Goal: Task Accomplishment & Management: Use online tool/utility

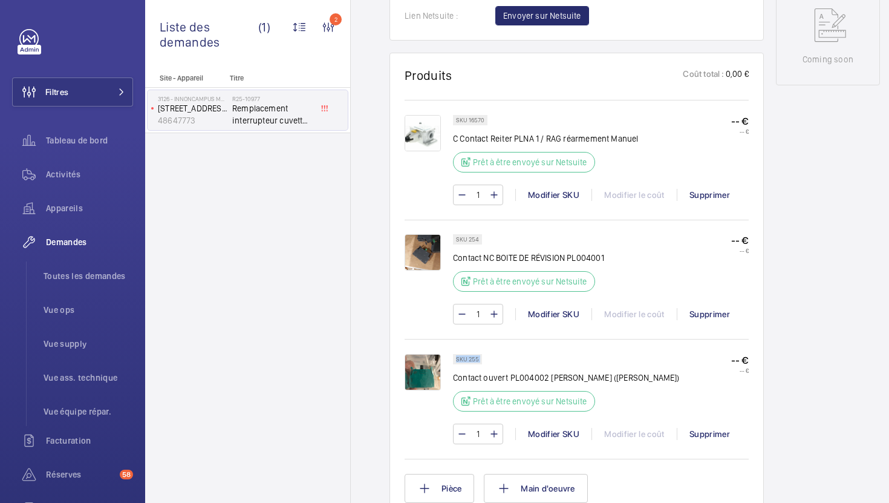
scroll to position [651, 0]
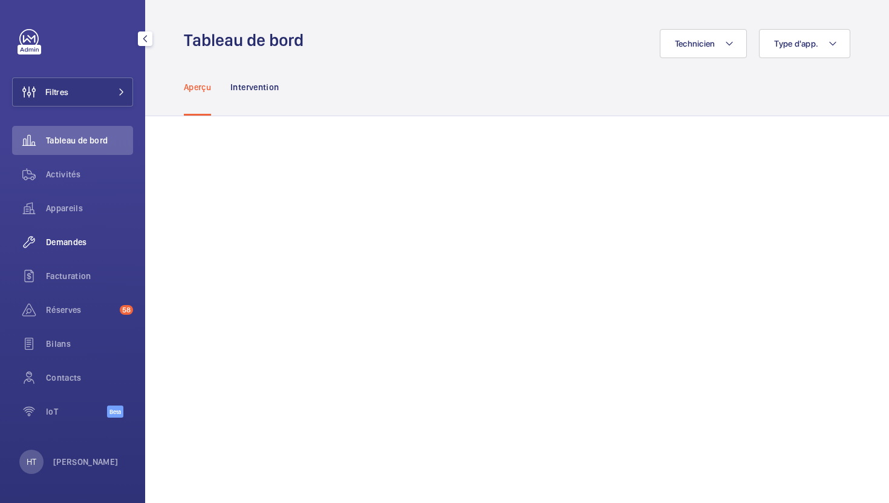
click at [79, 237] on span "Demandes" at bounding box center [89, 242] width 87 height 12
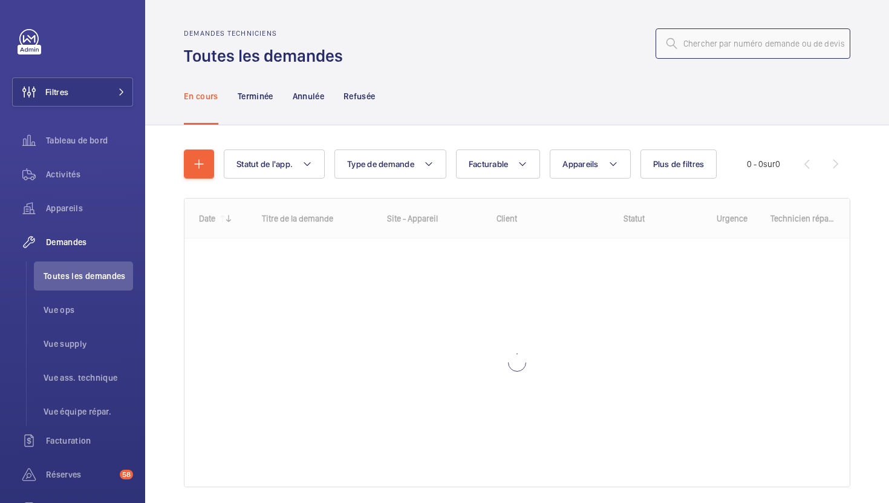
click at [738, 45] on input "text" at bounding box center [753, 43] width 195 height 30
paste input "R25-10286"
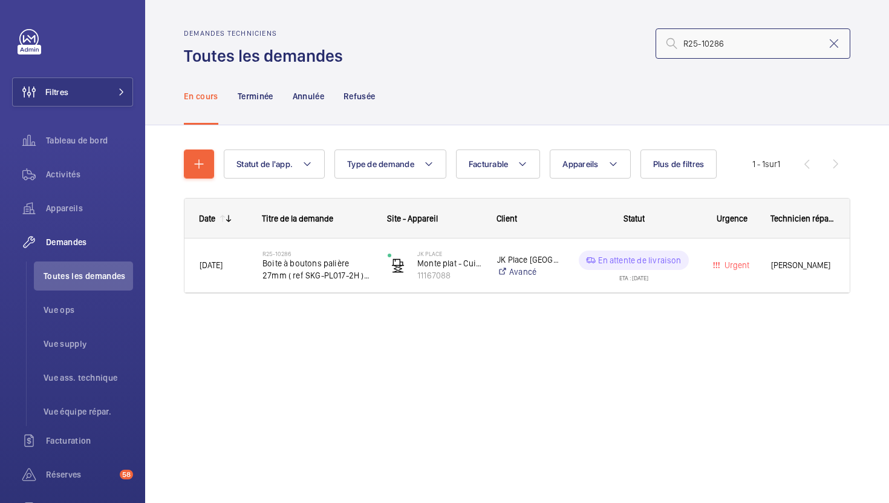
type input "R25-10286"
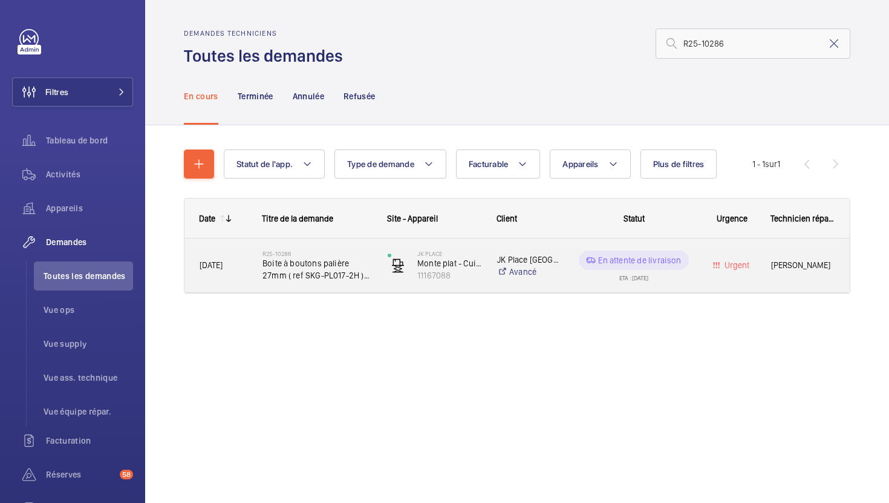
click at [365, 291] on div "R25-10286 Boite à boutons palière 27mm ( ref SKG-PL017-2H ) complète ( plaque +…" at bounding box center [310, 265] width 124 height 54
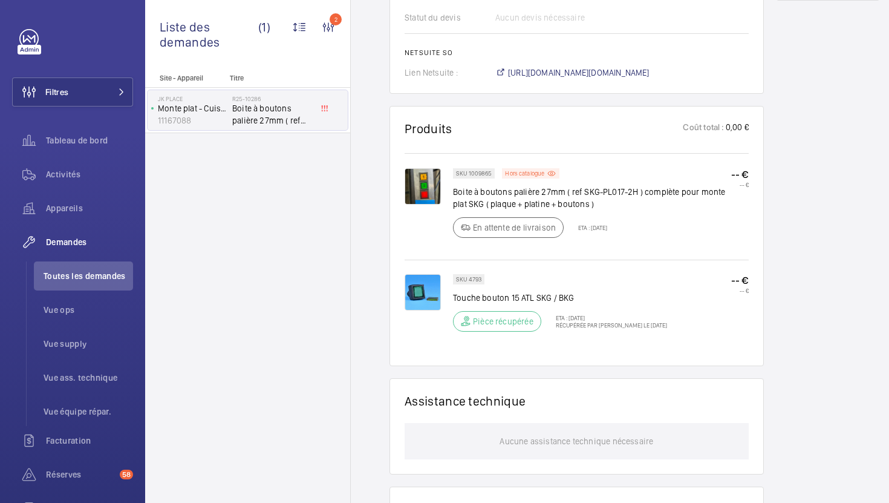
scroll to position [756, 0]
click at [475, 169] on p "SKU 1009865" at bounding box center [474, 171] width 36 height 4
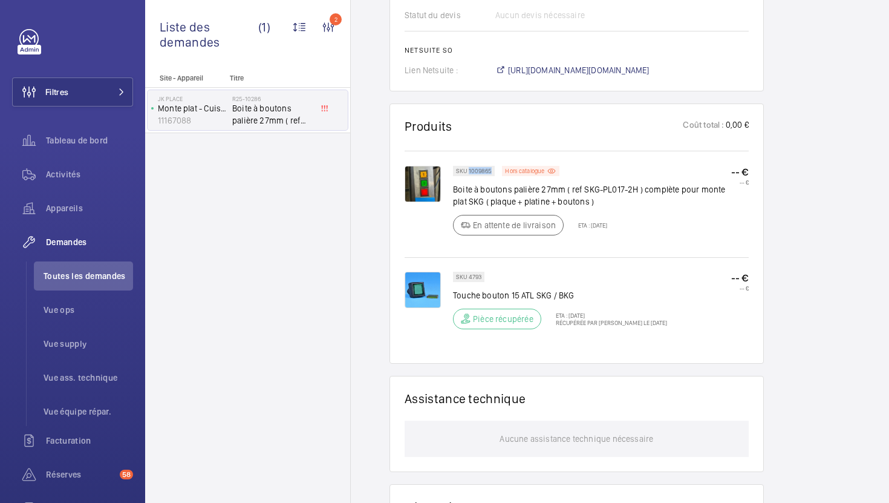
click at [475, 169] on p "SKU 1009865" at bounding box center [474, 171] width 36 height 4
copy p "1009865"
click at [593, 64] on span "https://6461500.app.netsuite.com/app/accounting/transactions/salesord.nl?id=286…" at bounding box center [579, 70] width 142 height 12
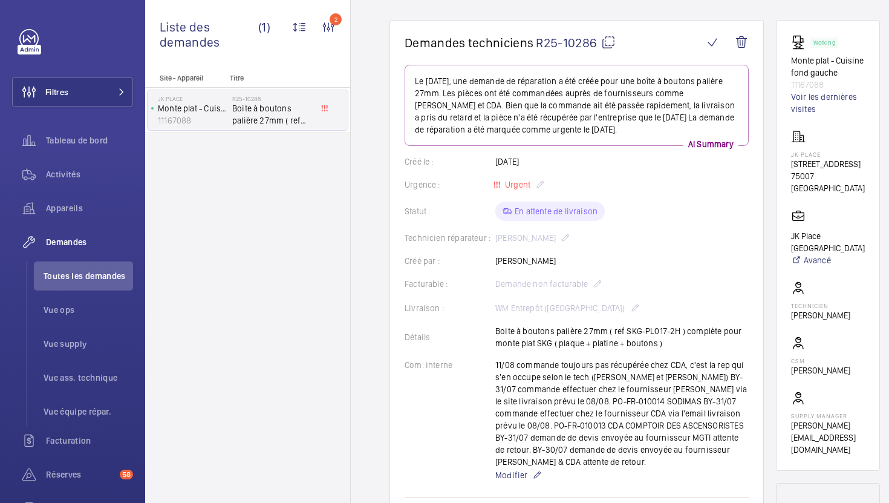
scroll to position [81, 0]
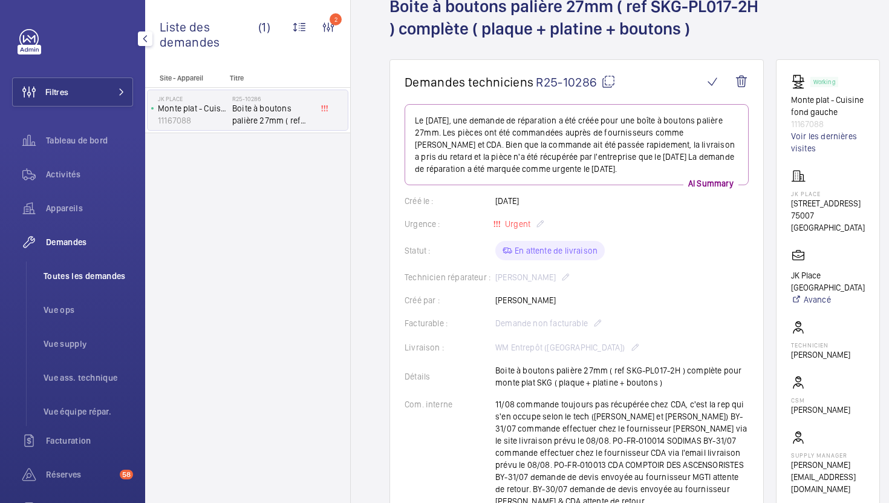
click at [117, 281] on span "Toutes les demandes" at bounding box center [89, 276] width 90 height 12
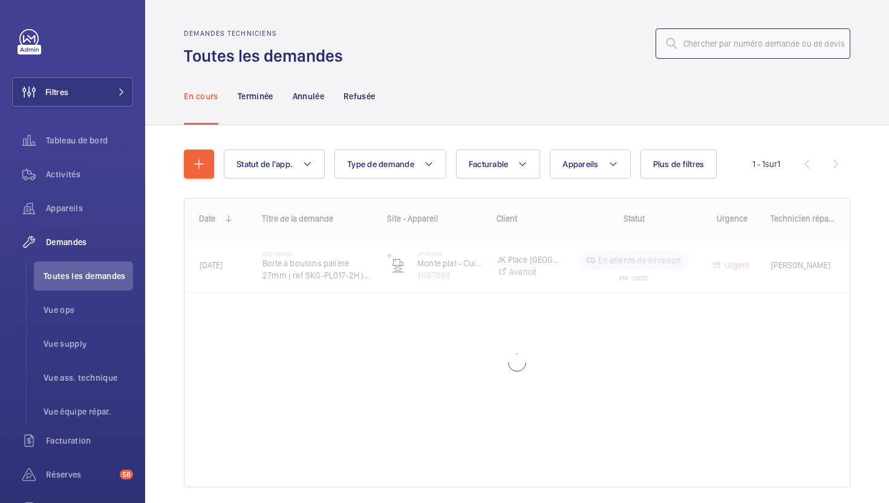
click at [729, 42] on input "text" at bounding box center [753, 43] width 195 height 30
paste input "R25-11018"
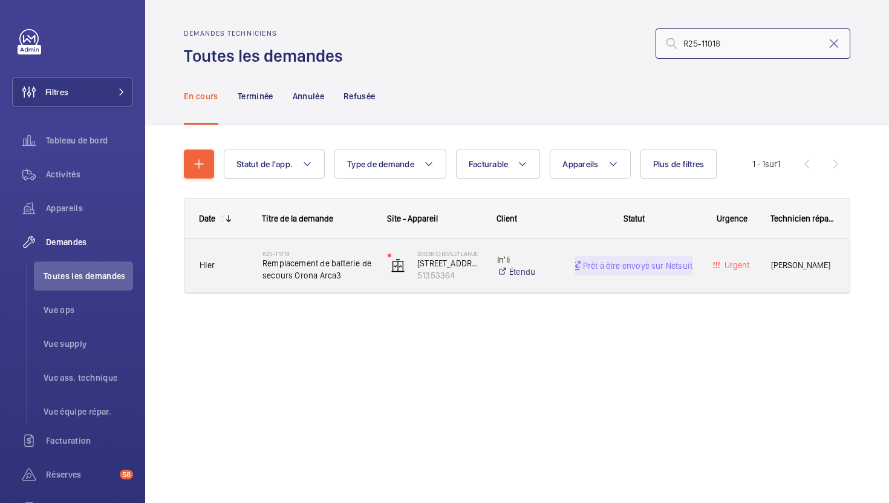
type input "R25-11018"
click at [371, 276] on span "Remplacement de batterie de secours Orona Arca3" at bounding box center [316, 269] width 109 height 24
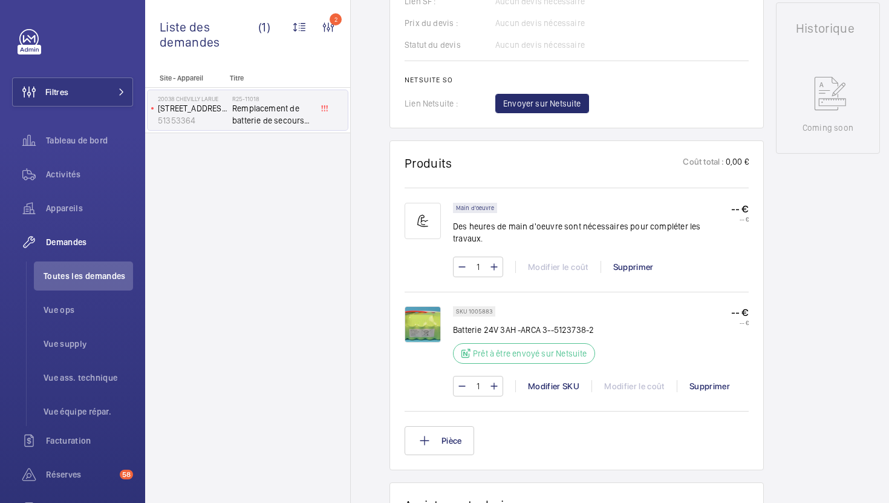
scroll to position [585, 0]
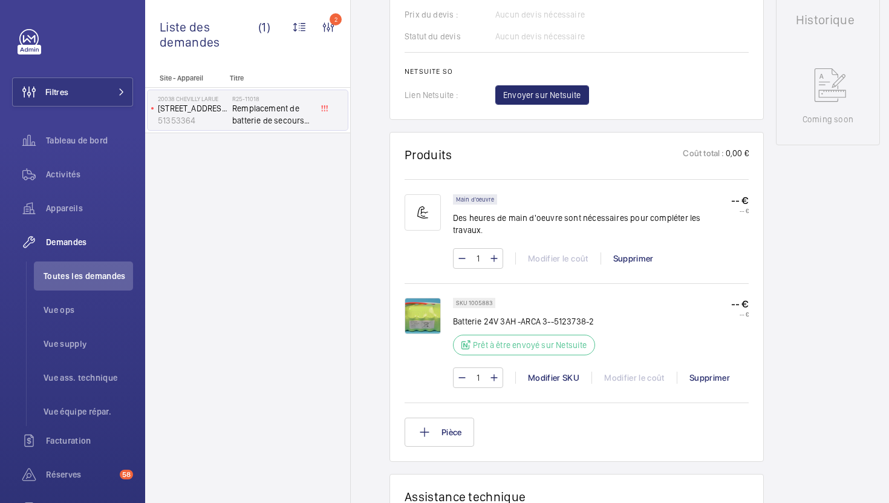
click at [478, 301] on p "SKU 1005883" at bounding box center [474, 303] width 36 height 4
copy p "1005883"
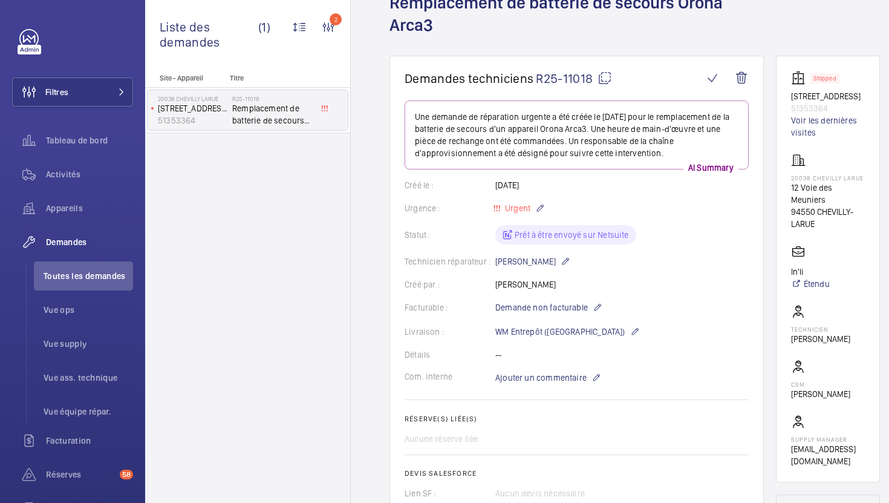
scroll to position [0, 0]
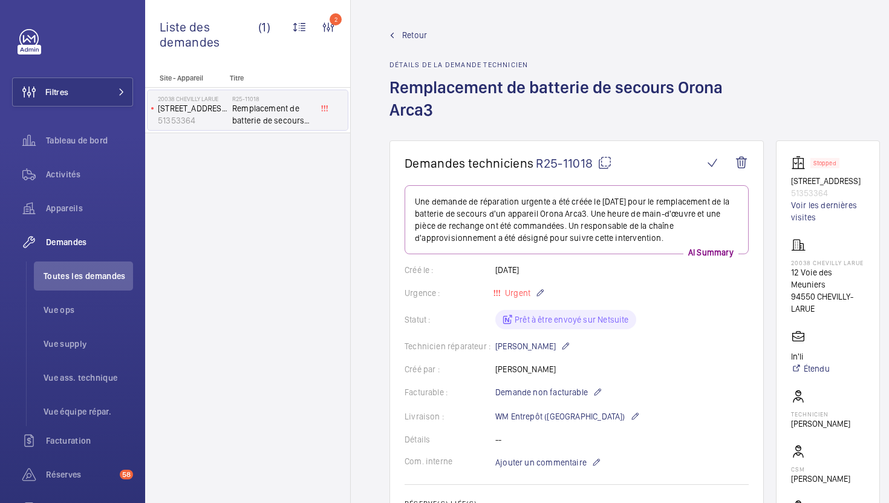
click at [608, 169] on mat-icon at bounding box center [604, 162] width 15 height 15
copy p "1005883"
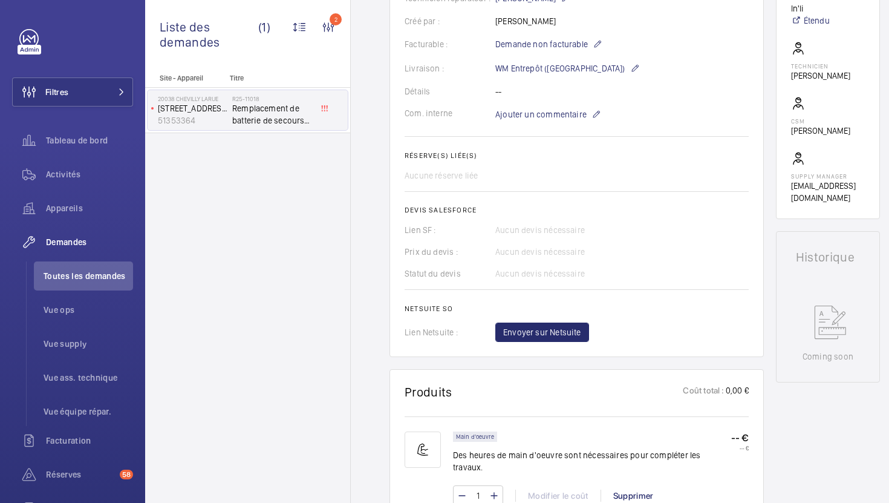
scroll to position [347, 0]
click at [561, 337] on span "Envoyer sur Netsuite" at bounding box center [542, 333] width 78 height 12
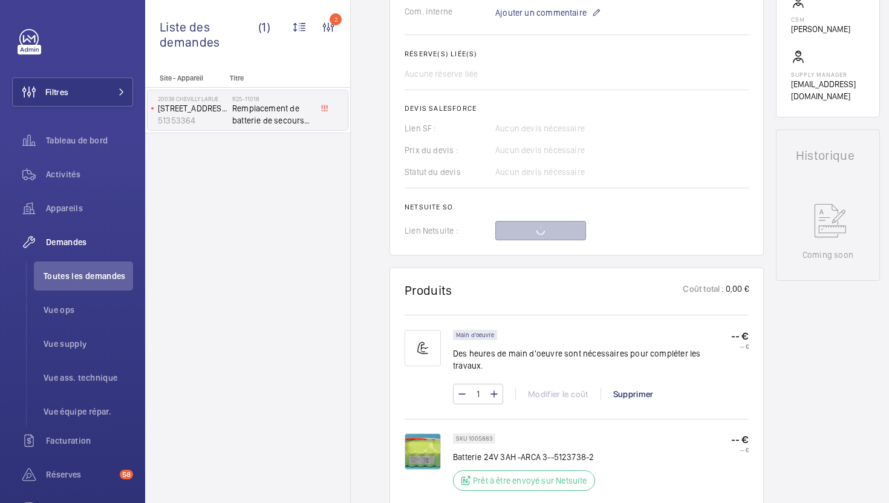
scroll to position [521, 0]
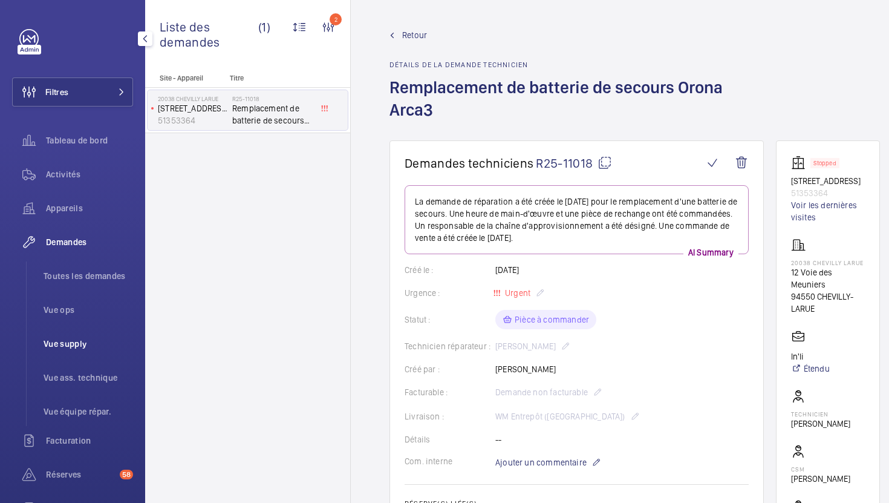
click at [73, 339] on span "Vue supply" at bounding box center [89, 343] width 90 height 12
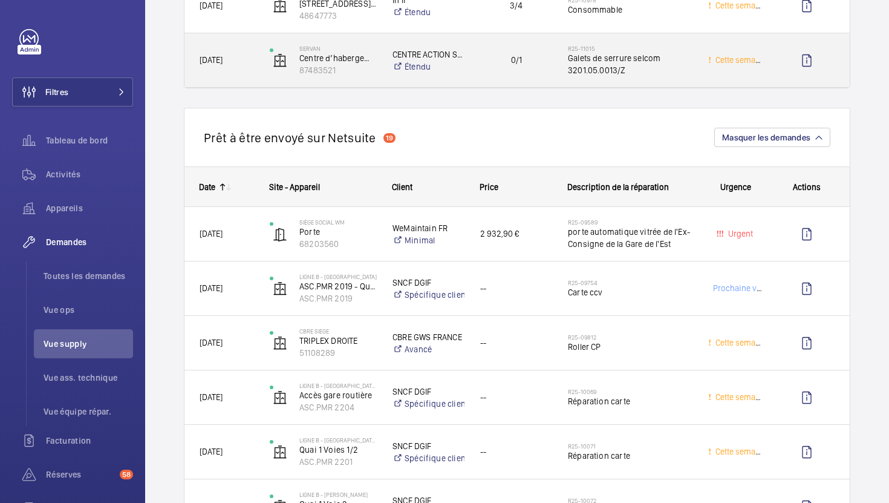
scroll to position [1792, 0]
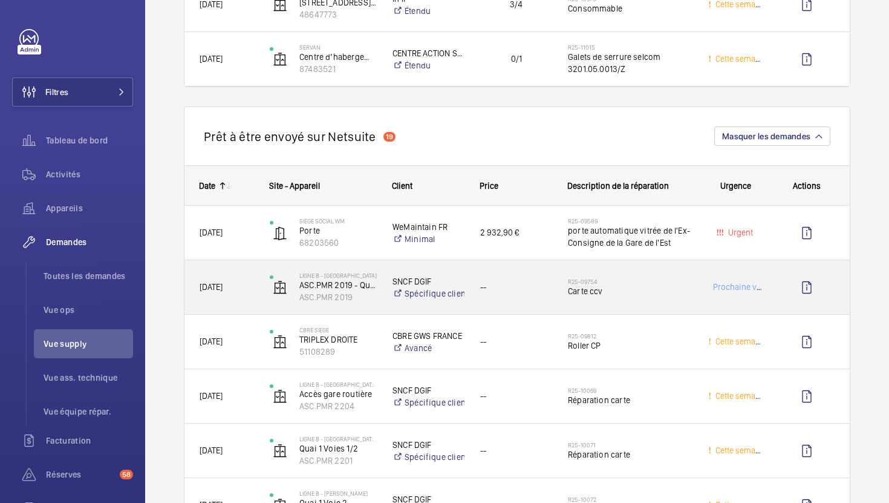
click at [495, 260] on div "--" at bounding box center [509, 287] width 88 height 54
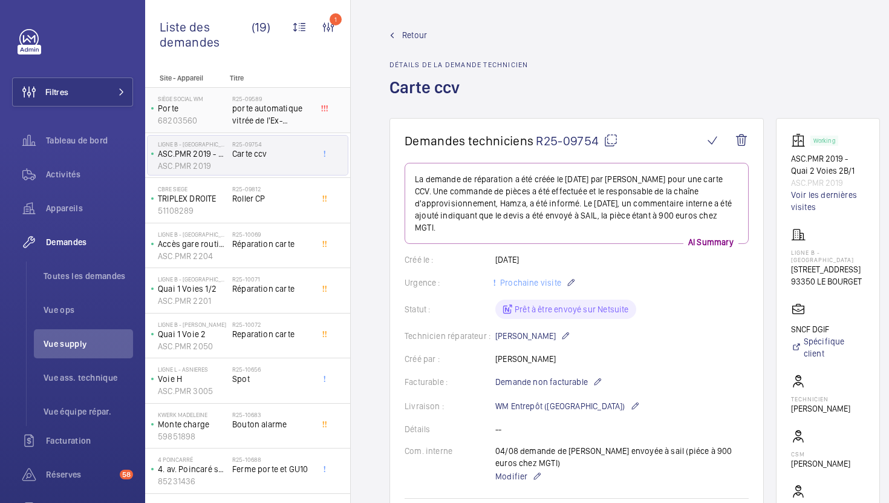
click at [299, 122] on span "porte automatique vitrée de l'Ex-Consigne de la Gare de l'Est" at bounding box center [272, 114] width 80 height 24
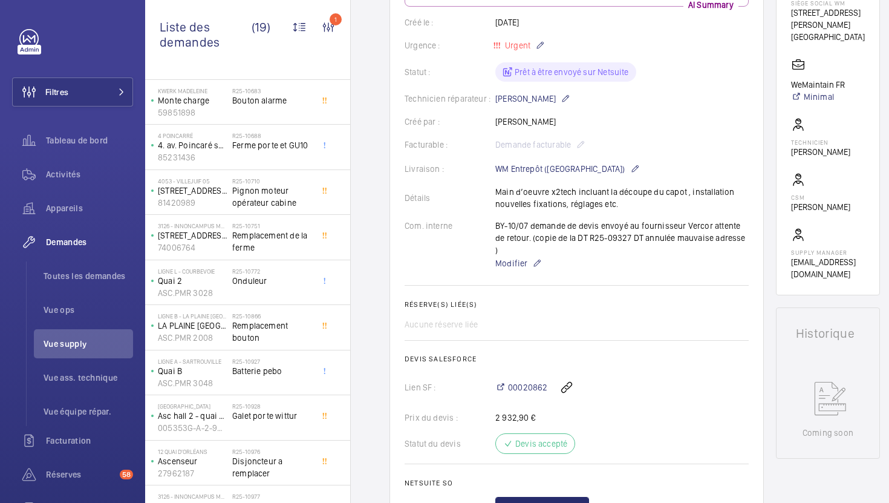
scroll to position [441, 0]
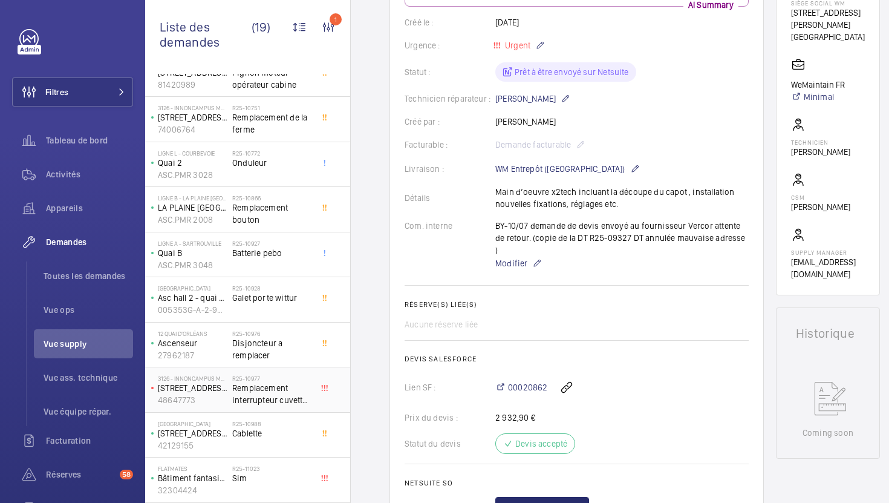
click at [301, 402] on span "Remplacement interrupteur cuvette + poulie tendeuse" at bounding box center [272, 394] width 80 height 24
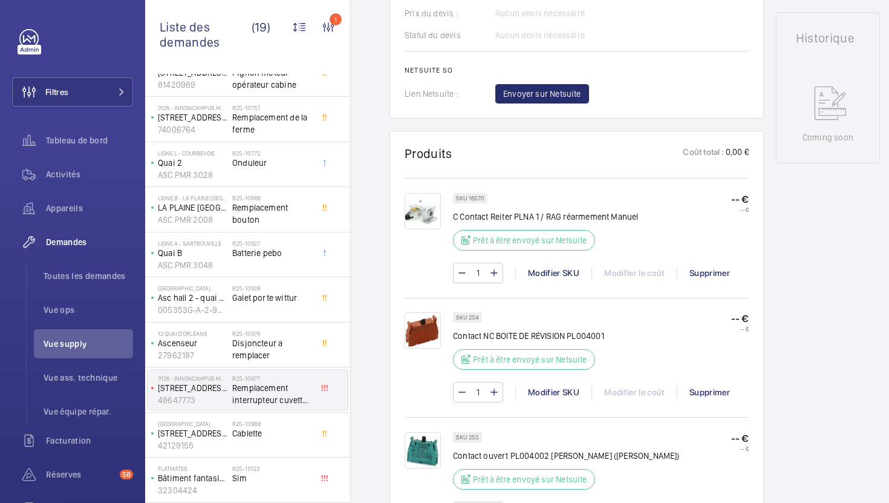
scroll to position [590, 0]
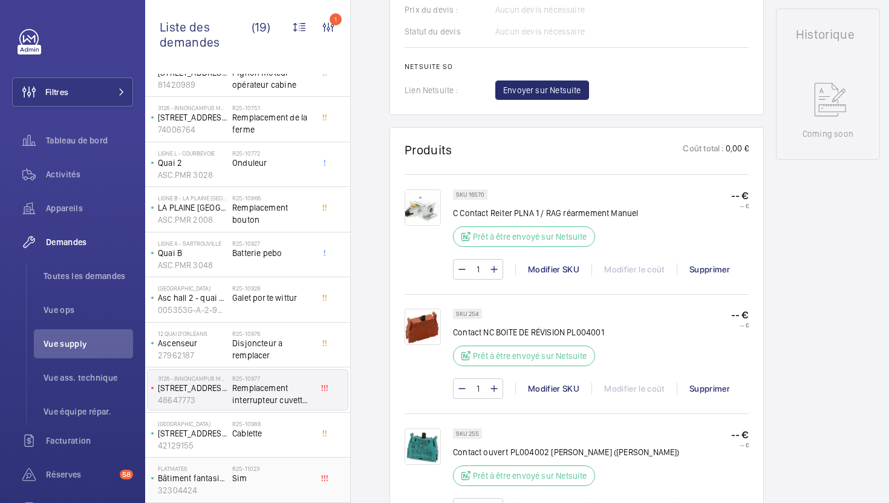
click at [282, 476] on span "Sim" at bounding box center [272, 478] width 80 height 12
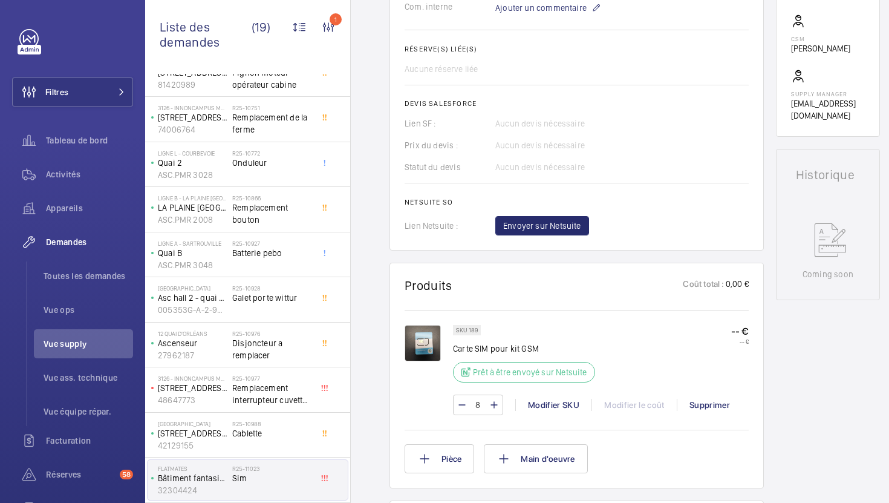
scroll to position [420, 0]
click at [479, 347] on p "Carte SIM pour kit GSM" at bounding box center [527, 348] width 149 height 12
copy div "Carte SIM pour kit GSM"
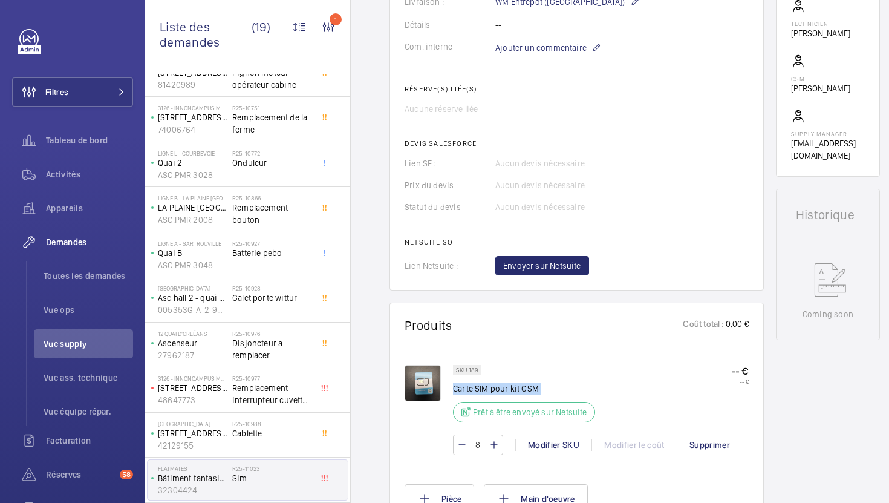
scroll to position [382, 0]
click at [304, 396] on span "Remplacement interrupteur cuvette + poulie tendeuse" at bounding box center [272, 394] width 80 height 24
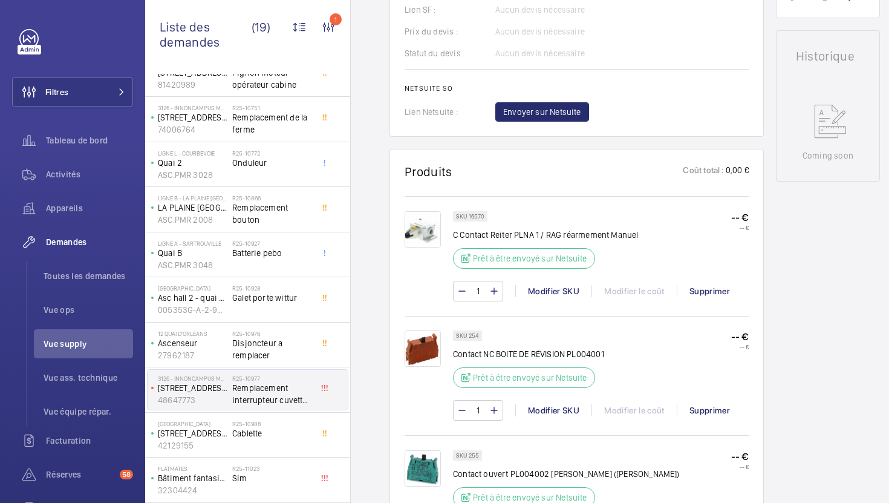
scroll to position [571, 0]
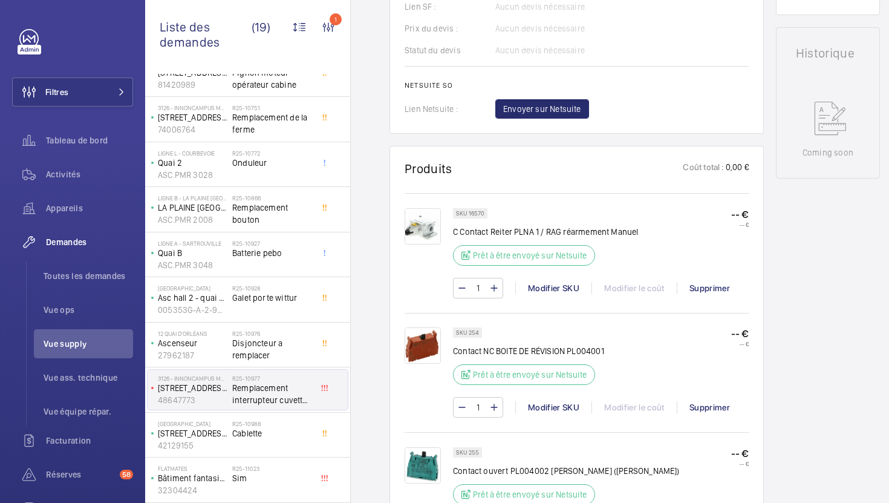
click at [427, 227] on img at bounding box center [423, 226] width 36 height 36
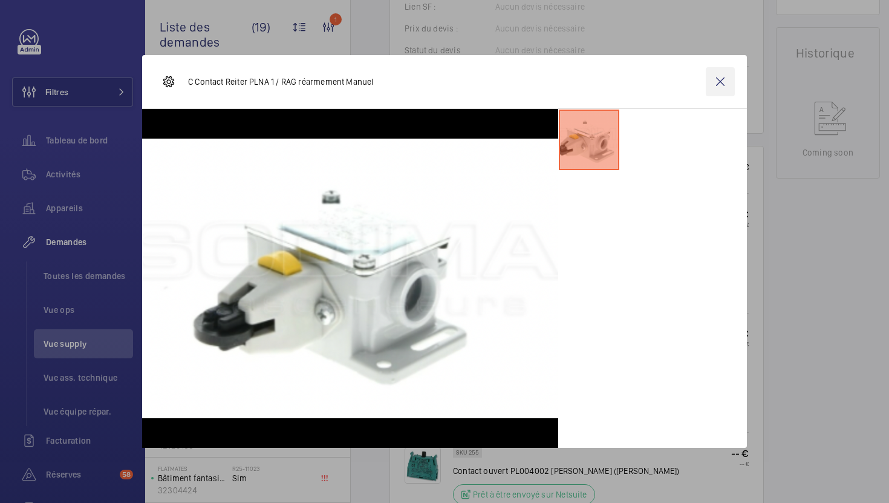
click at [718, 84] on wm-front-icon-button at bounding box center [720, 81] width 29 height 29
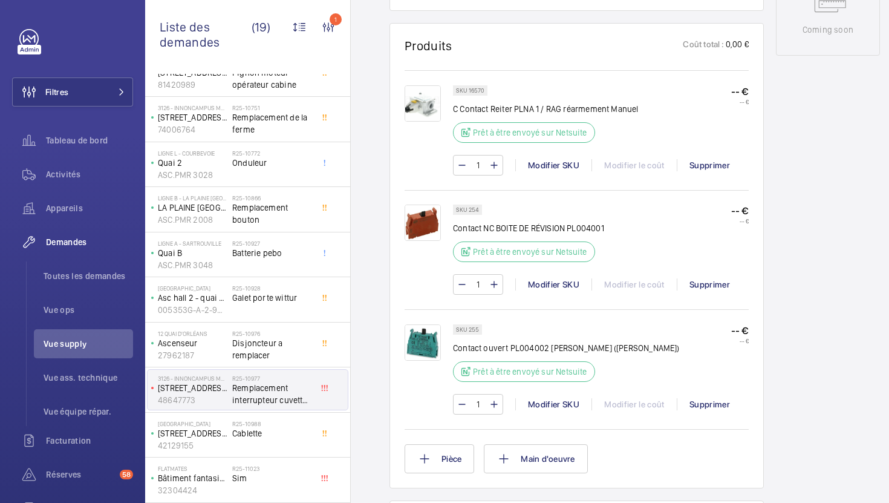
scroll to position [700, 0]
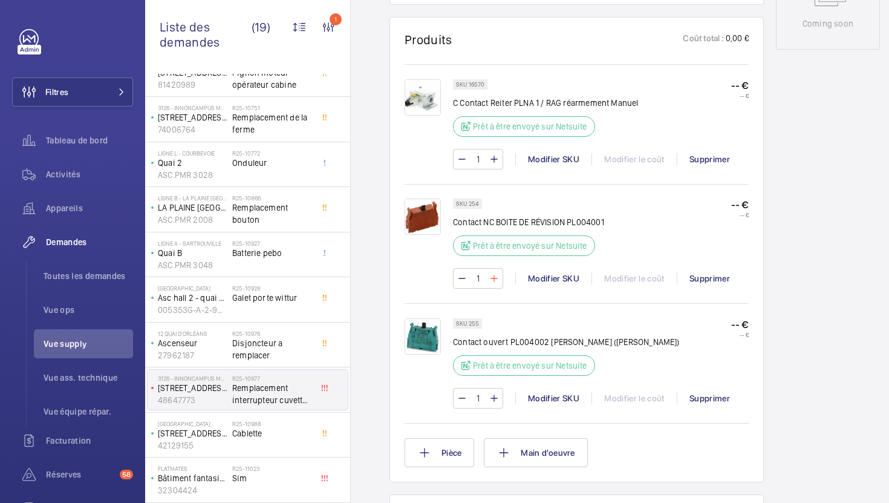
click at [493, 279] on mat-icon at bounding box center [494, 278] width 10 height 15
type input "2"
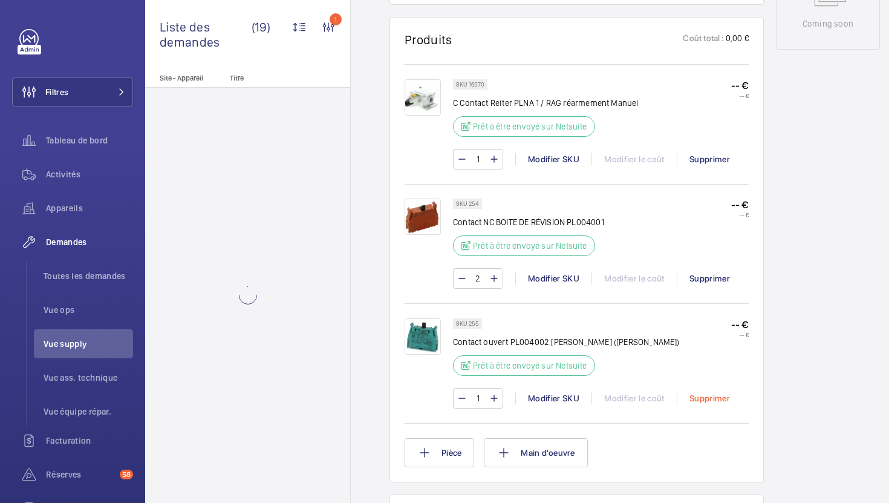
scroll to position [0, 0]
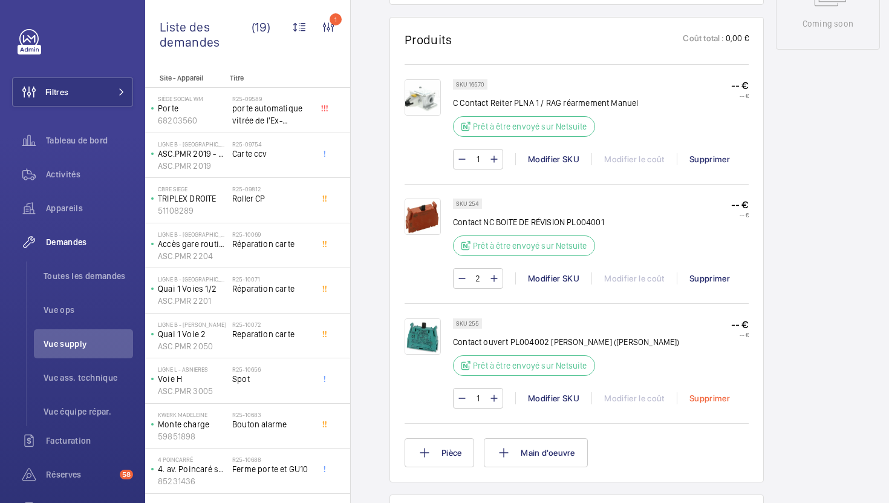
click at [715, 402] on div "Supprimer" at bounding box center [709, 398] width 65 height 12
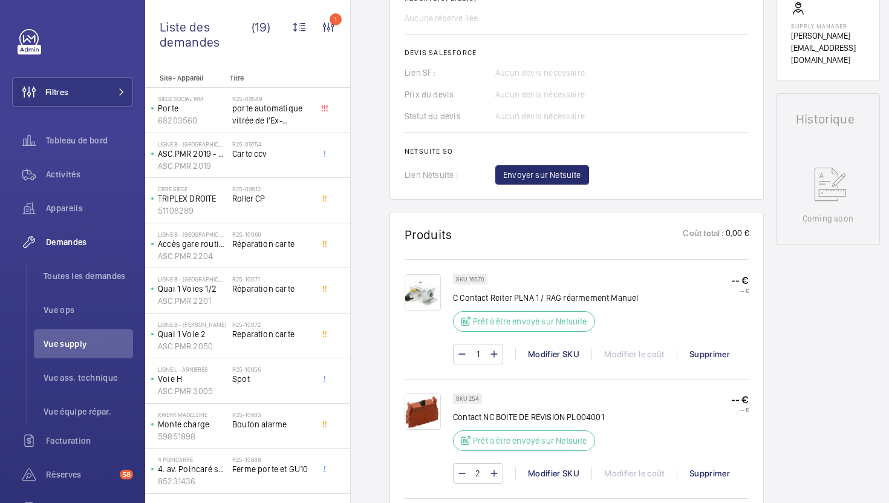
scroll to position [520, 0]
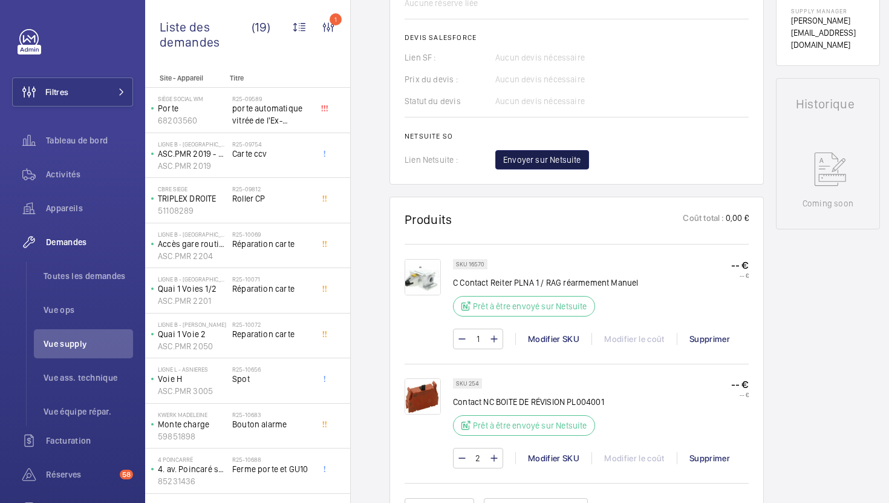
click at [557, 169] on button "Envoyer sur Netsuite" at bounding box center [542, 159] width 94 height 19
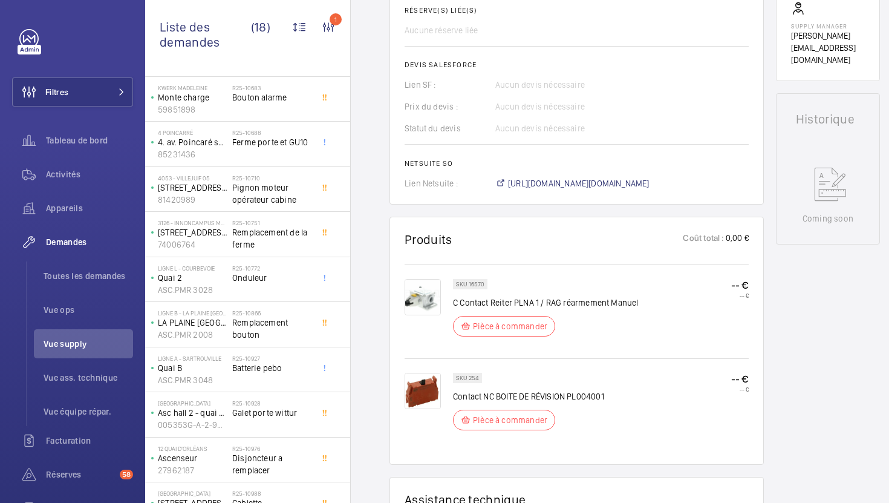
scroll to position [396, 0]
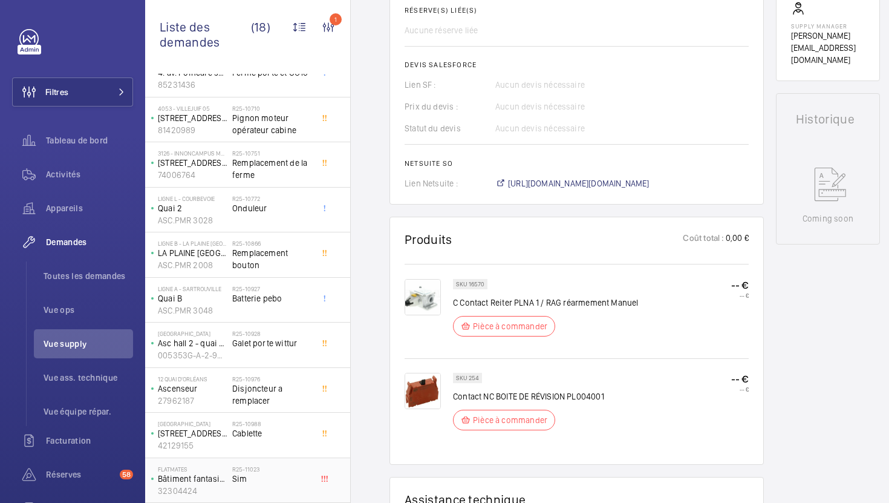
click at [279, 476] on span "Sim" at bounding box center [272, 478] width 80 height 12
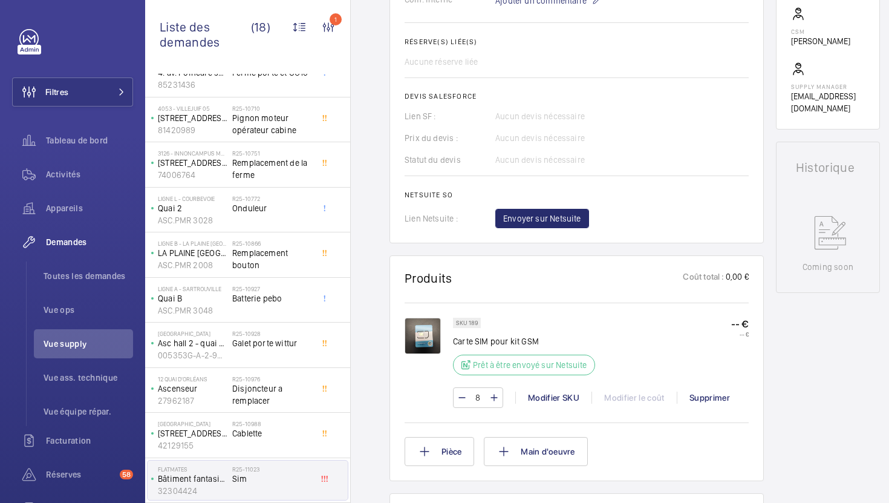
scroll to position [432, 0]
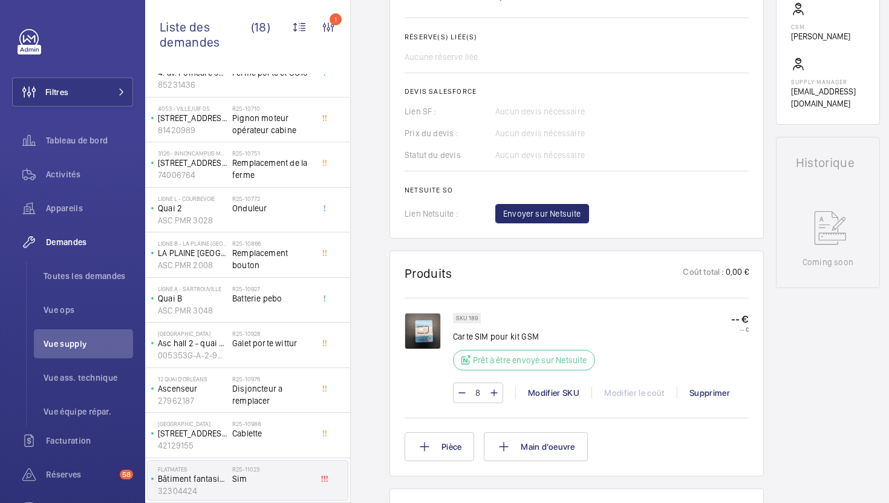
click at [504, 340] on p "Carte SIM pour kit GSM" at bounding box center [527, 336] width 149 height 12
copy div "Carte SIM pour kit GSM"
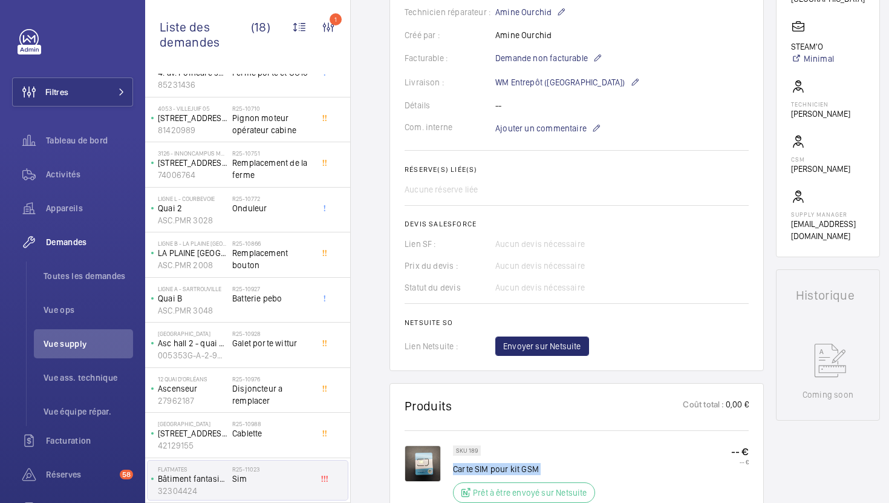
scroll to position [186, 0]
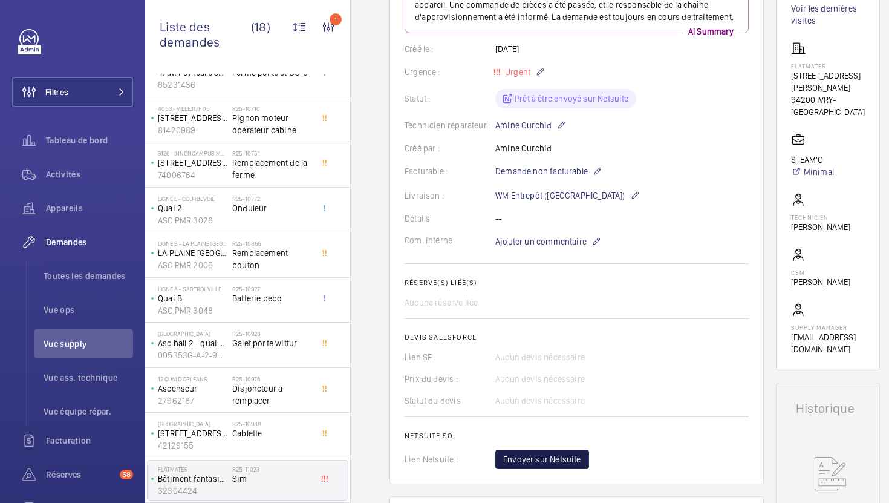
click at [547, 463] on span "Envoyer sur Netsuite" at bounding box center [542, 459] width 78 height 12
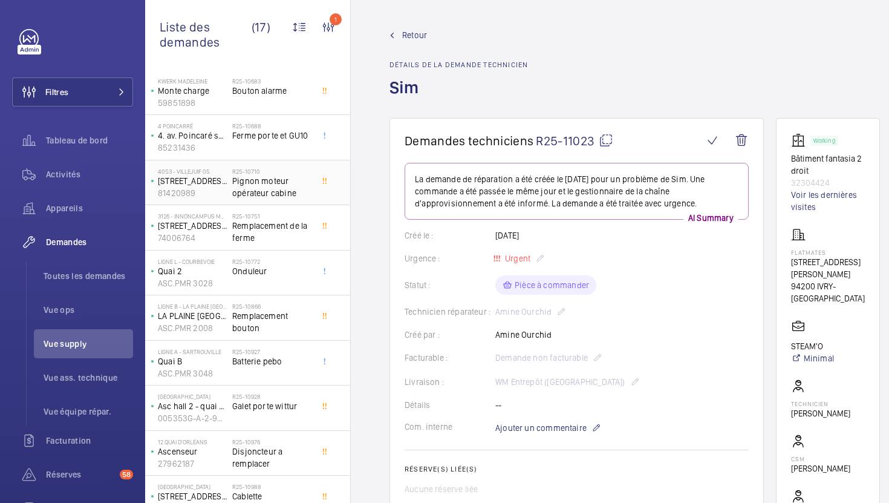
scroll to position [351, 0]
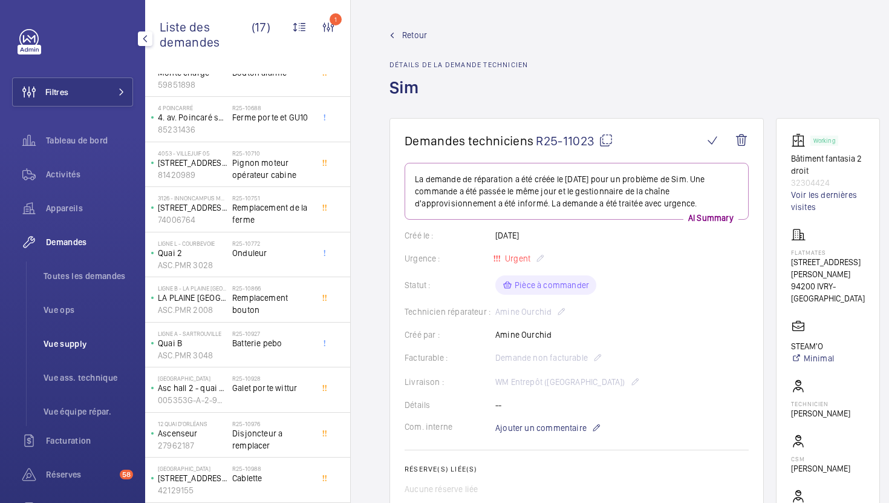
click at [71, 345] on span "Vue supply" at bounding box center [89, 343] width 90 height 12
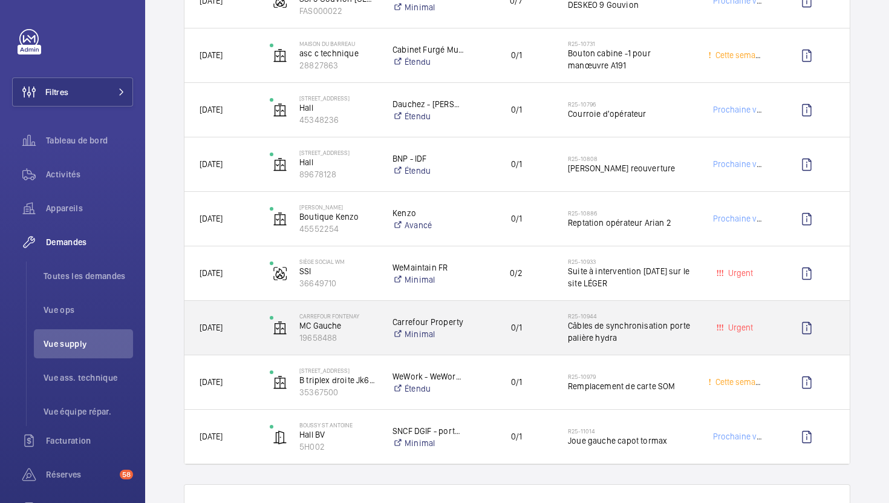
scroll to position [890, 0]
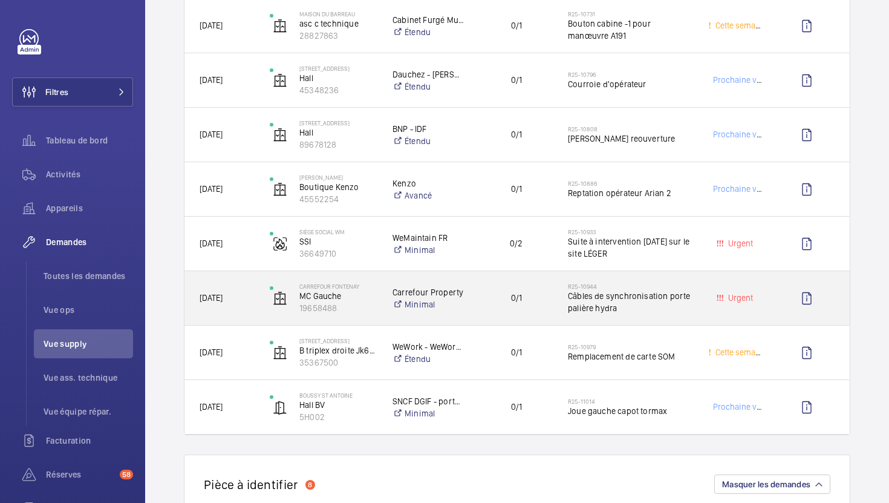
click at [495, 310] on div "0/1" at bounding box center [509, 298] width 86 height 38
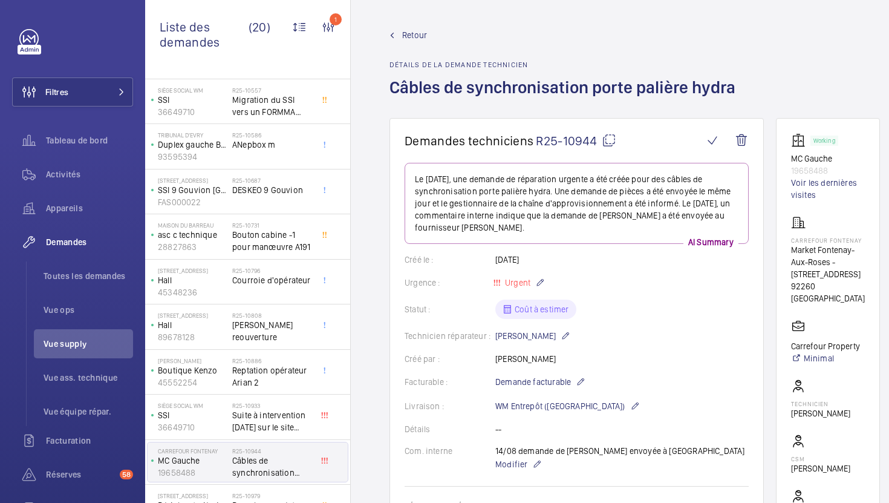
scroll to position [486, 0]
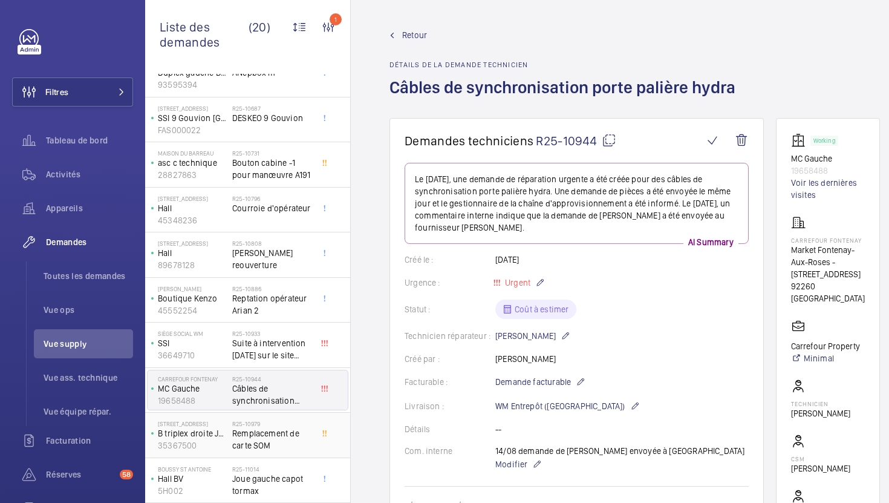
click at [312, 446] on div "R25-10979 Remplacement de carte SOM" at bounding box center [274, 435] width 85 height 40
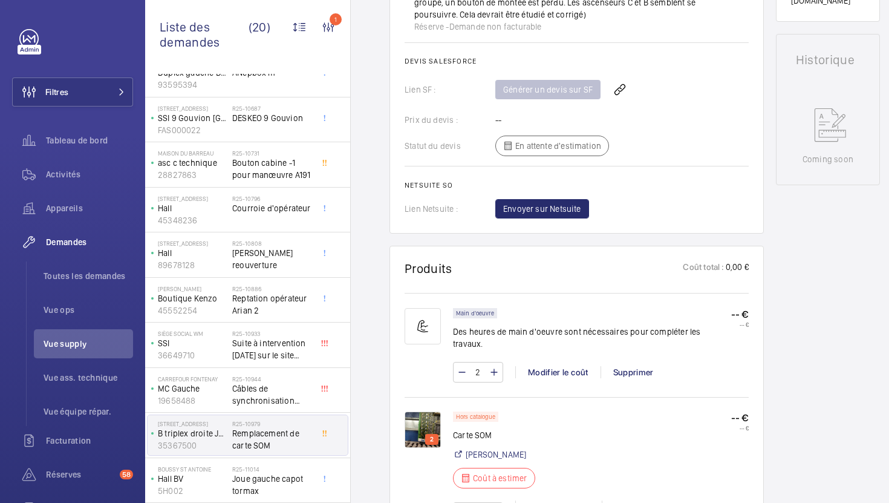
scroll to position [547, 0]
click at [430, 434] on p "2" at bounding box center [432, 439] width 8 height 11
click at [423, 411] on img at bounding box center [423, 429] width 36 height 36
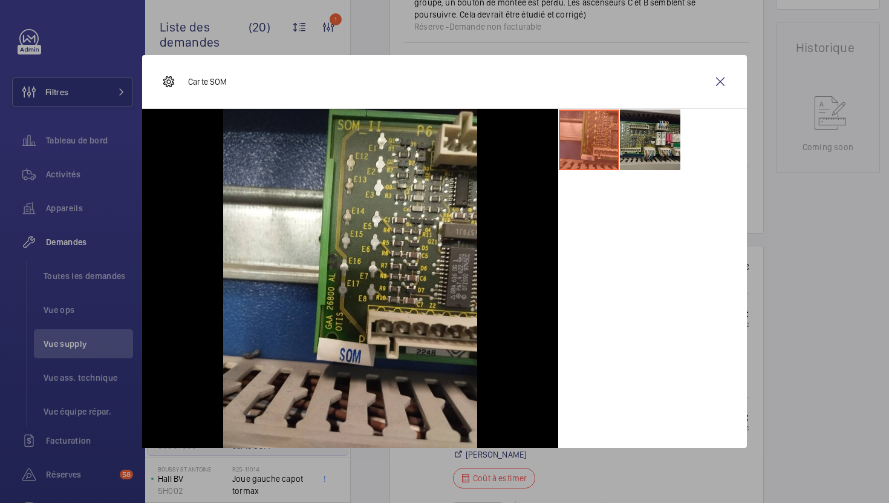
click at [634, 160] on li at bounding box center [650, 139] width 60 height 60
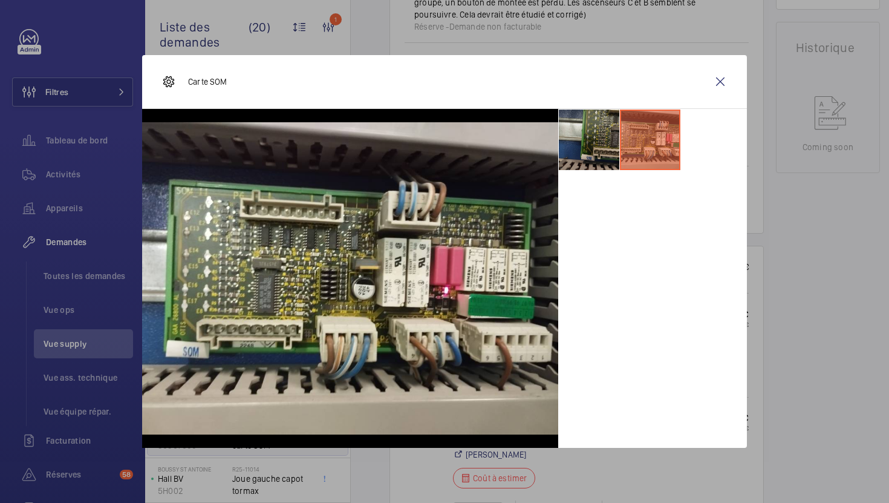
click at [571, 149] on li at bounding box center [589, 139] width 60 height 60
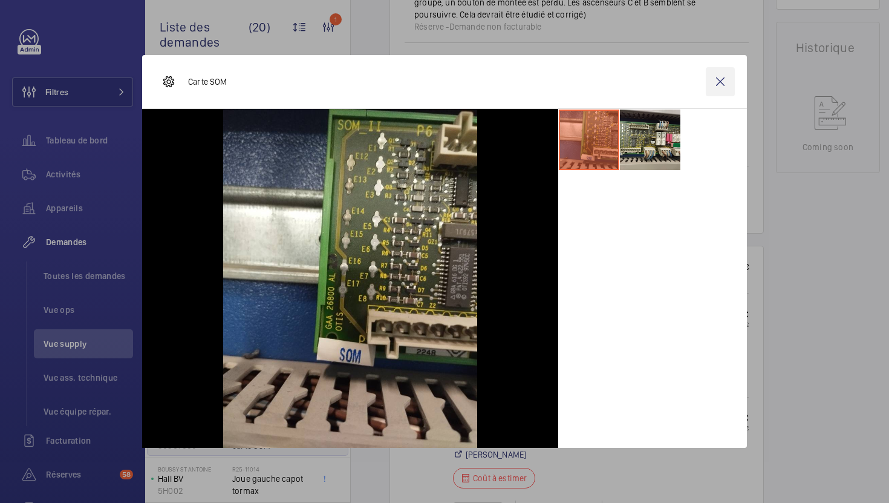
click at [724, 92] on wm-front-icon-button at bounding box center [720, 81] width 29 height 29
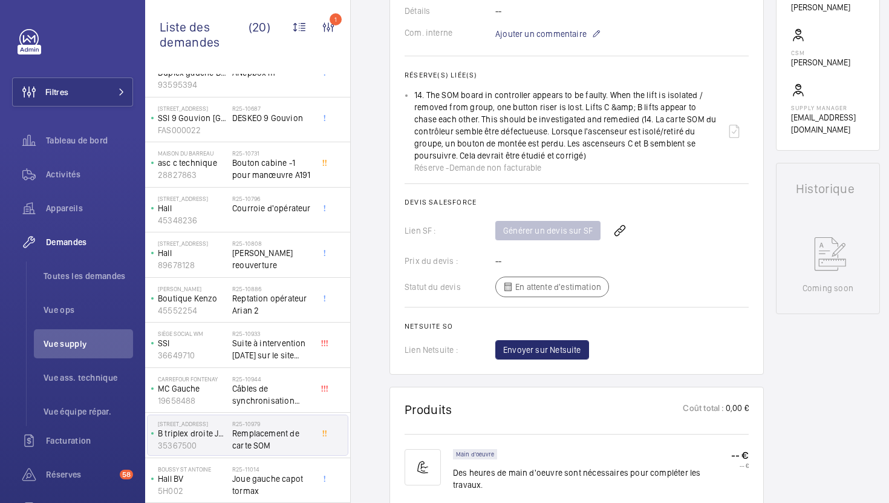
scroll to position [191, 0]
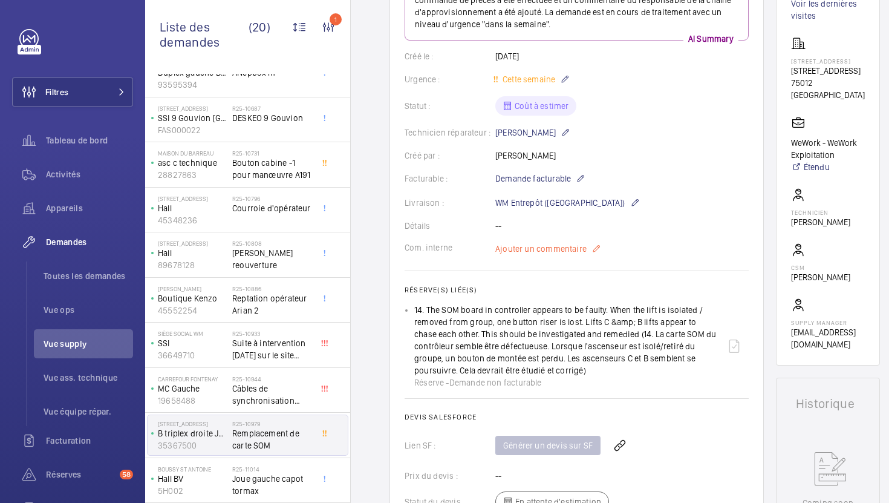
click at [510, 249] on span "Ajouter un commentaire" at bounding box center [540, 249] width 91 height 12
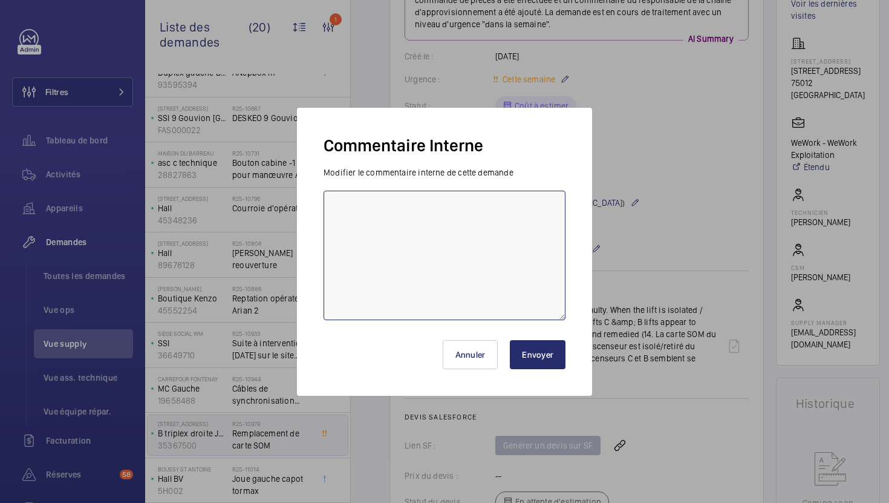
click at [481, 238] on textarea at bounding box center [445, 254] width 242 height 129
paste textarea "https://www.sodica.fr/fr/1/module-de-commutation-ii-wago-zidGEA26800AL20?tracki…"
type textarea "https://www.sodica.fr/fr/1/module-de-commutation-ii-wago-zidGEA26800AL20?tracki…"
click at [651, 224] on div at bounding box center [444, 251] width 889 height 503
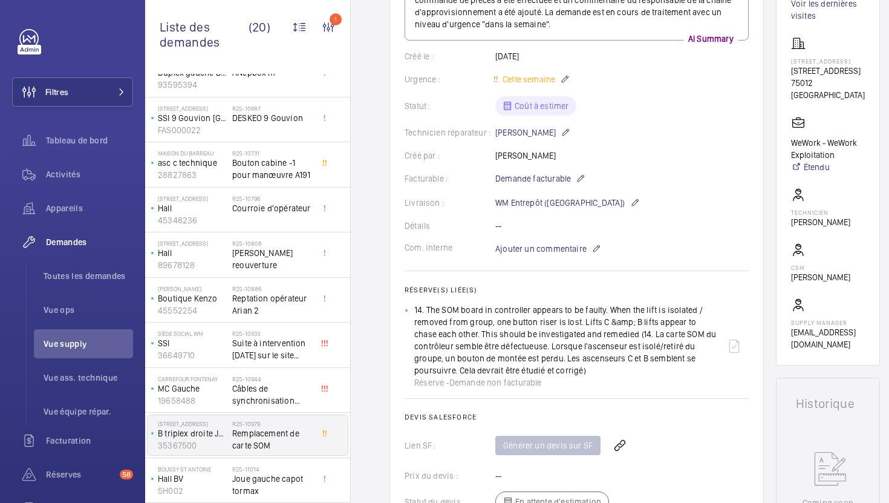
scroll to position [605, 0]
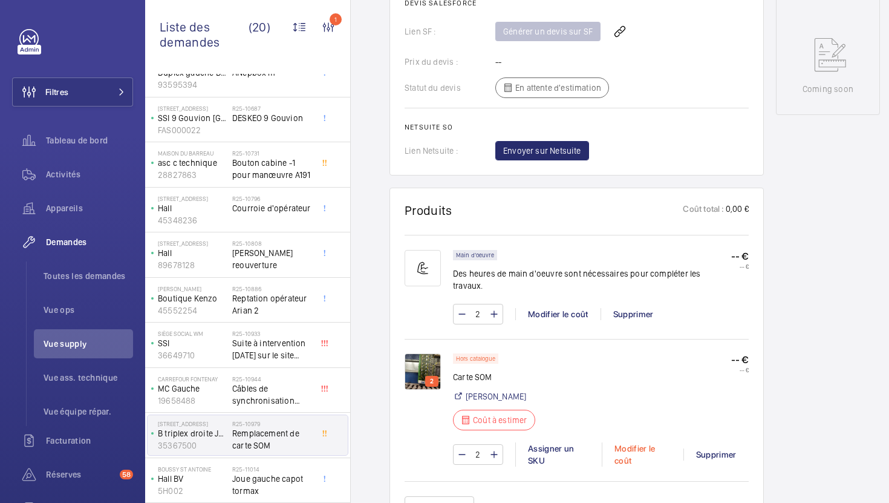
click at [620, 442] on div "Modifier le coût" at bounding box center [643, 454] width 82 height 24
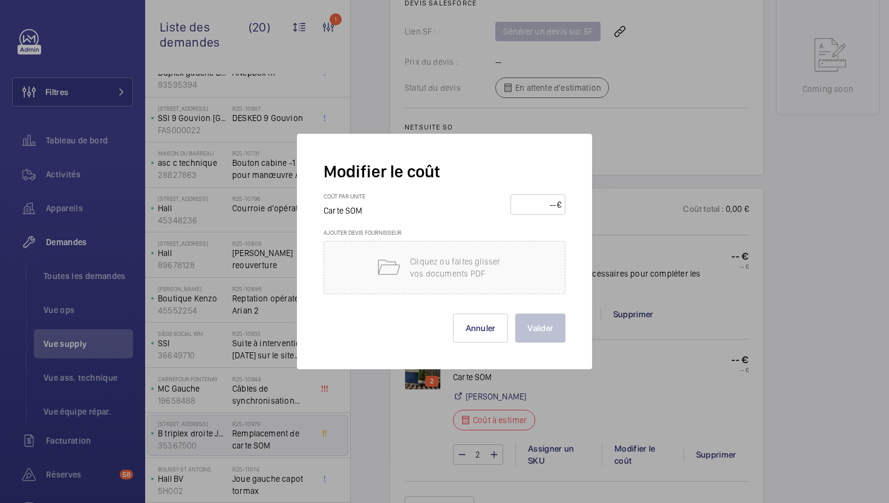
click at [530, 213] on input "number" at bounding box center [536, 204] width 42 height 19
type input "360"
click at [553, 325] on button "Valider" at bounding box center [540, 327] width 50 height 29
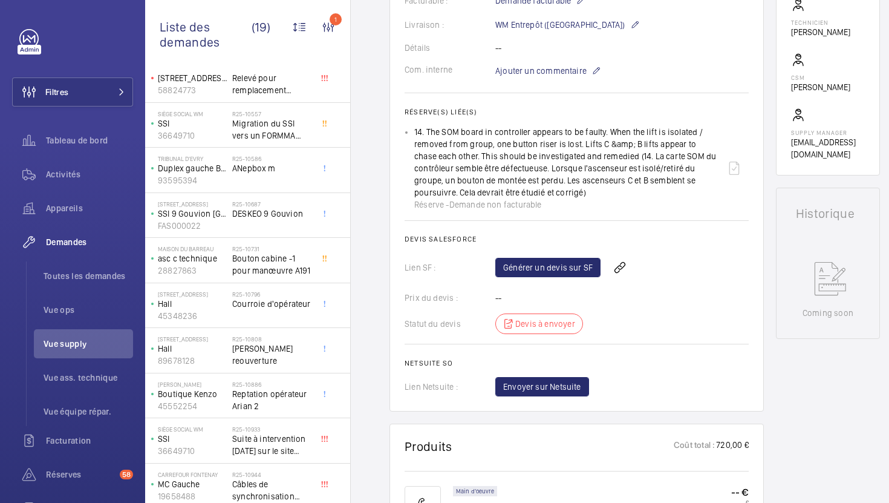
scroll to position [441, 0]
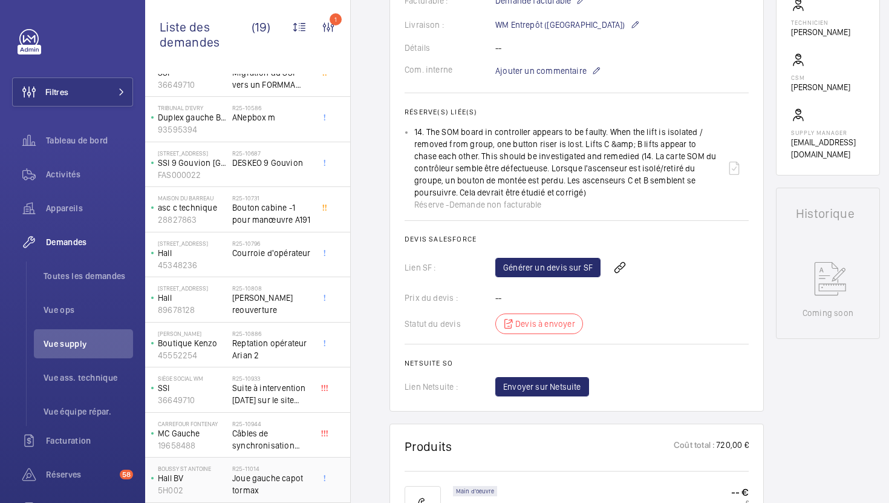
click at [295, 490] on span "Joue gauche capot tormax" at bounding box center [272, 484] width 80 height 24
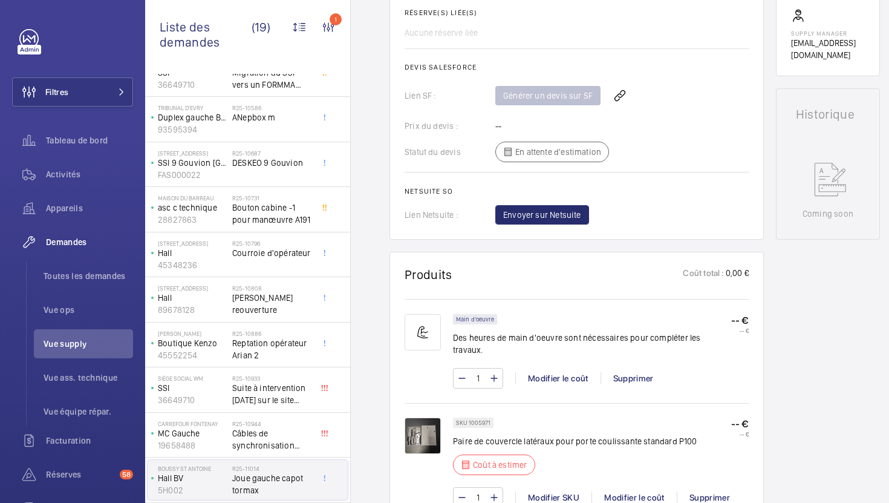
scroll to position [480, 0]
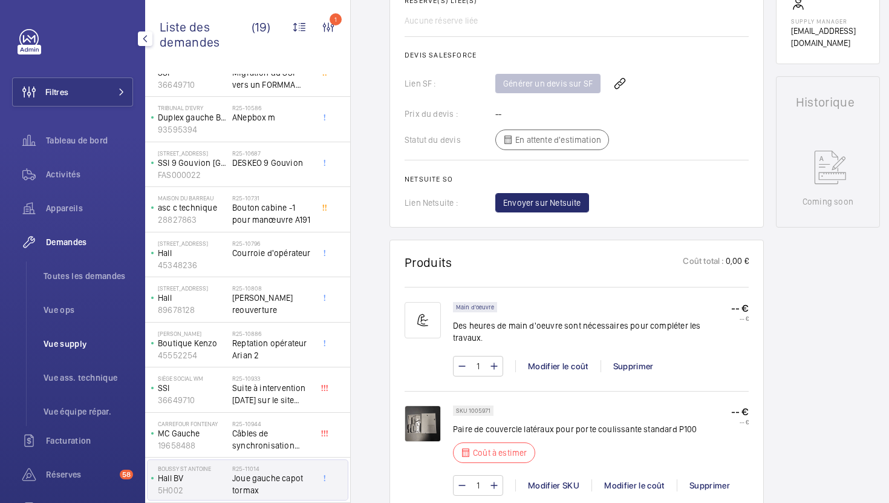
click at [91, 343] on span "Vue supply" at bounding box center [89, 343] width 90 height 12
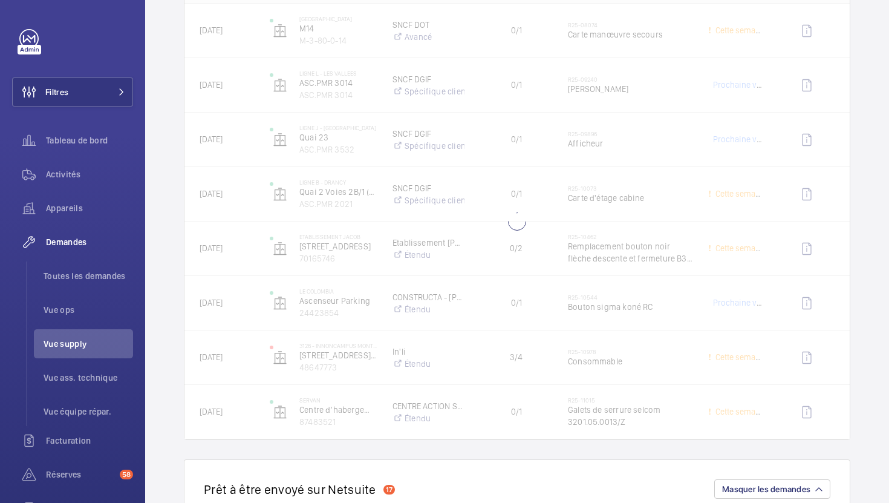
scroll to position [1402, 0]
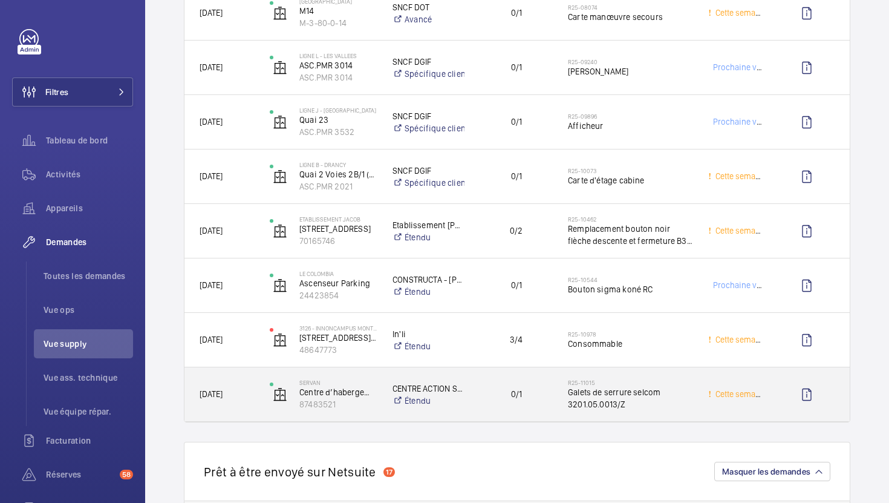
click at [678, 403] on span "Galets de serrure selcom 3201.05.0013/Z" at bounding box center [630, 398] width 125 height 24
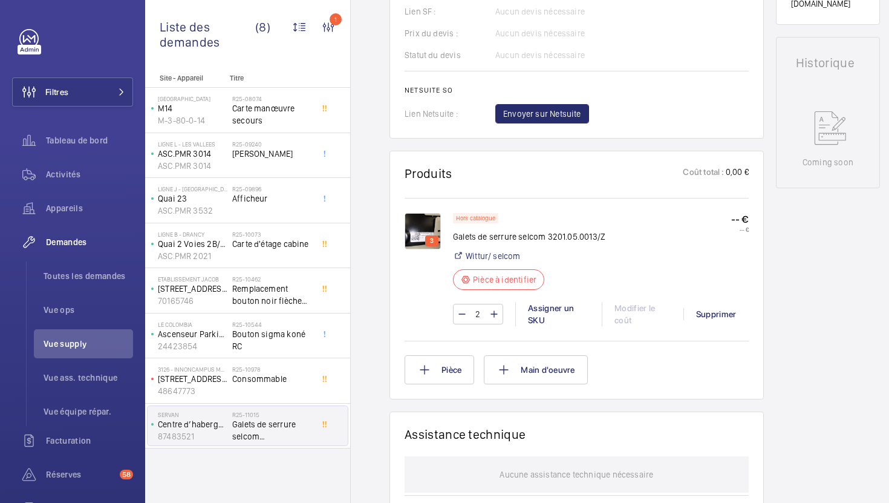
scroll to position [557, 0]
click at [412, 222] on img at bounding box center [423, 230] width 36 height 36
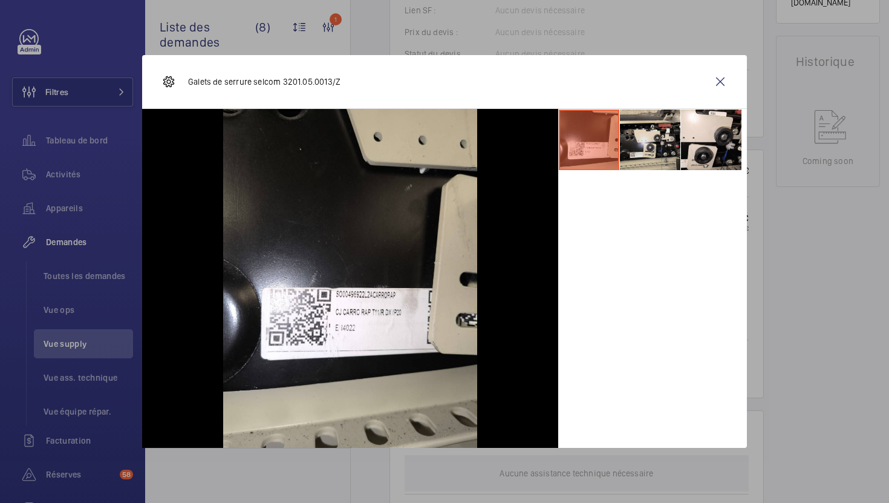
click at [669, 152] on li at bounding box center [650, 139] width 60 height 60
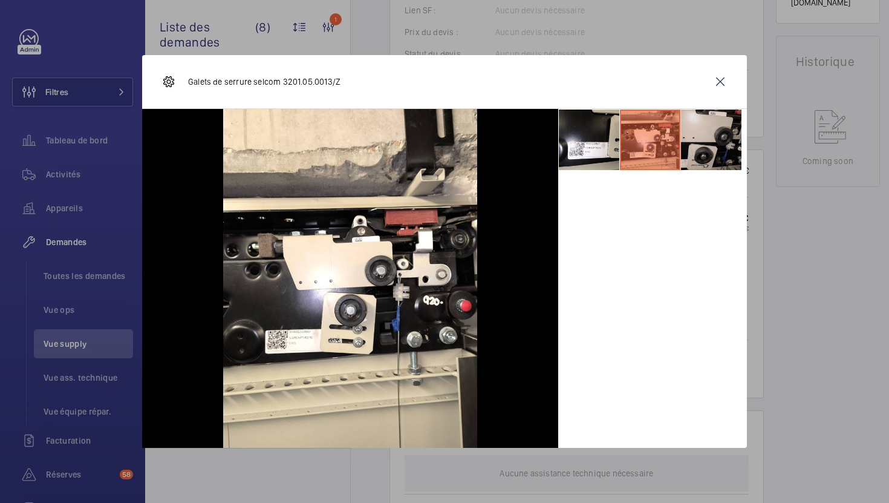
click at [715, 152] on li at bounding box center [711, 139] width 60 height 60
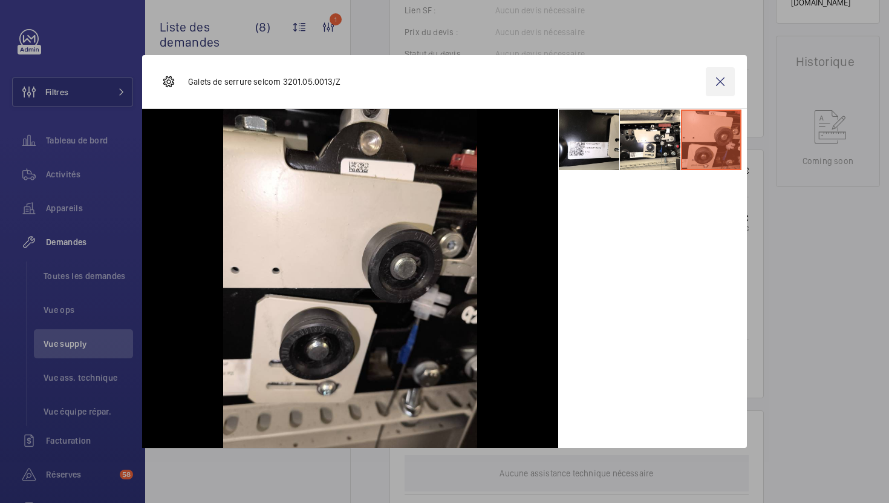
click at [727, 87] on wm-front-icon-button at bounding box center [720, 81] width 29 height 29
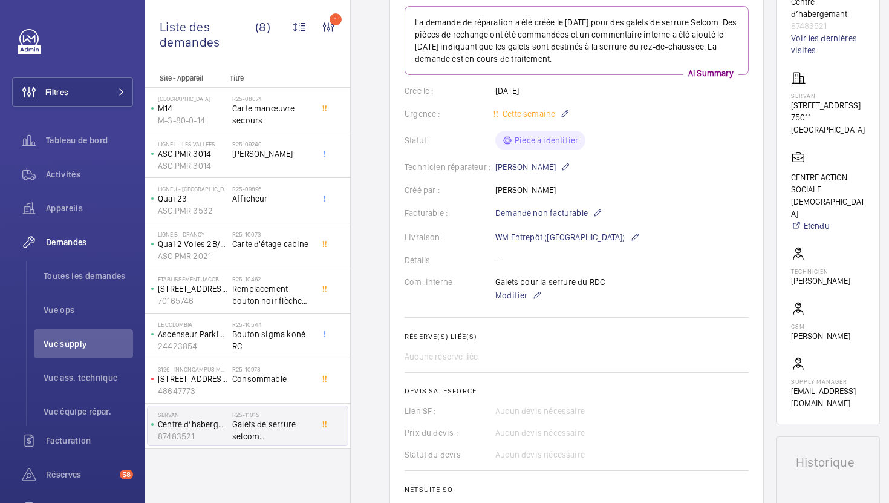
scroll to position [68, 0]
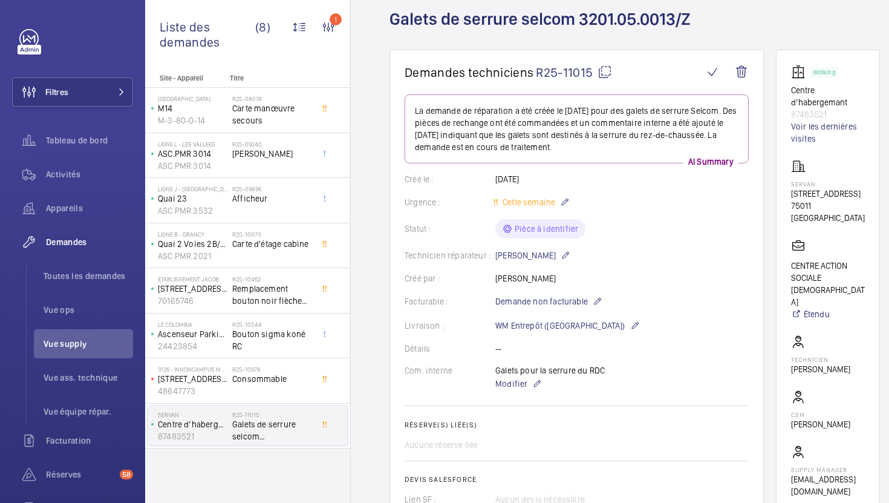
click at [607, 75] on mat-icon at bounding box center [604, 72] width 15 height 15
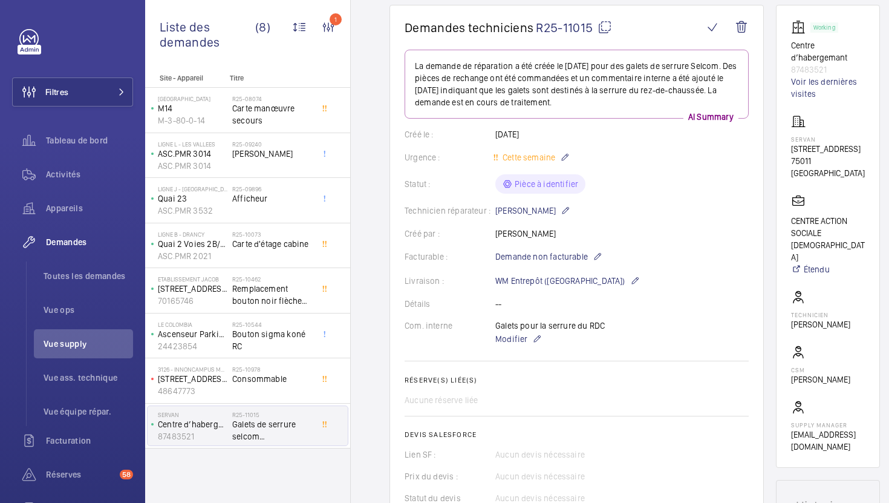
scroll to position [124, 0]
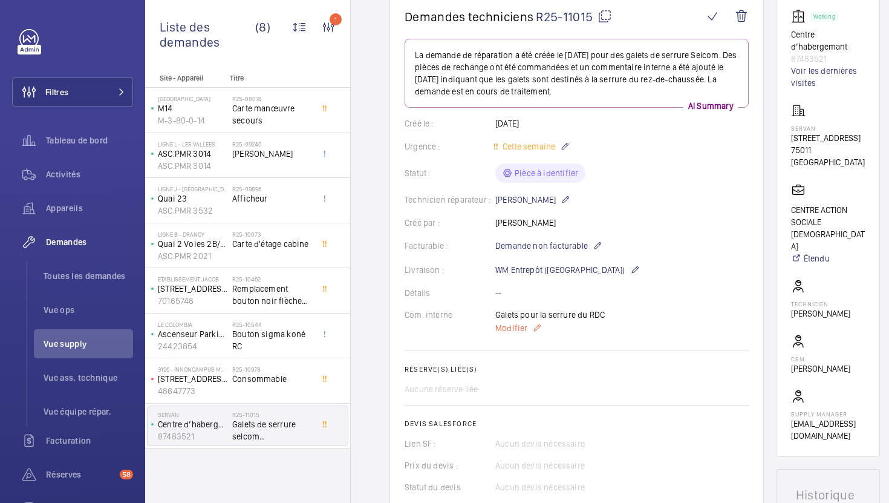
click at [517, 327] on span "Modifier" at bounding box center [511, 328] width 32 height 12
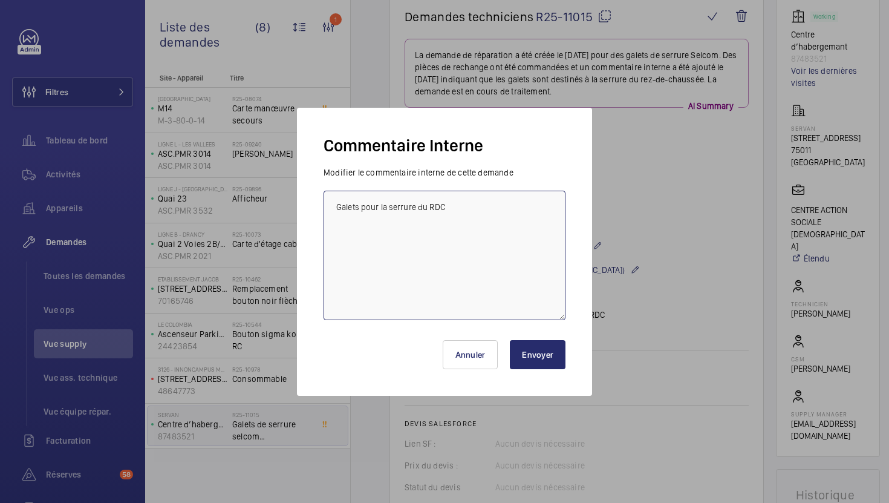
click at [338, 211] on textarea "Galets pour la serrure du RDC" at bounding box center [445, 254] width 242 height 129
type textarea "18/08 demande de devis envoyée à wittur Galets pour la serrure du RDC"
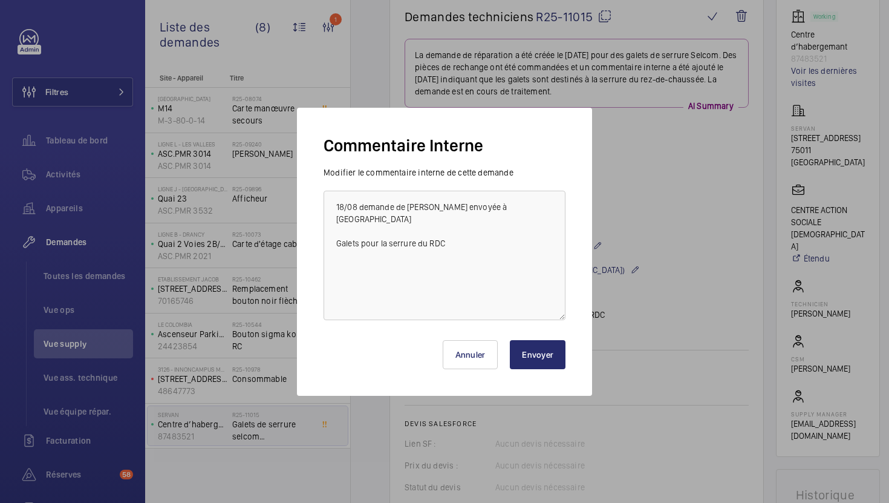
click at [524, 352] on button "Envoyer" at bounding box center [538, 354] width 56 height 29
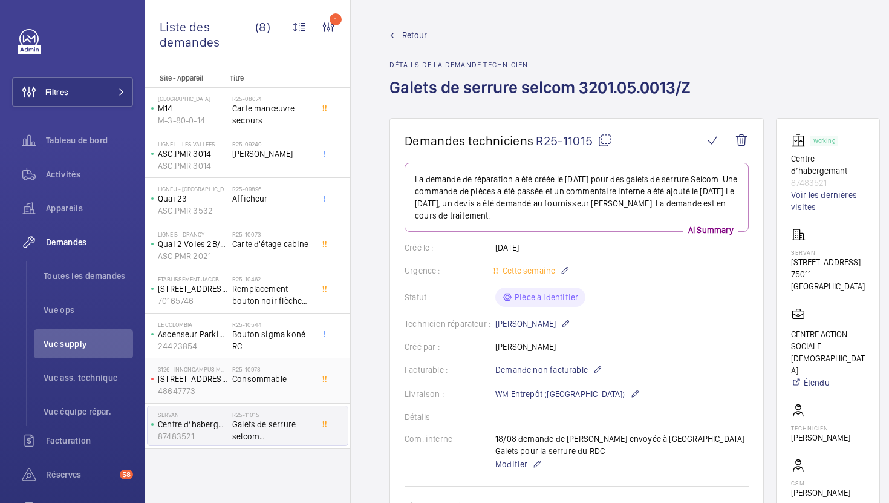
click at [308, 391] on div "R25-10978 Consommable" at bounding box center [272, 382] width 80 height 35
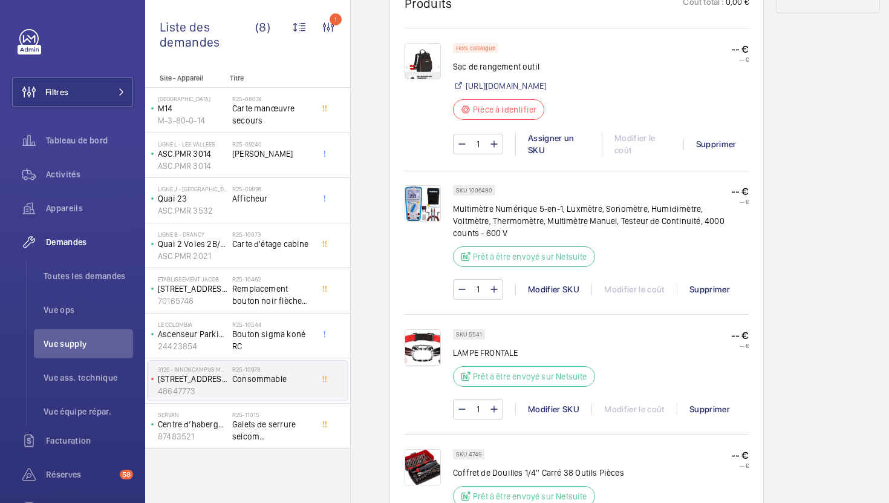
scroll to position [710, 0]
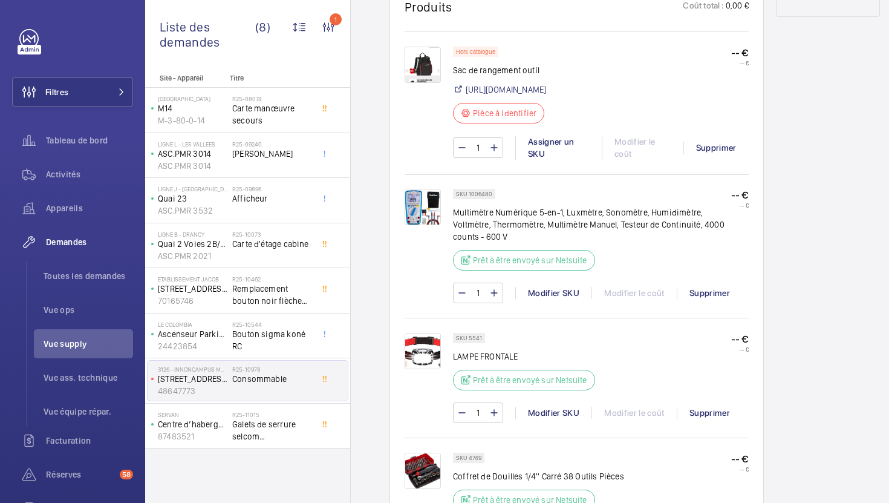
click at [416, 63] on img at bounding box center [423, 65] width 36 height 36
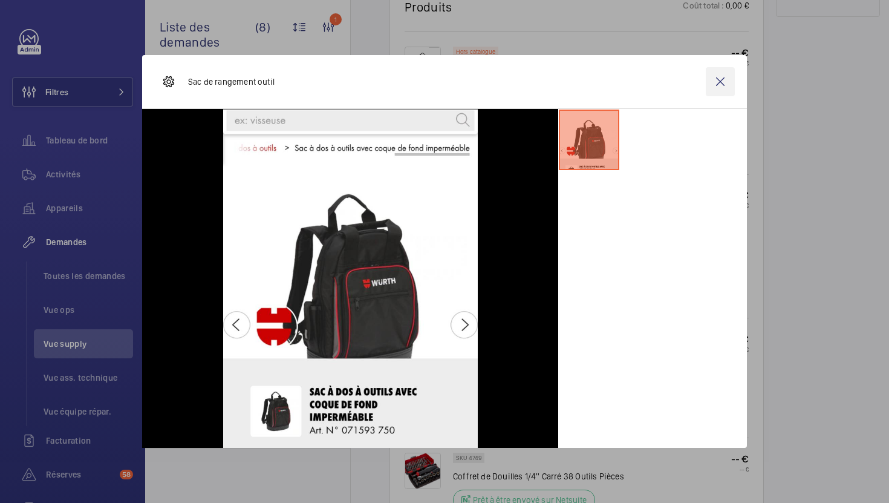
click at [715, 86] on wm-front-icon-button at bounding box center [720, 81] width 29 height 29
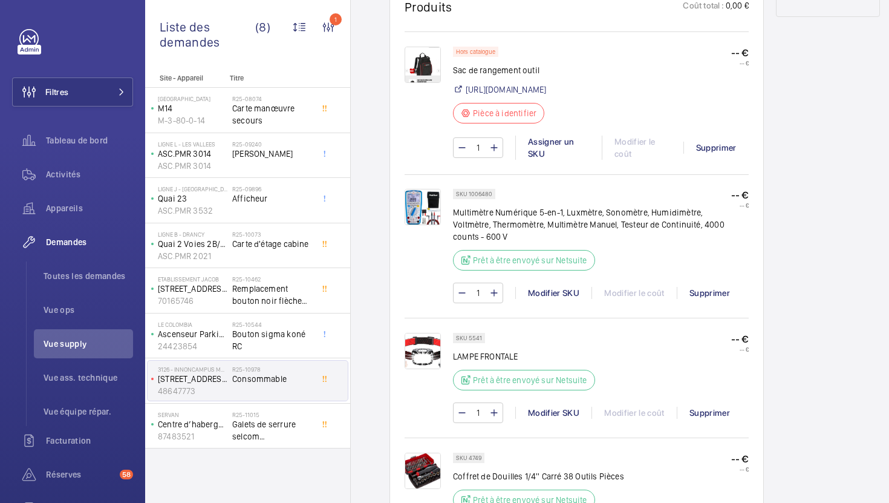
click at [414, 225] on img at bounding box center [423, 207] width 36 height 36
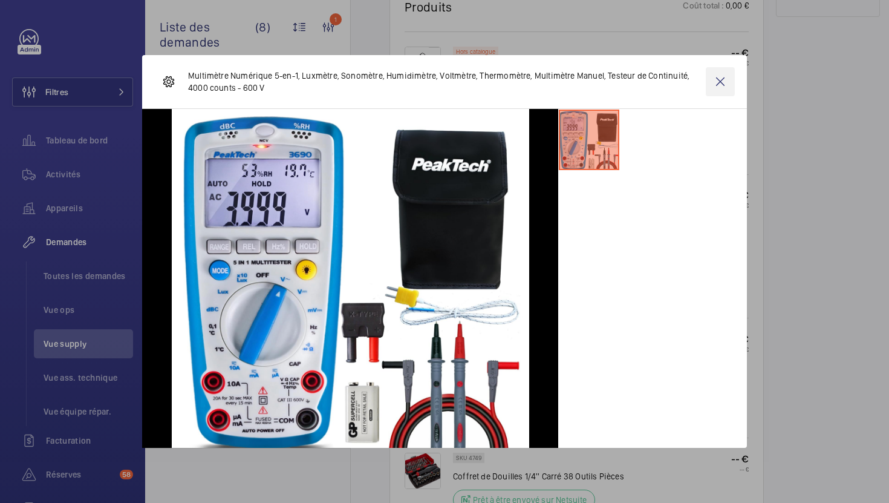
click at [726, 76] on wm-front-icon-button at bounding box center [720, 81] width 29 height 29
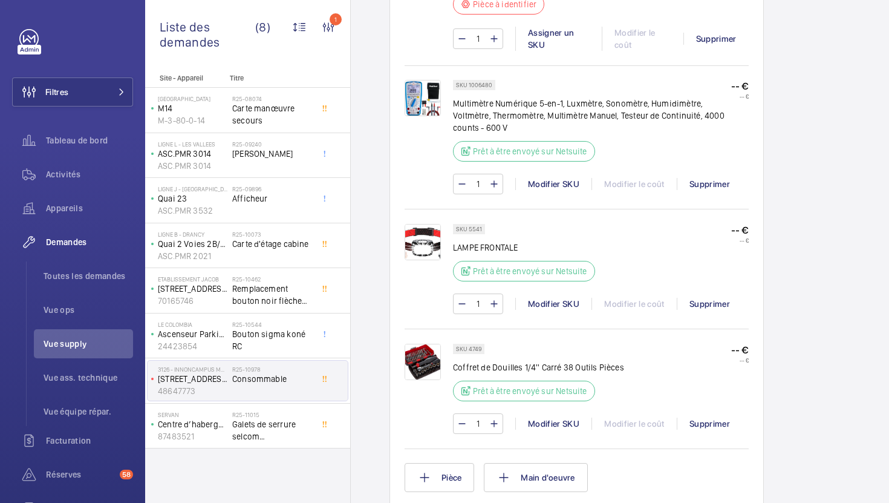
scroll to position [828, 0]
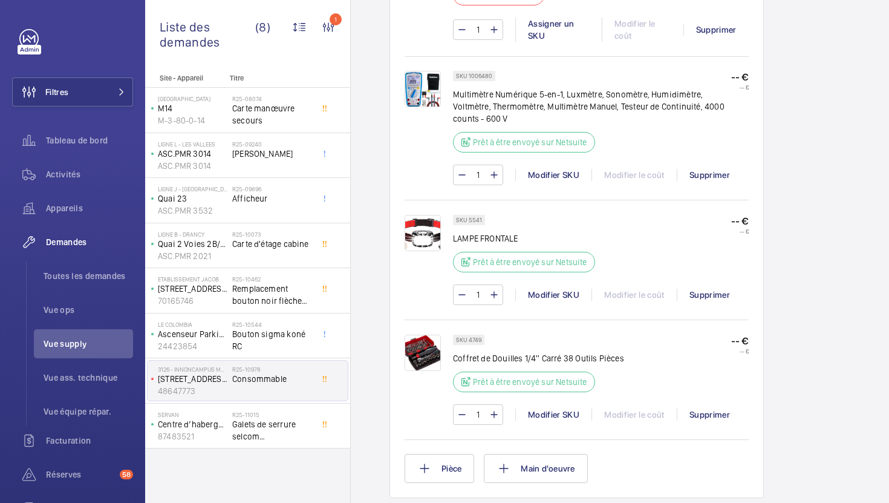
click at [431, 371] on img at bounding box center [423, 352] width 36 height 36
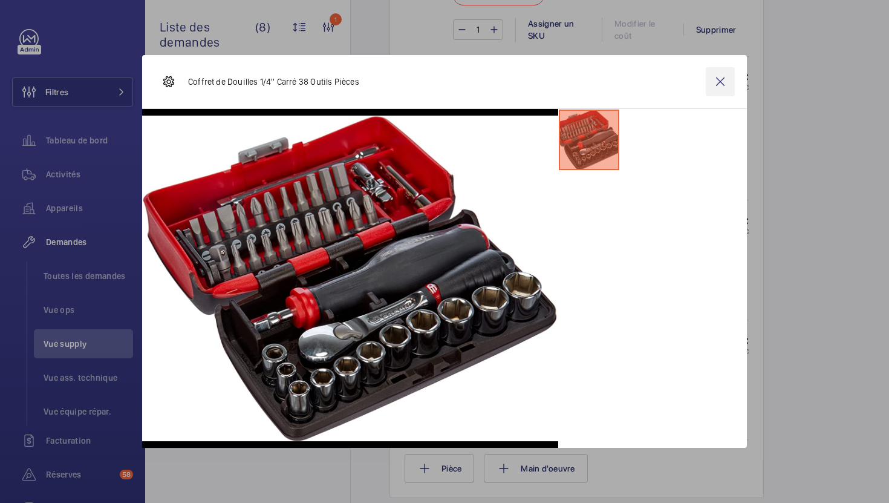
click at [723, 82] on wm-front-icon-button at bounding box center [720, 81] width 29 height 29
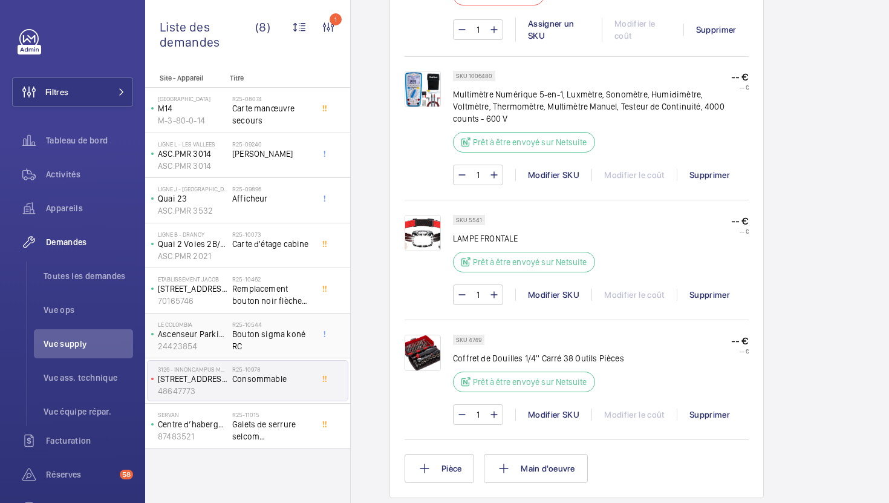
click at [268, 343] on span "Bouton sigma koné RC" at bounding box center [272, 340] width 80 height 24
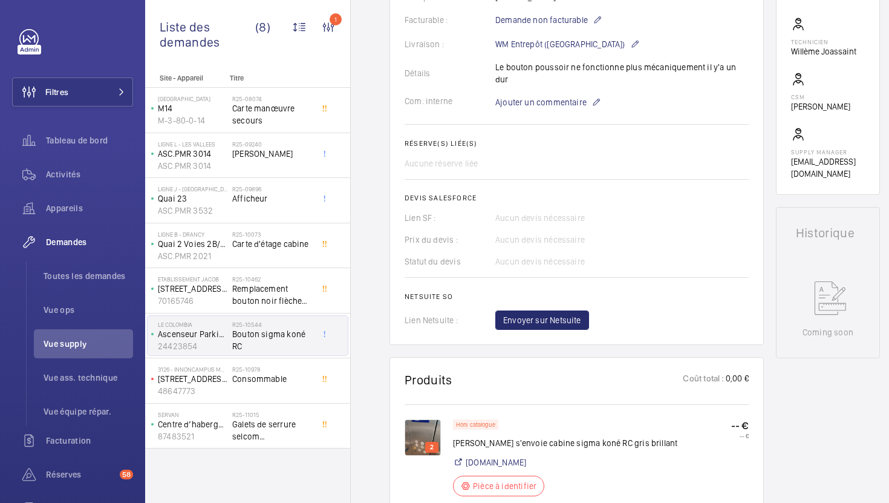
scroll to position [363, 0]
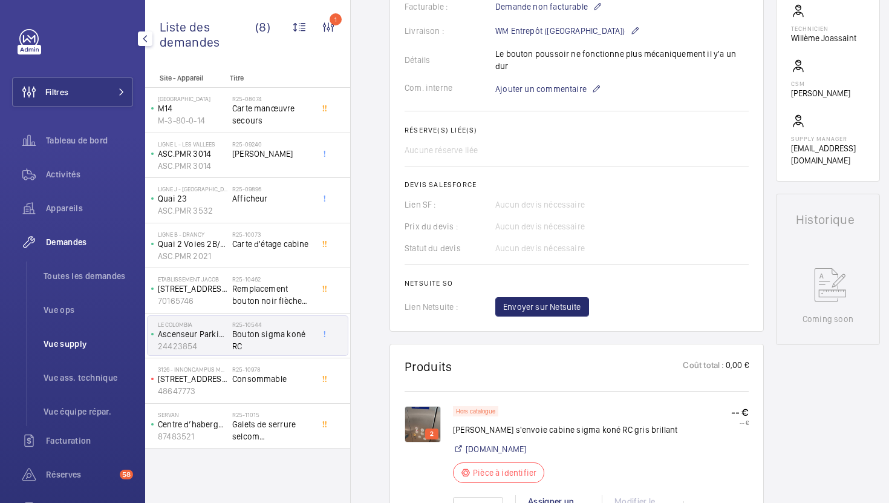
click at [79, 350] on li "Vue supply" at bounding box center [83, 343] width 99 height 29
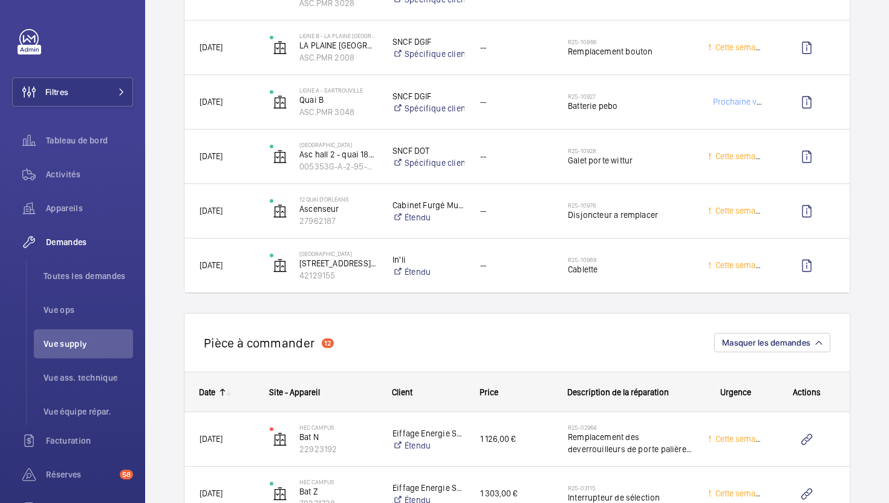
scroll to position [2574, 0]
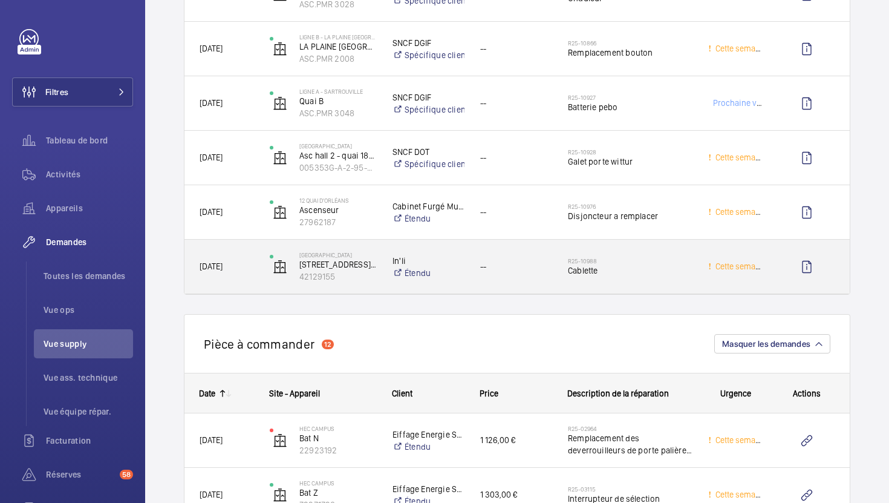
click at [657, 273] on span "Cablette" at bounding box center [630, 270] width 125 height 12
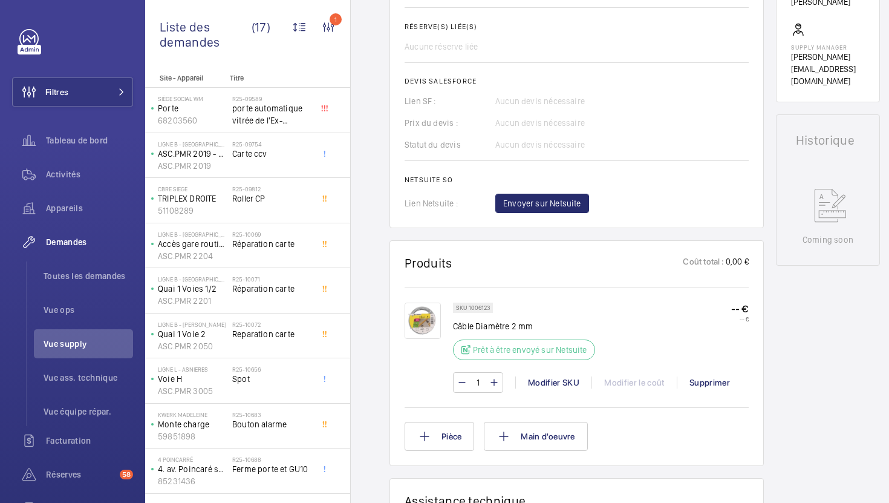
scroll to position [466, 0]
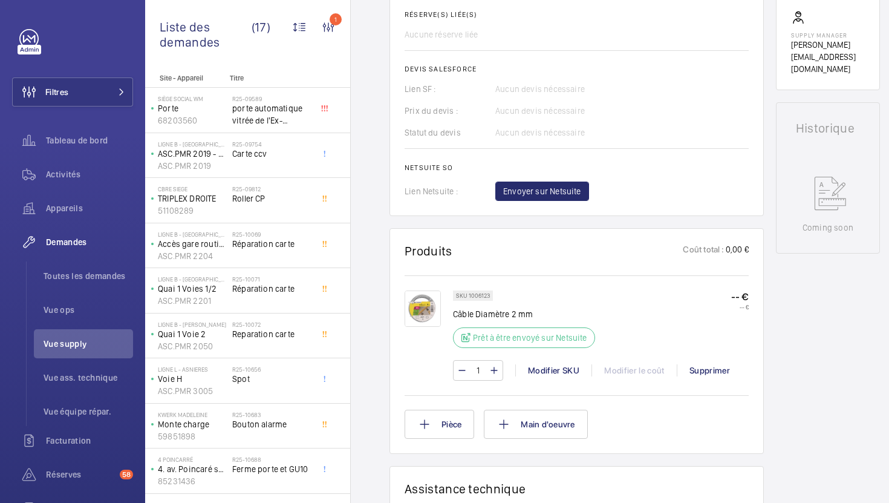
click at [416, 319] on img at bounding box center [423, 308] width 36 height 36
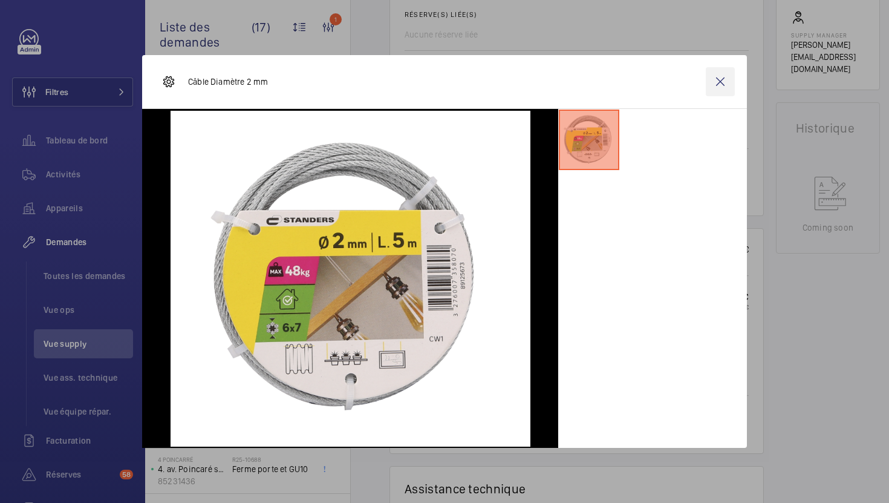
click at [723, 90] on wm-front-icon-button at bounding box center [720, 81] width 29 height 29
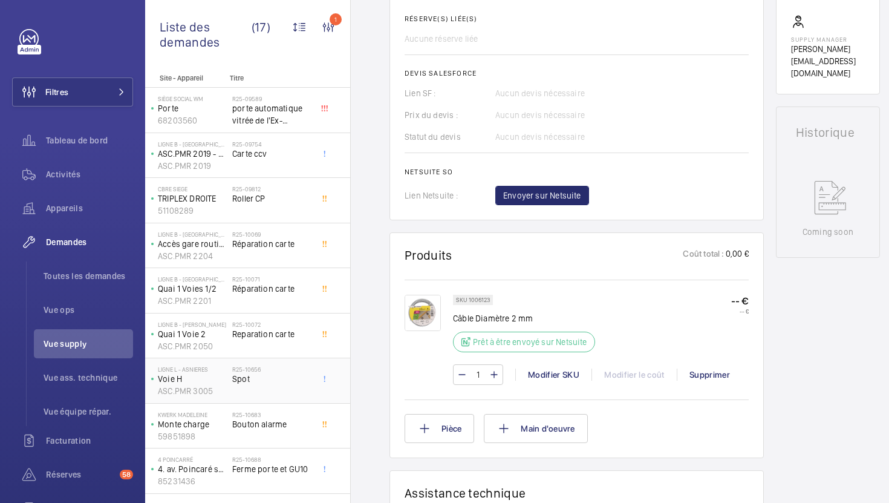
scroll to position [351, 0]
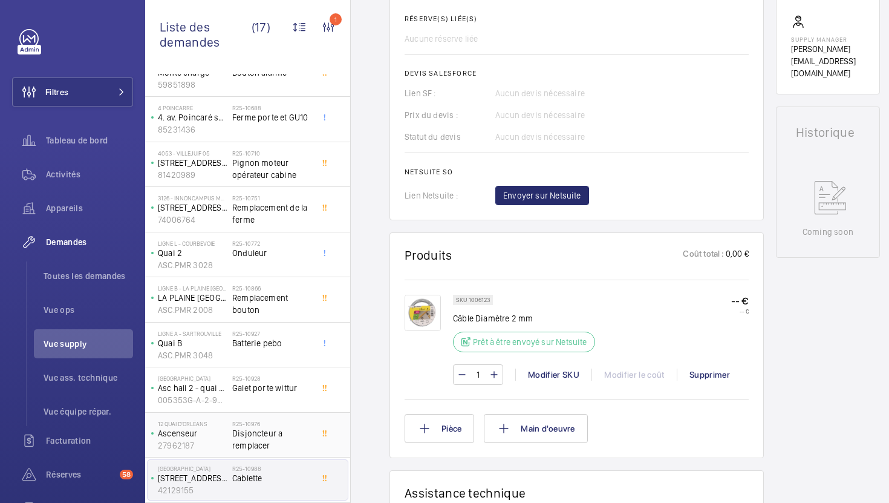
click at [288, 444] on span "Disjoncteur a remplacer" at bounding box center [272, 439] width 80 height 24
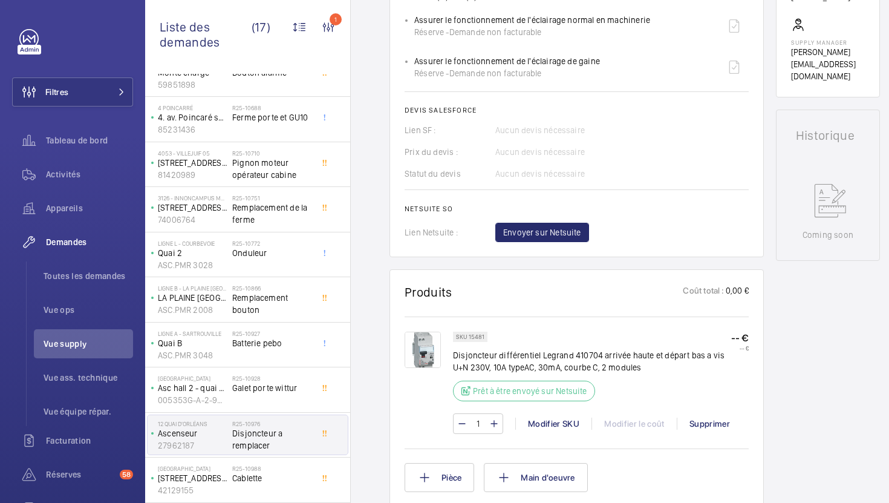
scroll to position [492, 0]
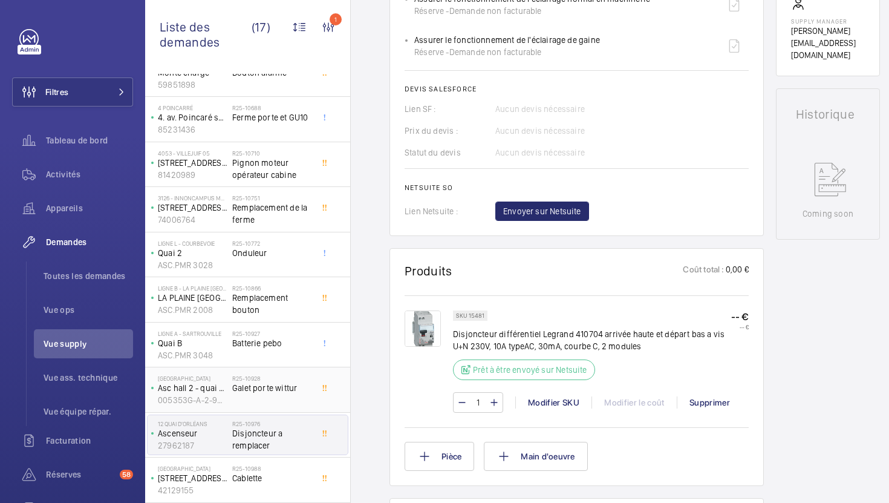
click at [279, 398] on div "R25-10928 Galet porte wittur" at bounding box center [272, 391] width 80 height 35
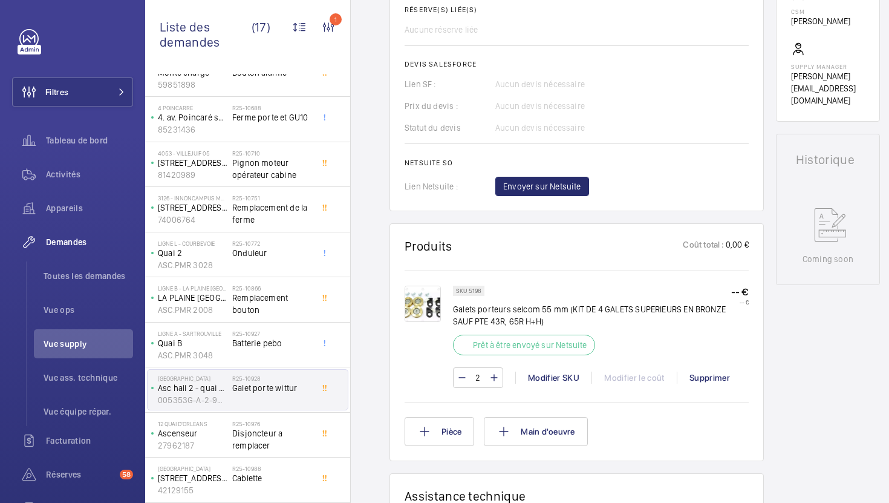
scroll to position [483, 0]
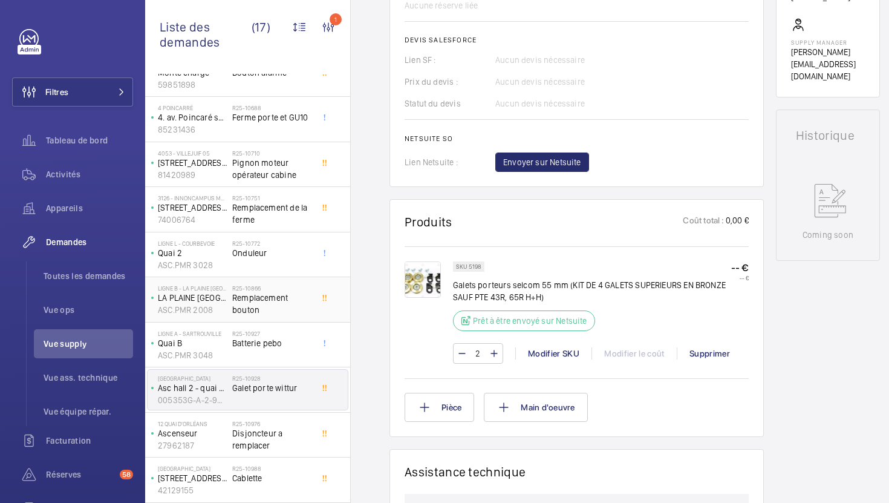
click at [276, 320] on div "Ligne B - La Plaine Stade de France LA PLAINE STADE DE FRANCE QUAI 1 VOIE 1/1B …" at bounding box center [247, 299] width 205 height 45
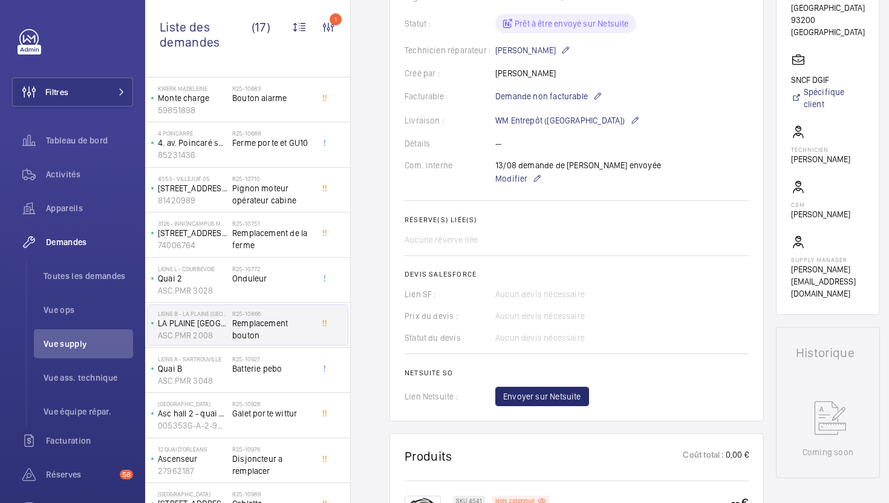
scroll to position [279, 0]
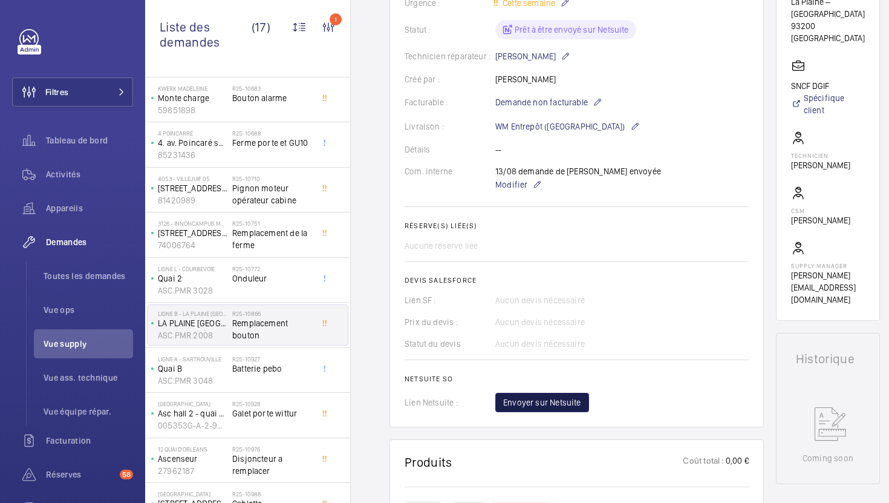
click at [547, 404] on span "Envoyer sur Netsuite" at bounding box center [542, 402] width 78 height 12
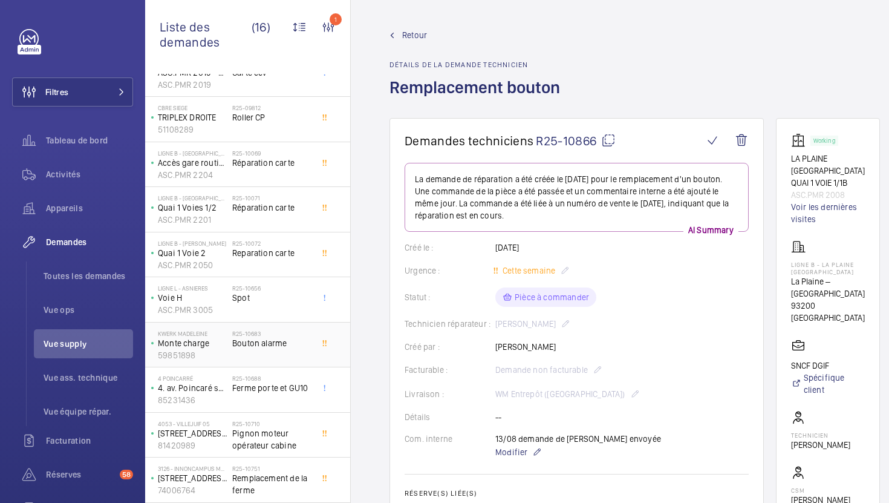
scroll to position [90, 0]
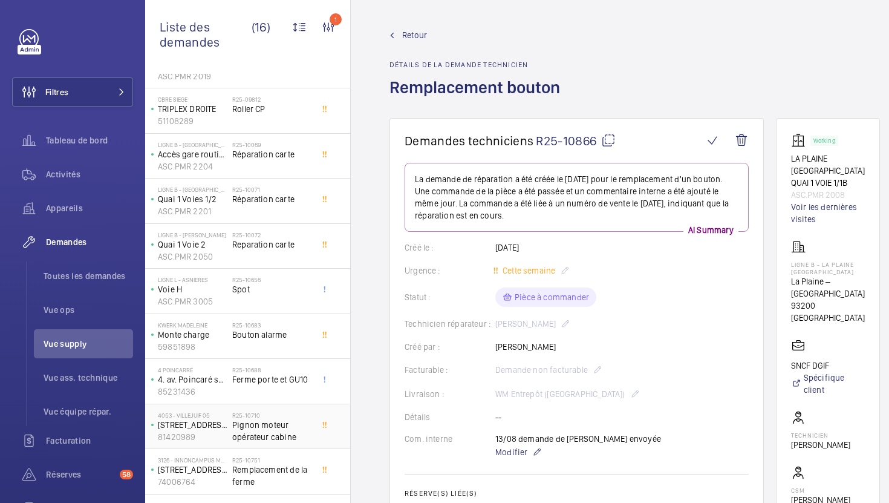
click at [297, 429] on span "Pignon moteur opérateur cabine" at bounding box center [272, 430] width 80 height 24
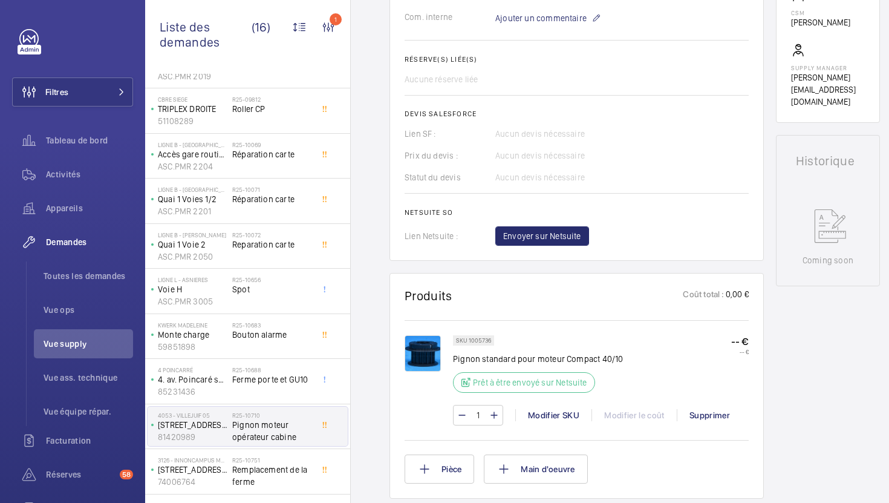
scroll to position [410, 0]
click at [483, 340] on p "SKU 1005736" at bounding box center [473, 339] width 35 height 4
copy p "1005736"
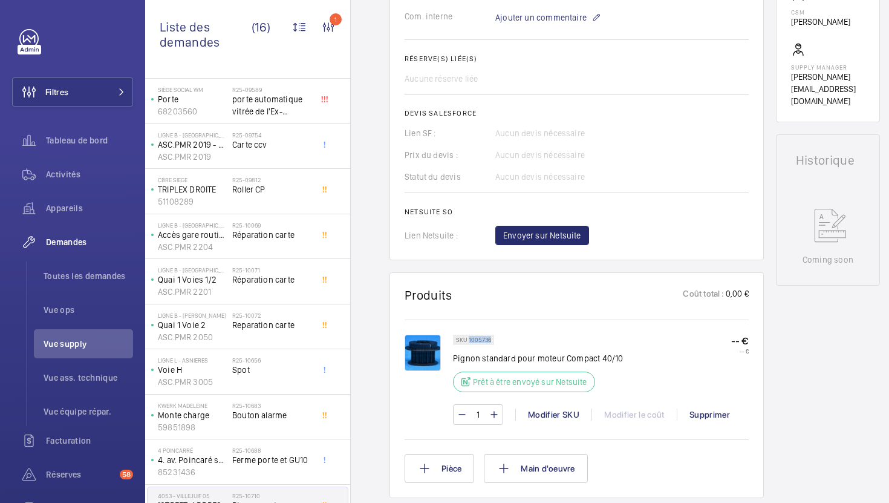
scroll to position [0, 0]
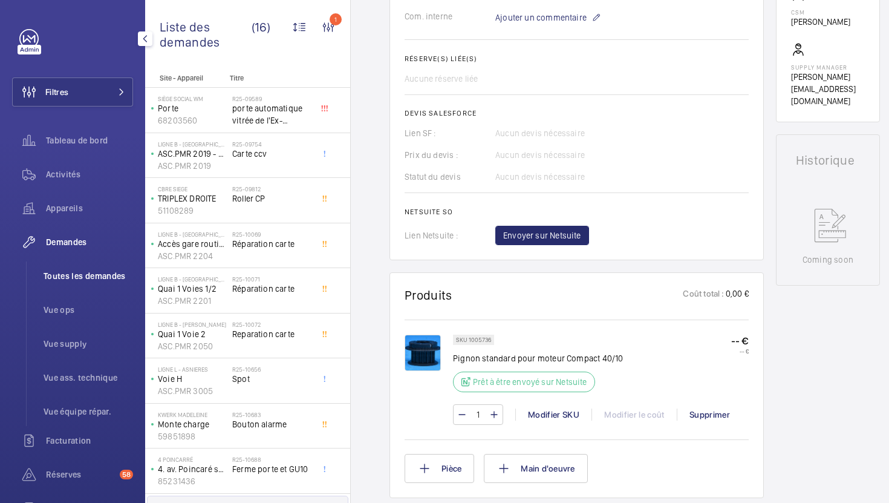
click at [82, 285] on li "Toutes les demandes" at bounding box center [83, 275] width 99 height 29
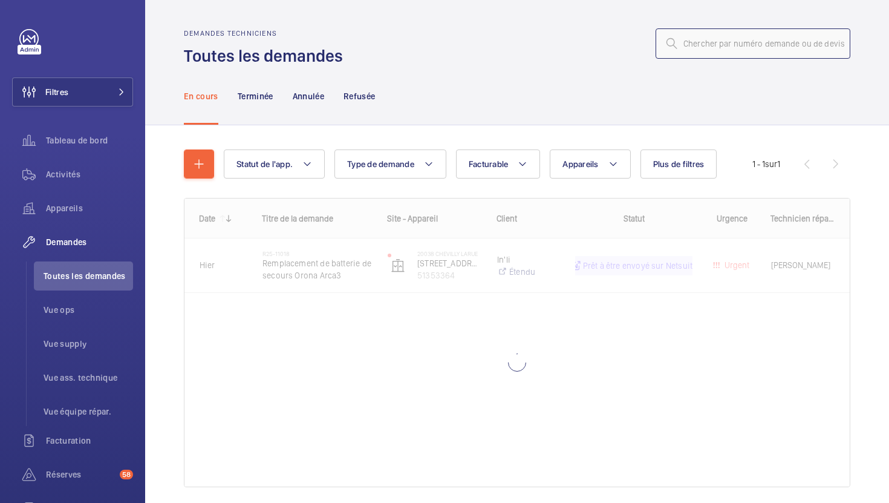
click at [714, 50] on input "text" at bounding box center [753, 43] width 195 height 30
paste input "R25-10040"
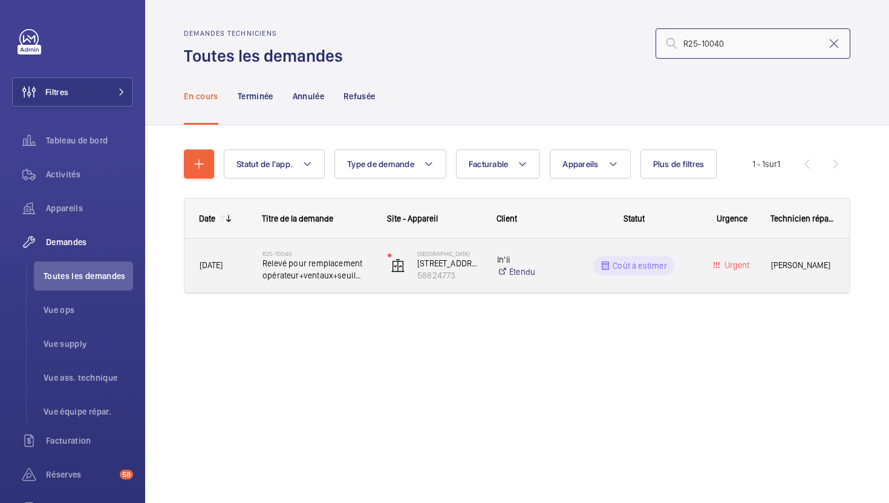
type input "R25-10040"
click at [379, 269] on div "4069 - RUEIL 01 12 Rue Camille Saint Sens 58824773" at bounding box center [427, 266] width 108 height 50
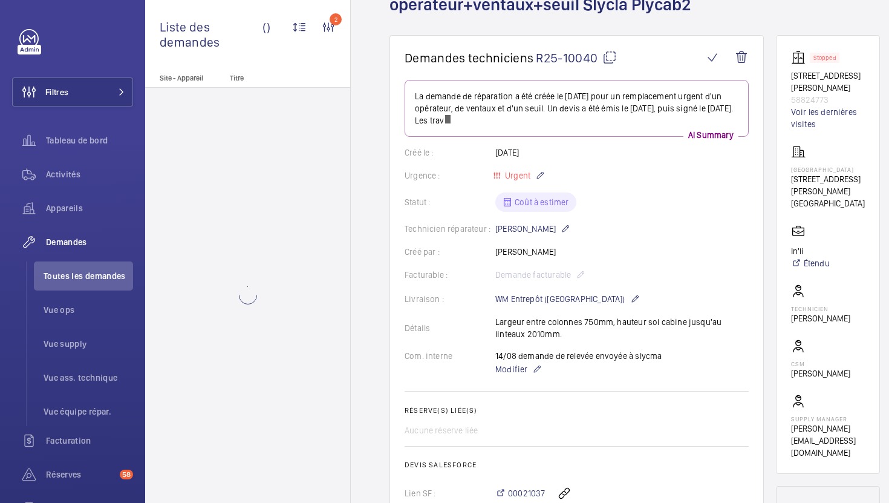
scroll to position [118, 0]
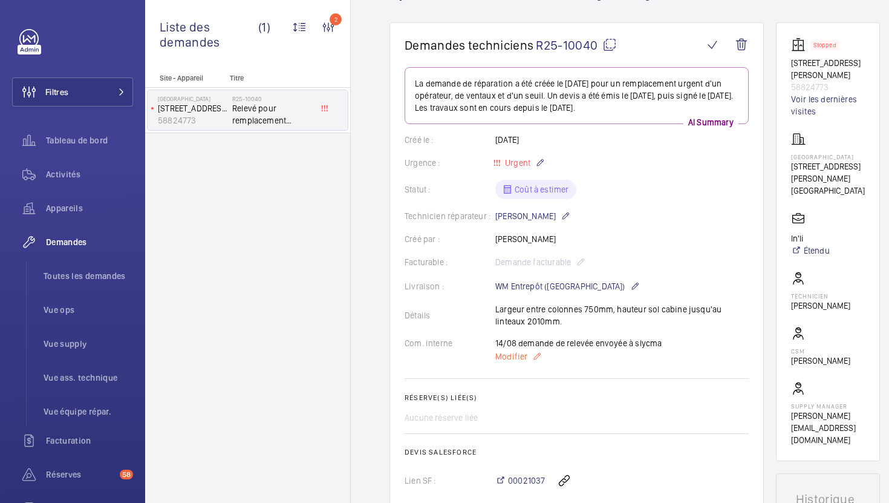
click at [509, 355] on span "Modifier" at bounding box center [511, 356] width 32 height 12
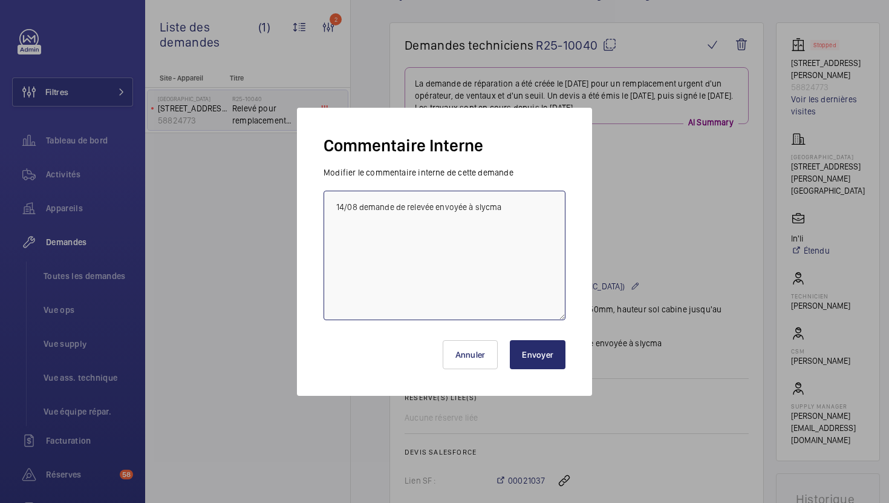
click at [333, 208] on textarea "14/08 demande de relevée envoyée à slycma" at bounding box center [445, 254] width 242 height 129
type textarea "18/08 fermator relancé pour relevé 14/08 demande de relevée envoyée à slycma"
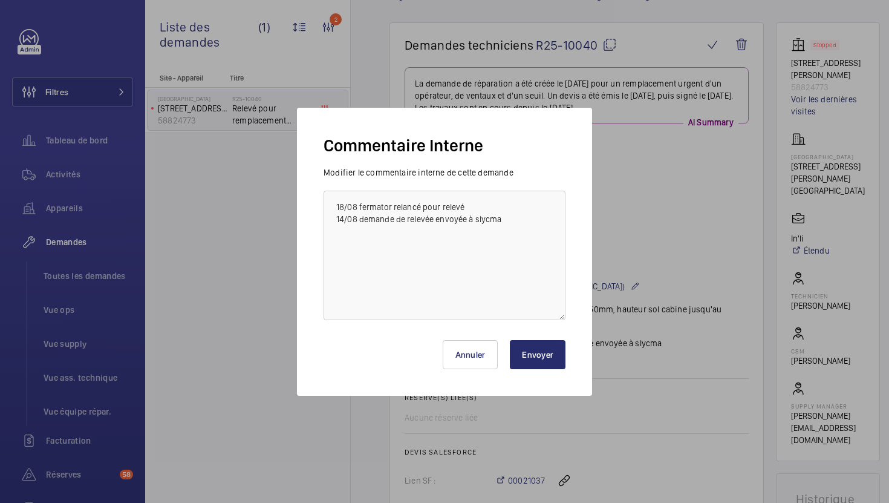
click at [533, 351] on button "Envoyer" at bounding box center [538, 354] width 56 height 29
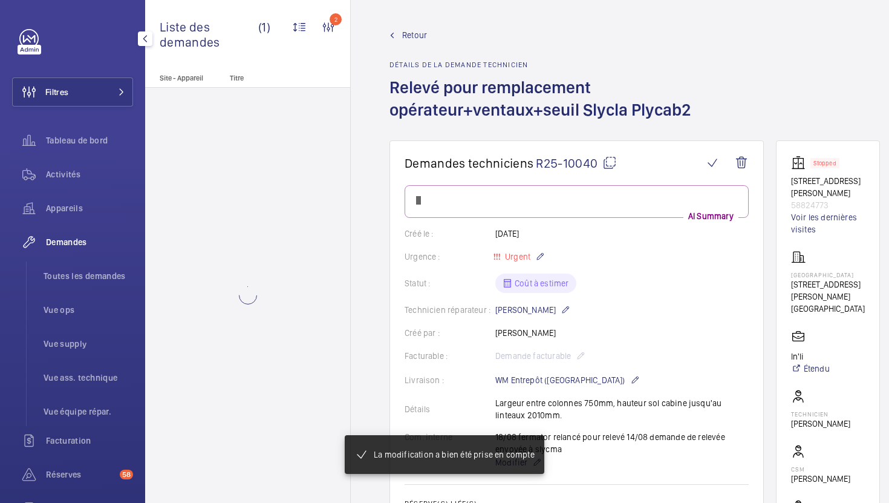
click at [82, 278] on span "Toutes les demandes" at bounding box center [89, 276] width 90 height 12
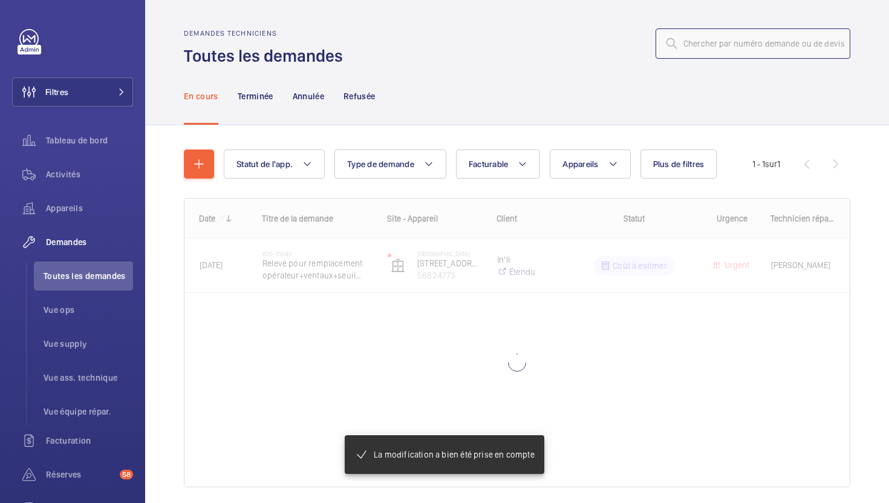
click at [706, 44] on input "text" at bounding box center [753, 43] width 195 height 30
paste input "R25-10941"
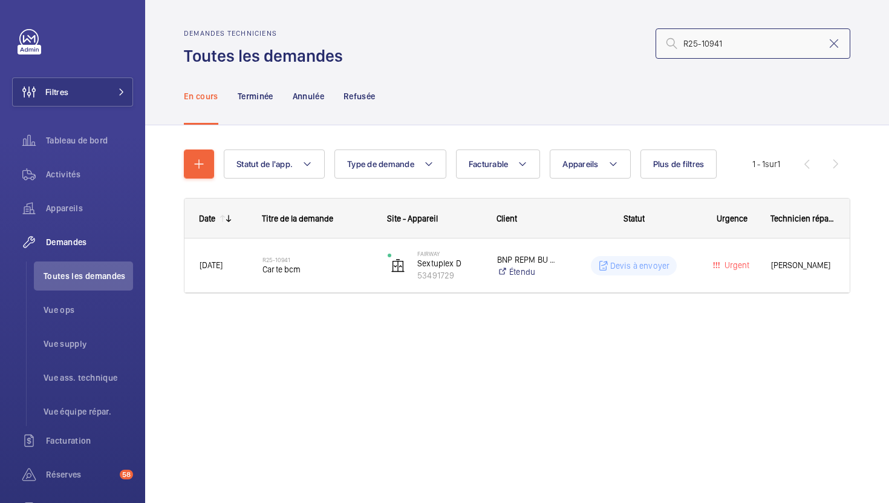
type input "R25-10941"
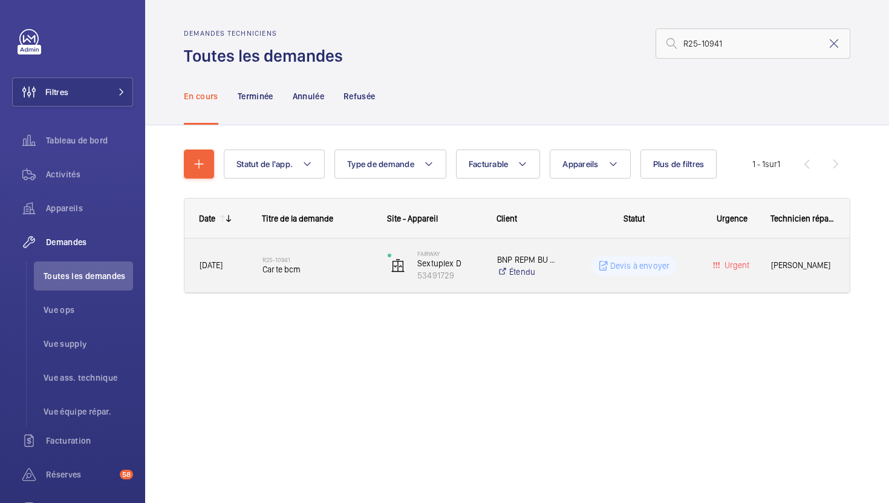
click at [325, 276] on div "R25-10941 Carte bcm" at bounding box center [316, 265] width 109 height 35
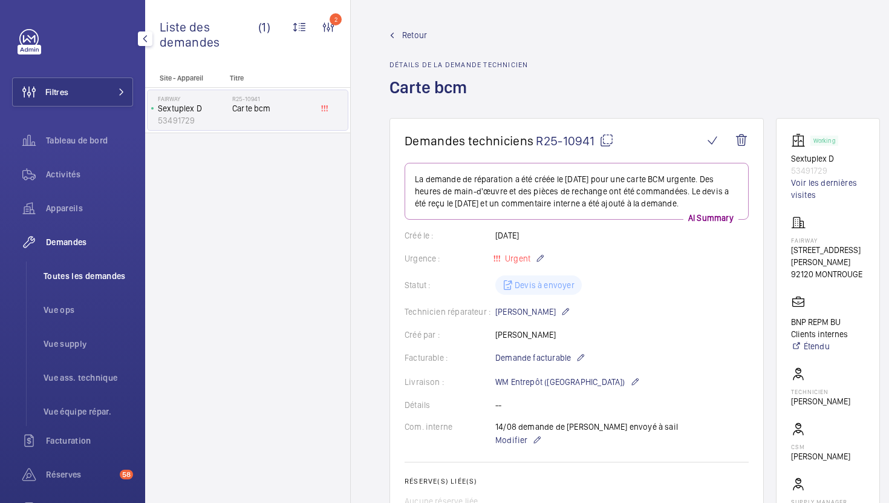
click at [111, 279] on span "Toutes les demandes" at bounding box center [89, 276] width 90 height 12
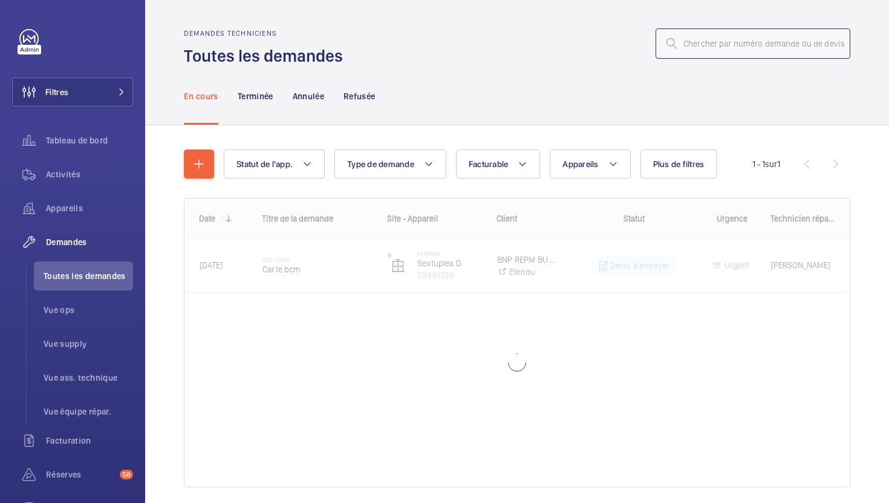
click at [758, 40] on input "text" at bounding box center [753, 43] width 195 height 30
paste input "R25-10248"
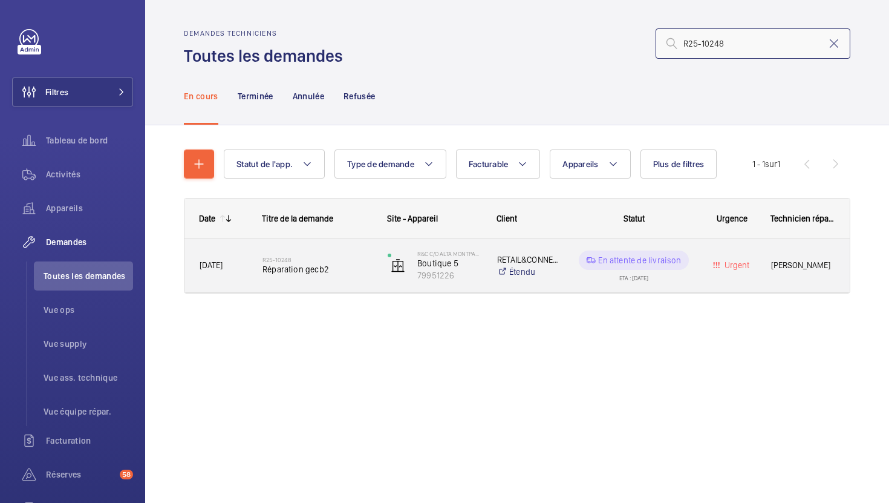
type input "R25-10248"
click at [366, 291] on div "R25-10248 Réparation gecb2" at bounding box center [310, 265] width 124 height 54
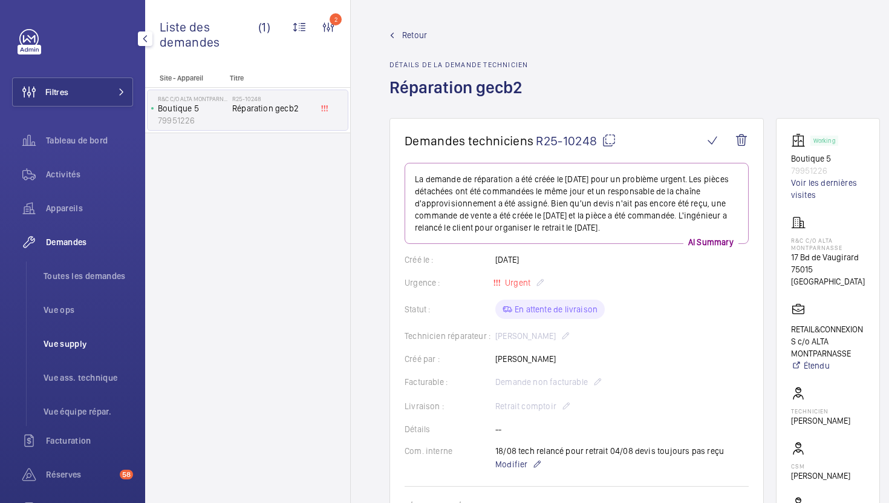
click at [88, 337] on span "Vue supply" at bounding box center [89, 343] width 90 height 12
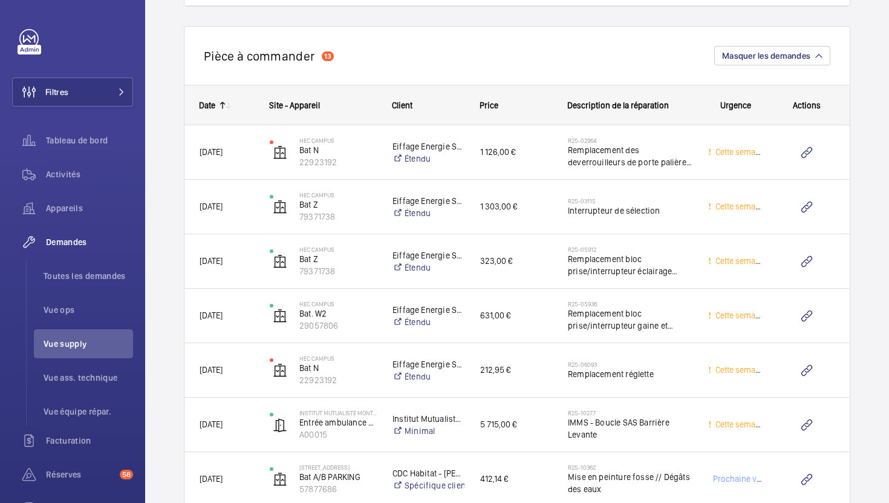
scroll to position [2540, 0]
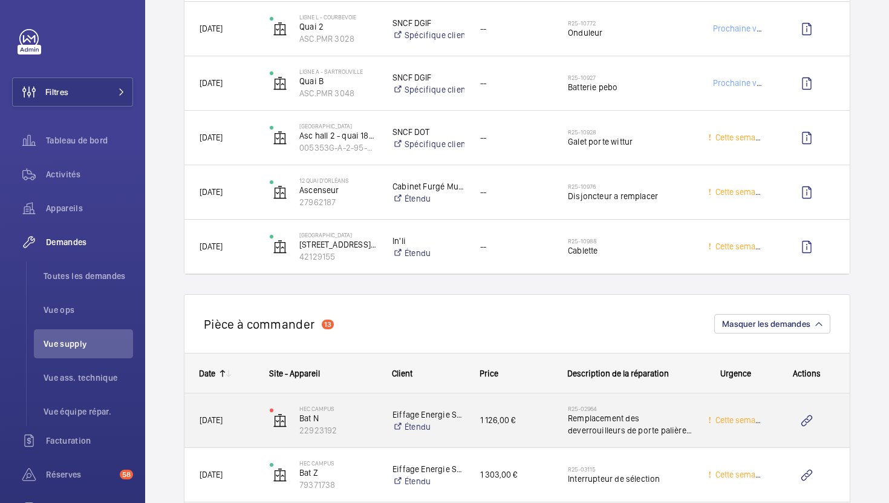
click at [553, 427] on div "R25-02964 Remplacement des deverrouilleurs de porte palière au 0 et 1er" at bounding box center [623, 420] width 140 height 54
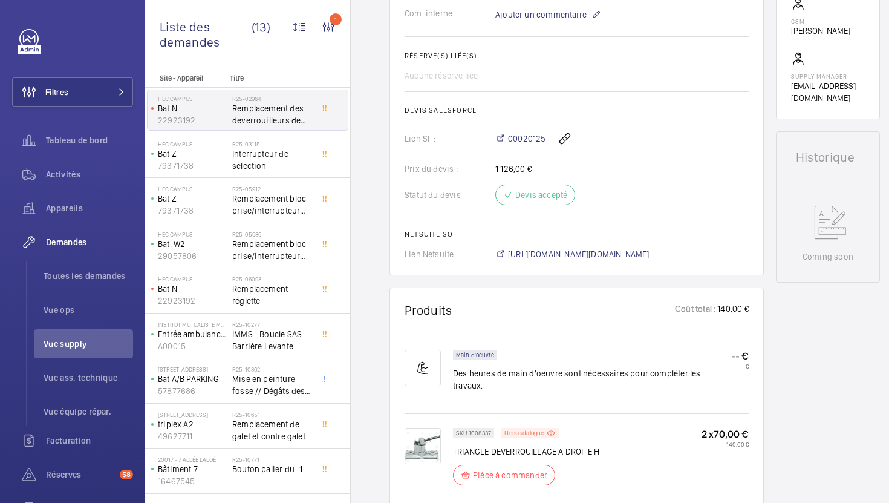
scroll to position [481, 0]
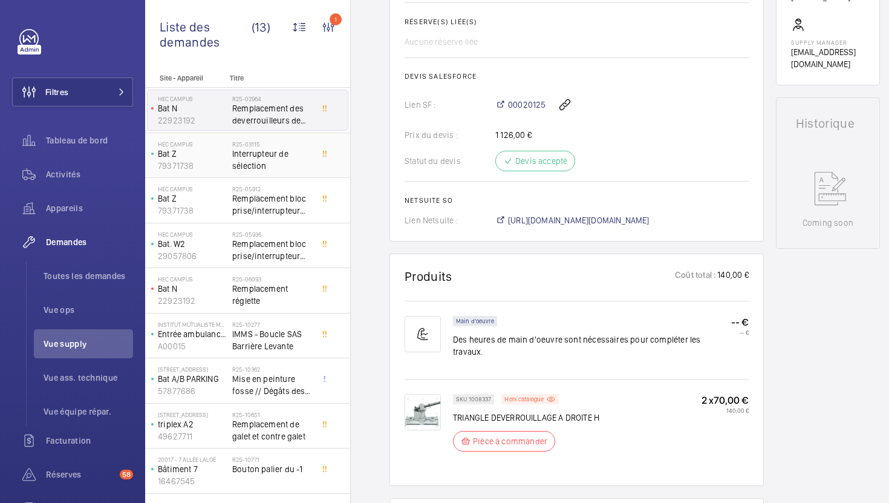
click at [287, 164] on span "Interrupteur de sélection" at bounding box center [272, 160] width 80 height 24
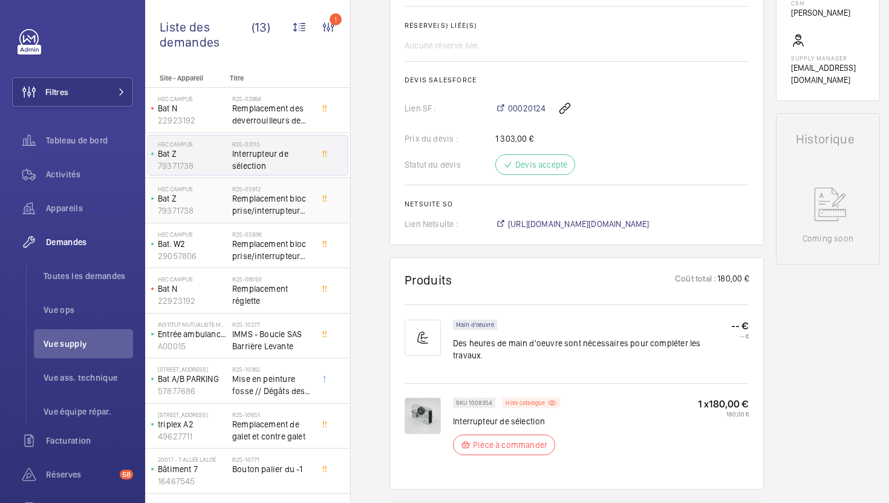
scroll to position [467, 0]
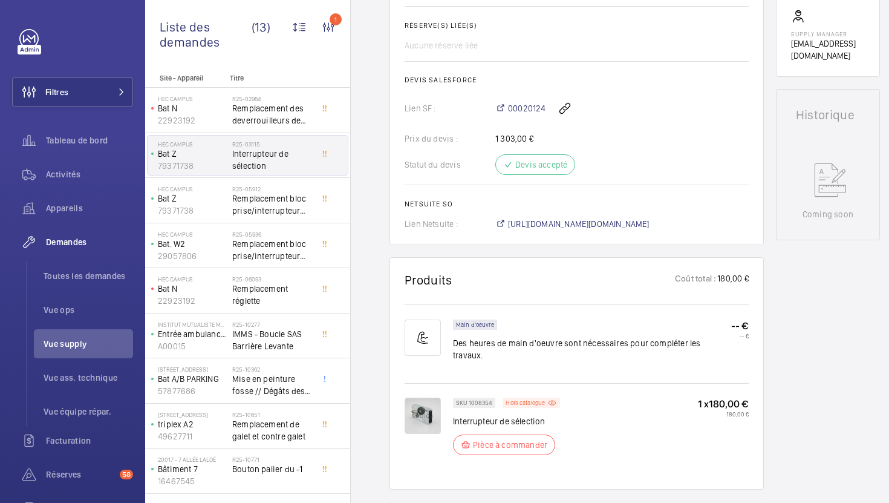
click at [489, 415] on p "Interrupteur de sélection" at bounding box center [507, 421] width 109 height 12
copy div "Interrupteur de sélection"
click at [313, 210] on div "R25-05912 Remplacement bloc prise/interrupteur éclairage gaine" at bounding box center [274, 200] width 85 height 40
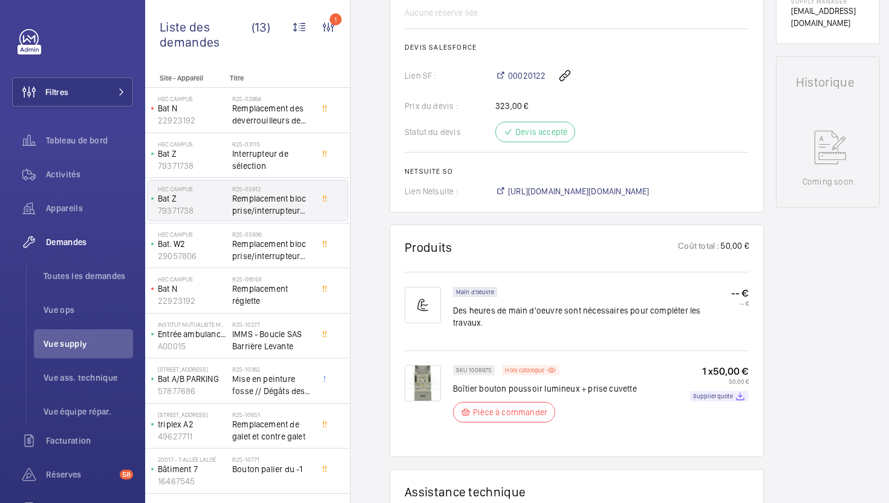
scroll to position [535, 0]
click at [485, 368] on p "SKU 1008975" at bounding box center [474, 370] width 36 height 4
copy p "1008975"
click at [295, 246] on span "Remplacement bloc prise/interrupteur gaine et interrupteur machinerie" at bounding box center [272, 250] width 80 height 24
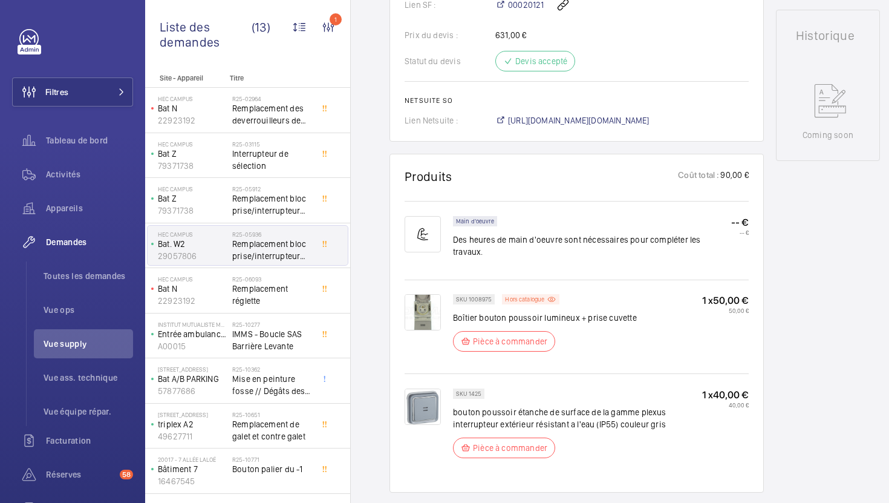
scroll to position [582, 0]
click at [299, 298] on span "Remplacement réglette" at bounding box center [272, 294] width 80 height 24
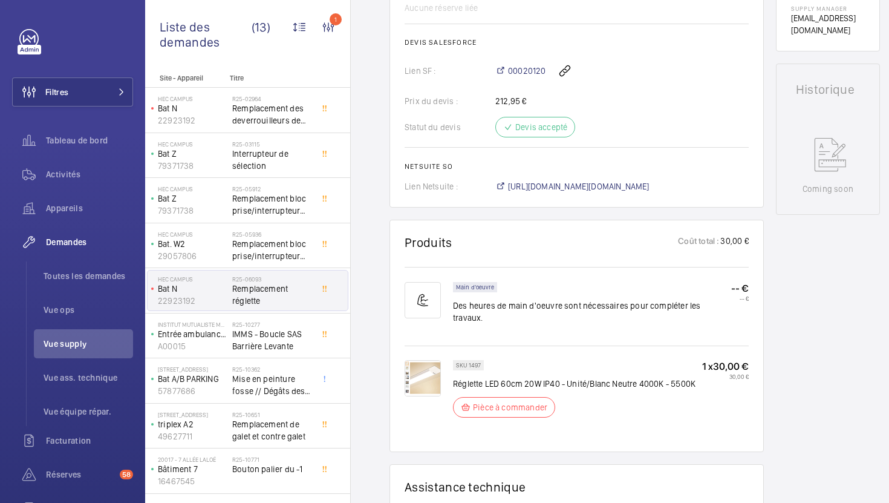
scroll to position [513, 0]
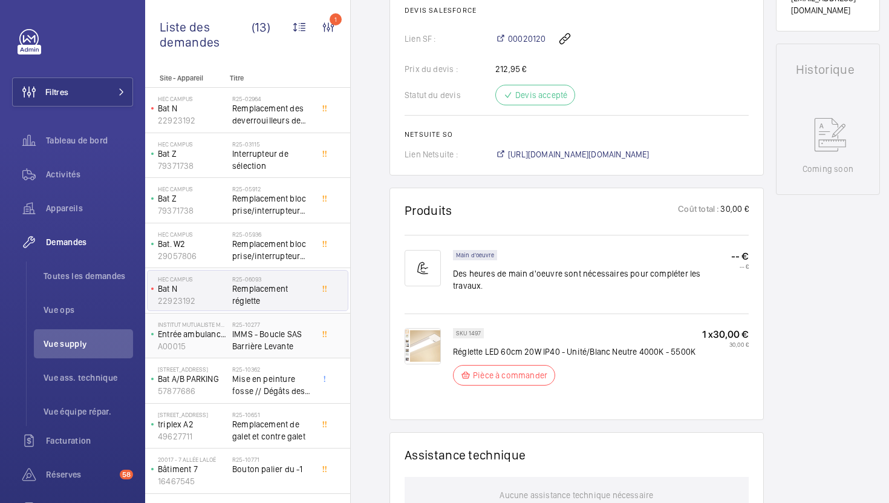
click at [276, 346] on span "IMMS - Boucle SAS Barrière Levante" at bounding box center [272, 340] width 80 height 24
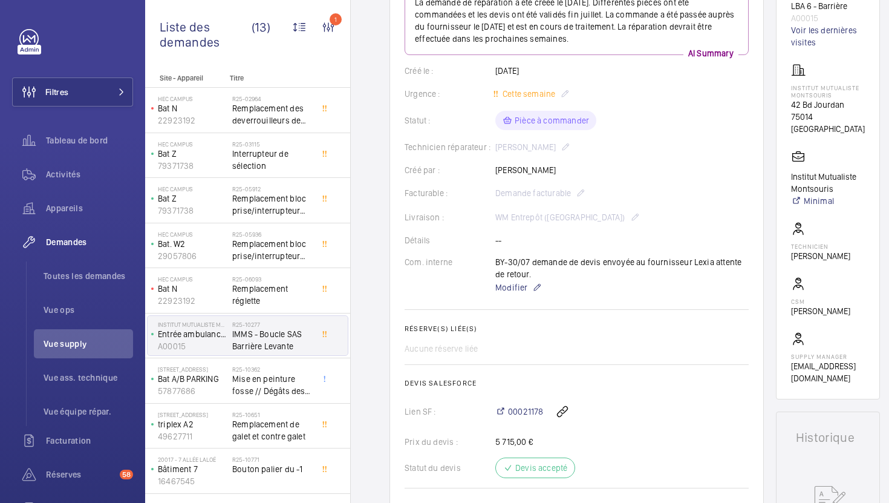
scroll to position [258, 0]
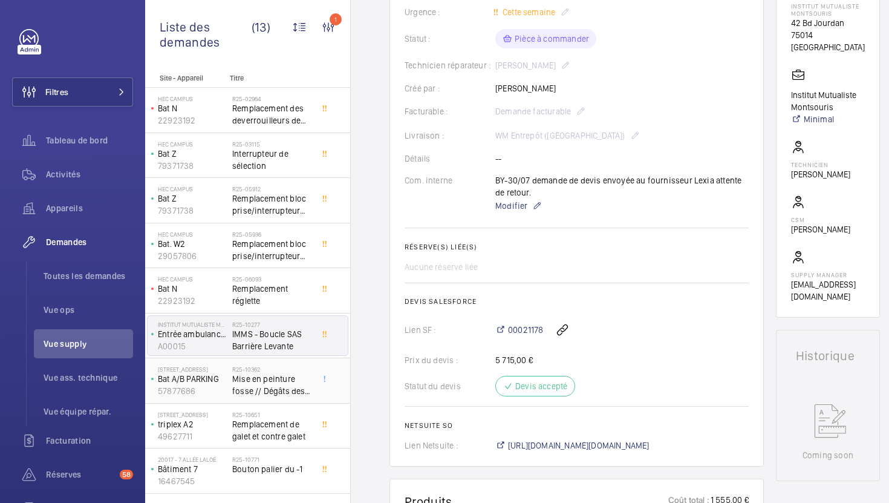
click at [249, 382] on span "Mise en peinture fosse // Dégâts des eaux" at bounding box center [272, 385] width 80 height 24
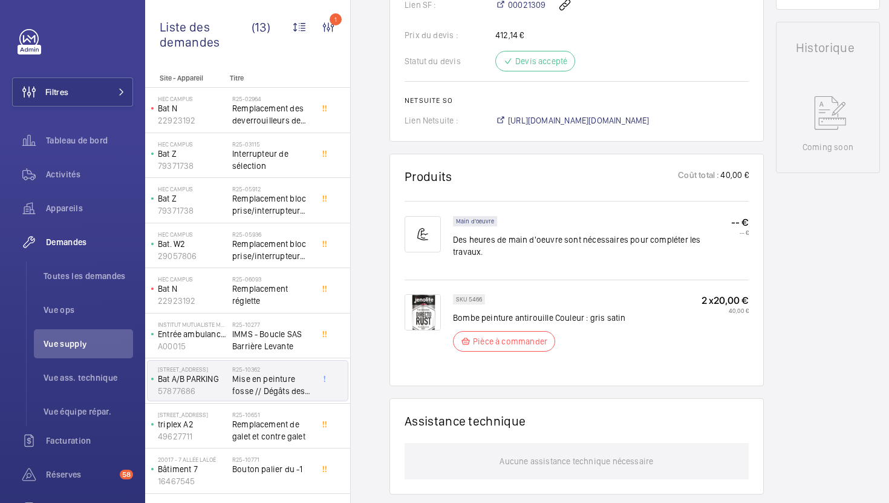
scroll to position [565, 0]
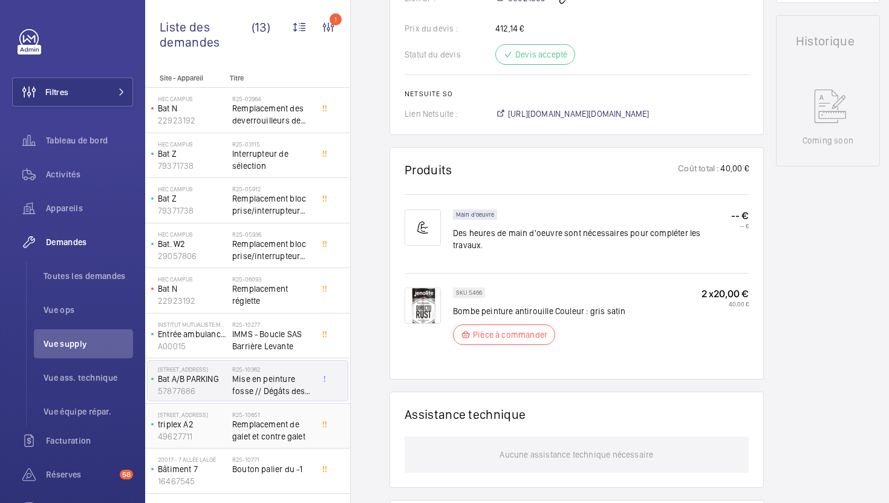
click at [255, 432] on span "Remplacement de galet et contre galet" at bounding box center [272, 430] width 80 height 24
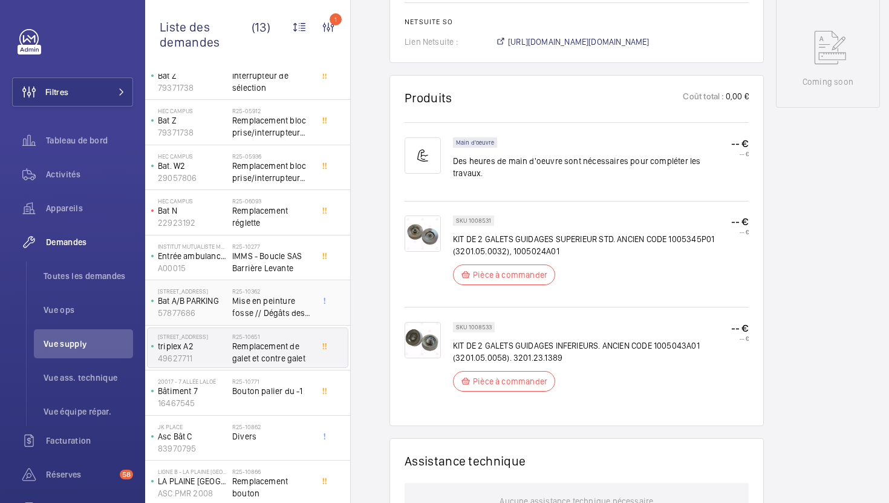
scroll to position [102, 0]
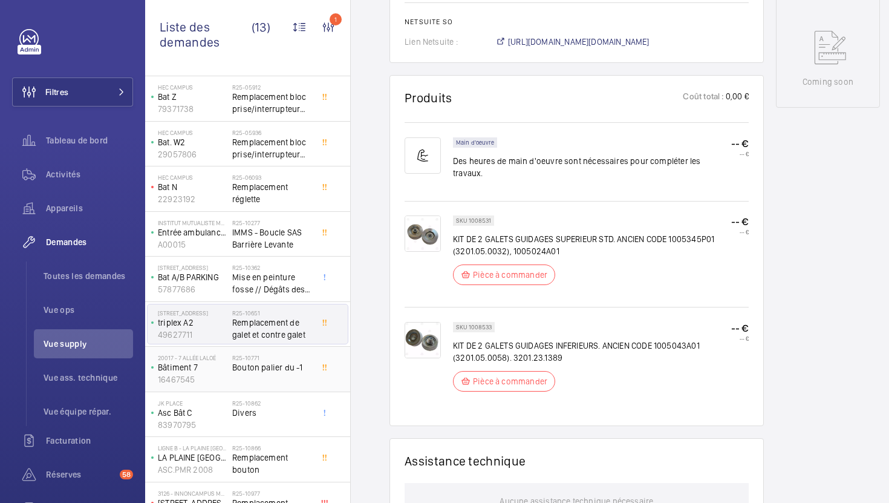
click at [292, 368] on span "Bouton palier du -1" at bounding box center [272, 367] width 80 height 12
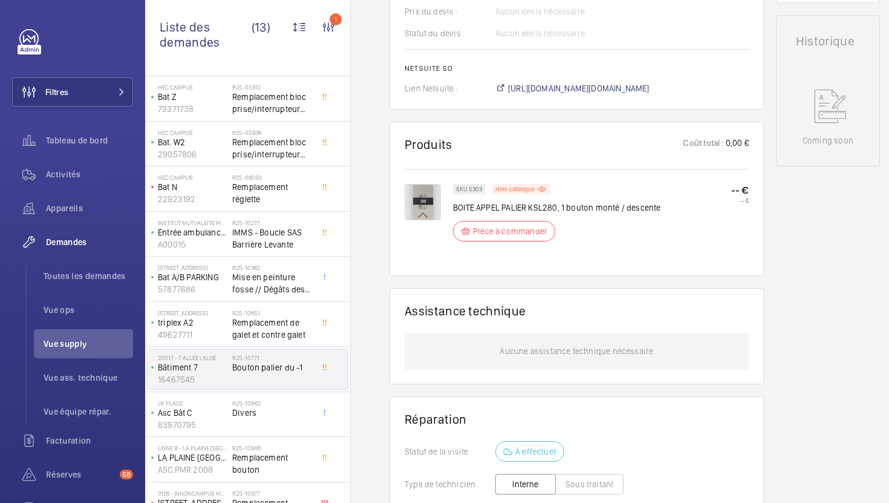
scroll to position [578, 0]
click at [623, 87] on span "https://6461500.app.netsuite.com/app/accounting/transactions/salesord.nl?id=290…" at bounding box center [579, 88] width 142 height 12
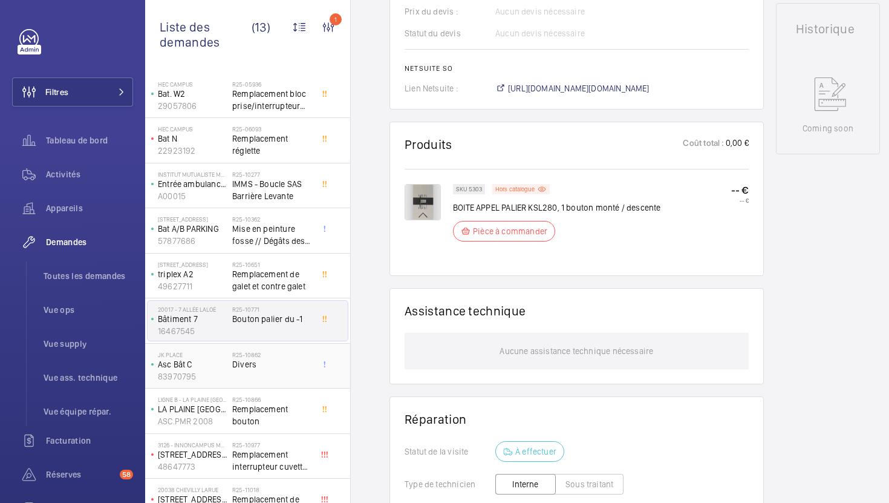
click at [308, 382] on div "R25-10862 Divers" at bounding box center [272, 368] width 80 height 35
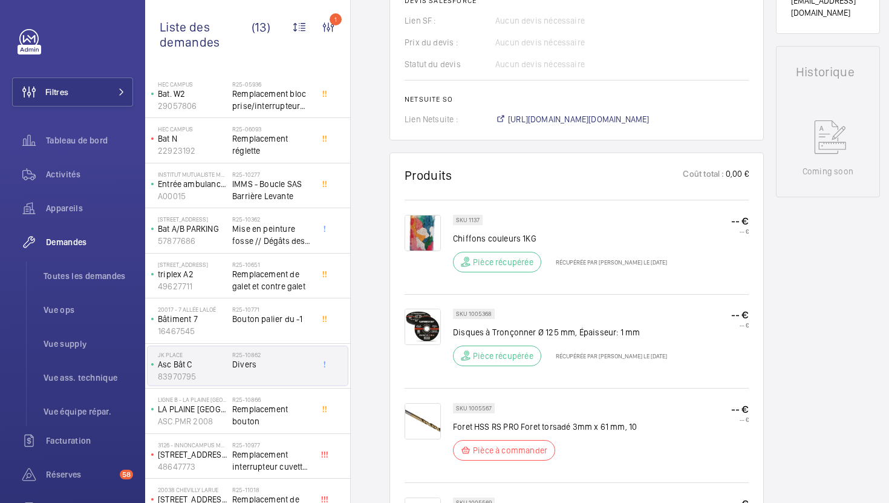
scroll to position [503, 0]
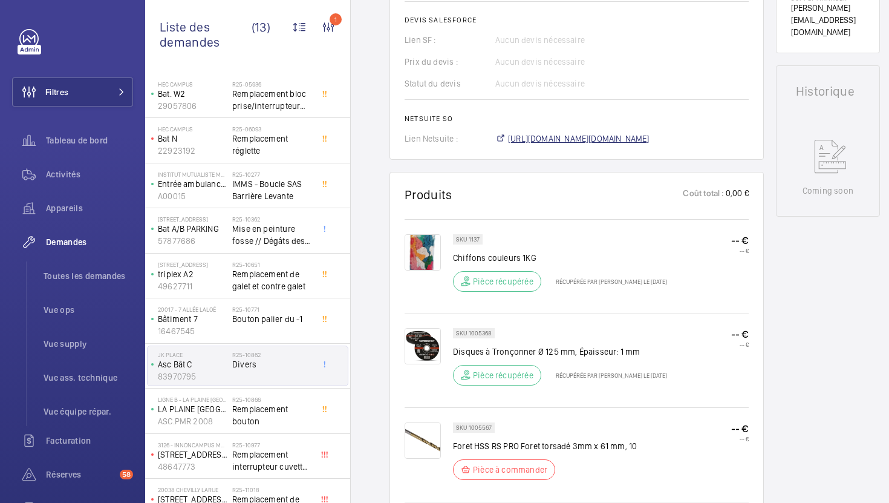
click at [571, 141] on span "https://6461500.app.netsuite.com/app/accounting/transactions/salesord.nl?id=290…" at bounding box center [579, 138] width 142 height 12
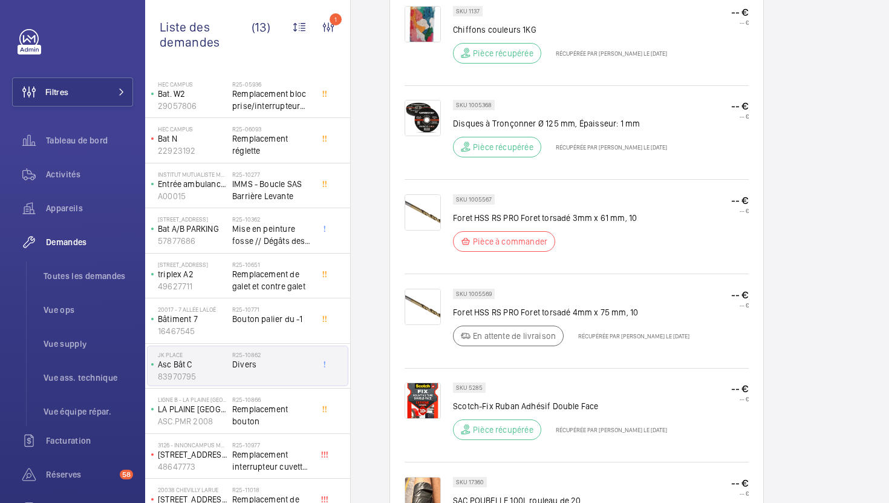
scroll to position [171, 0]
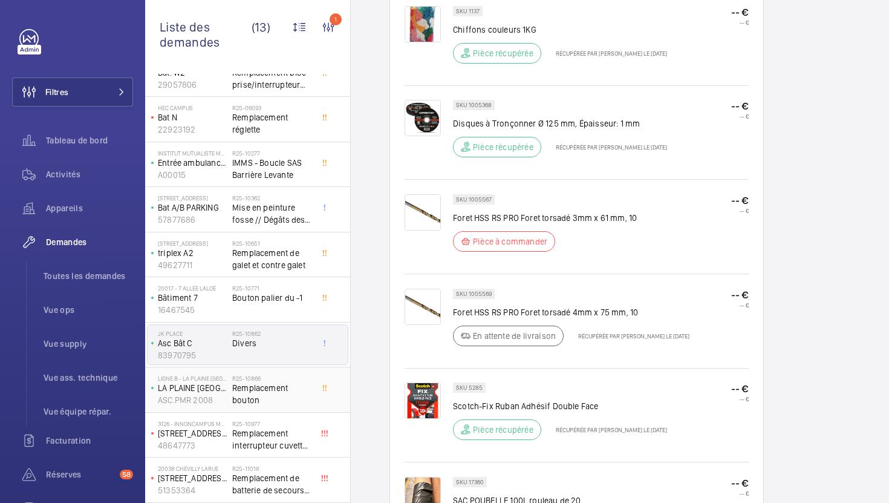
click at [301, 396] on span "Remplacement bouton" at bounding box center [272, 394] width 80 height 24
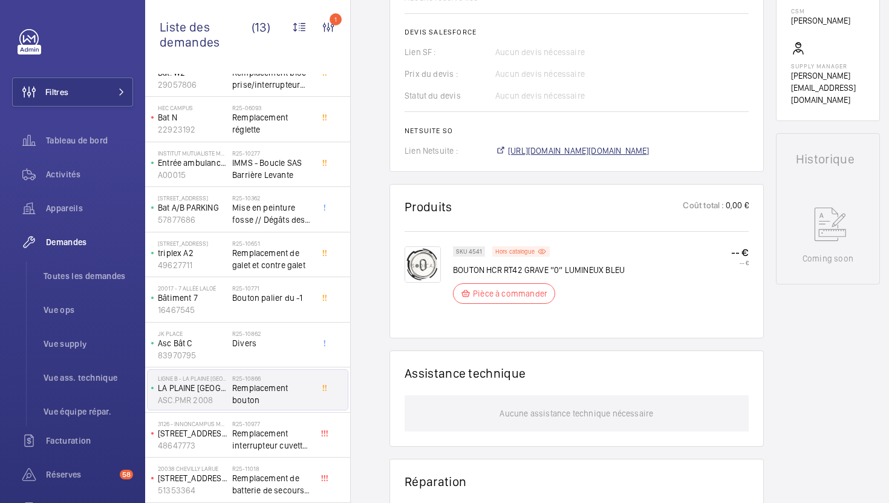
scroll to position [491, 0]
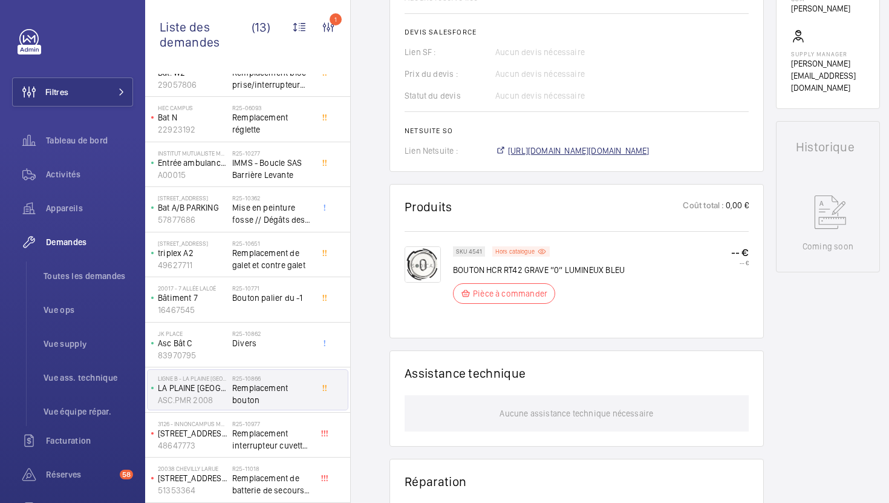
click at [578, 150] on span "https://6461500.app.netsuite.com/app/accounting/transactions/salesord.nl?id=291…" at bounding box center [579, 151] width 142 height 12
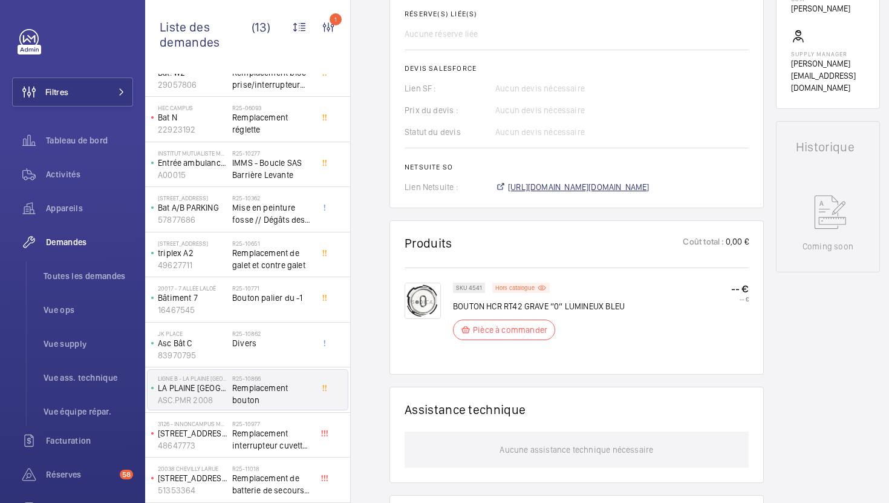
scroll to position [527, 0]
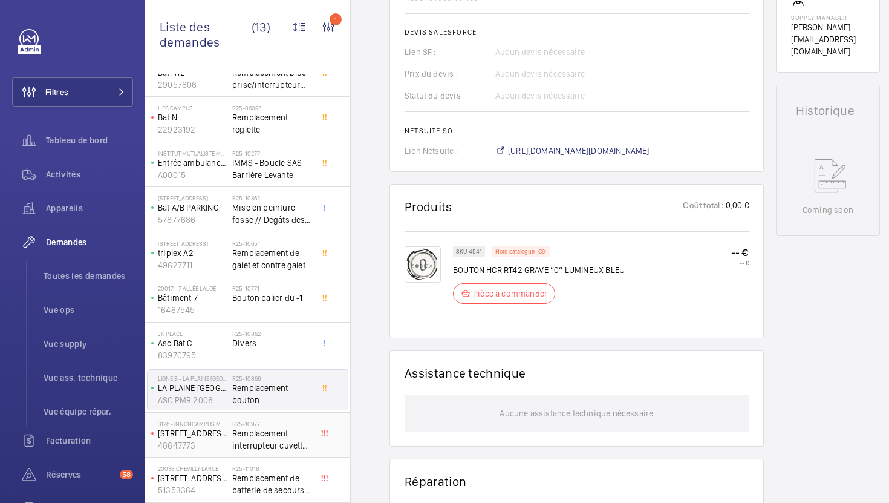
click at [292, 443] on span "Remplacement interrupteur cuvette + poulie tendeuse" at bounding box center [272, 439] width 80 height 24
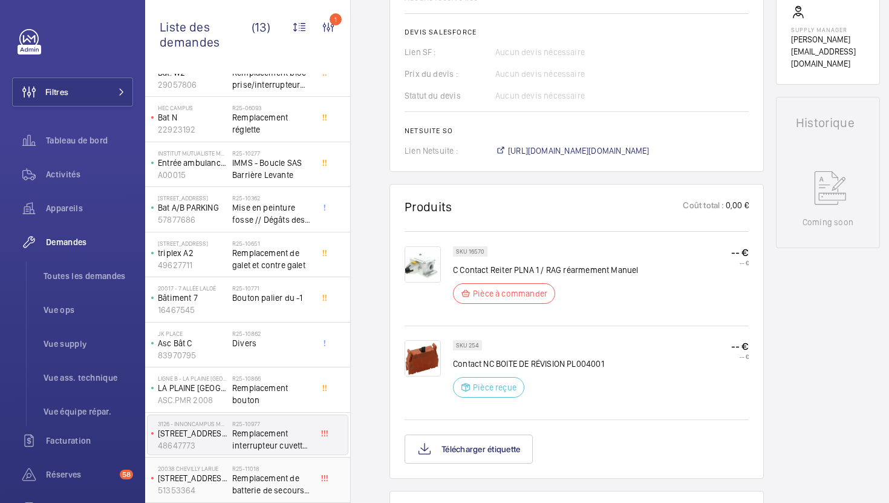
scroll to position [526, 0]
click at [269, 492] on span "Remplacement de batterie de secours Orona Arca3" at bounding box center [272, 484] width 80 height 24
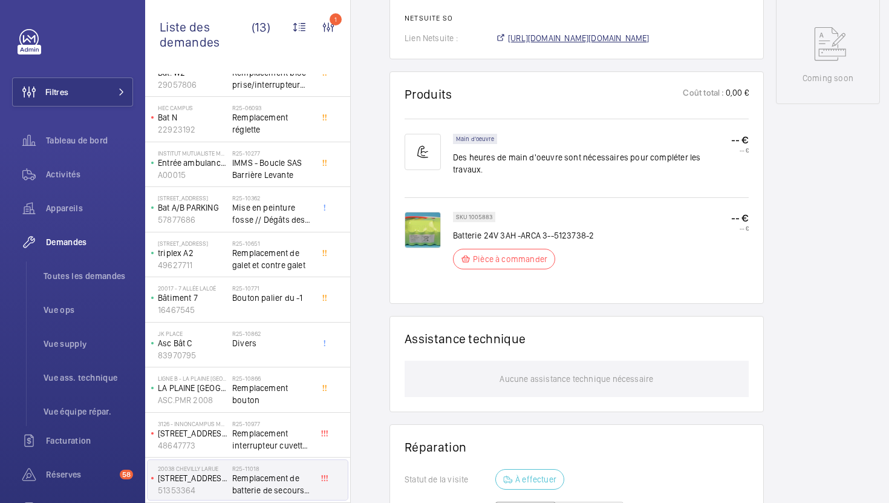
scroll to position [638, 0]
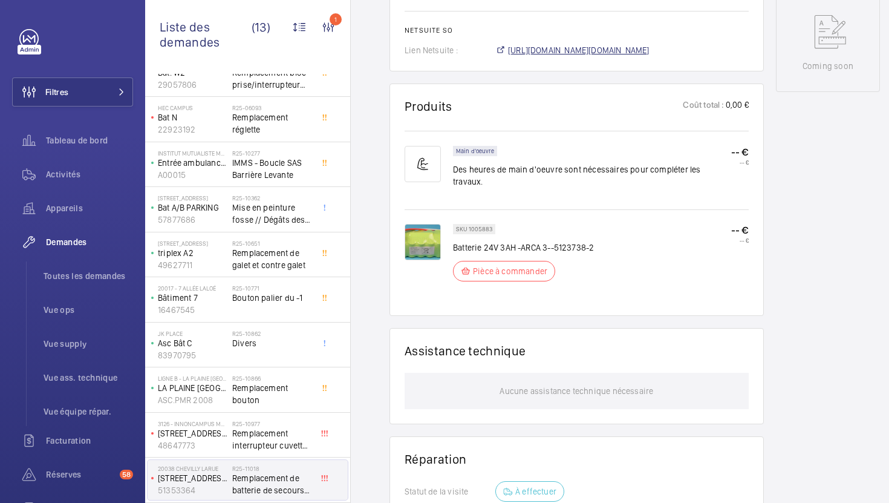
click at [575, 44] on span "https://6461500.app.netsuite.com/app/accounting/transactions/salesord.nl?id=291…" at bounding box center [579, 50] width 142 height 12
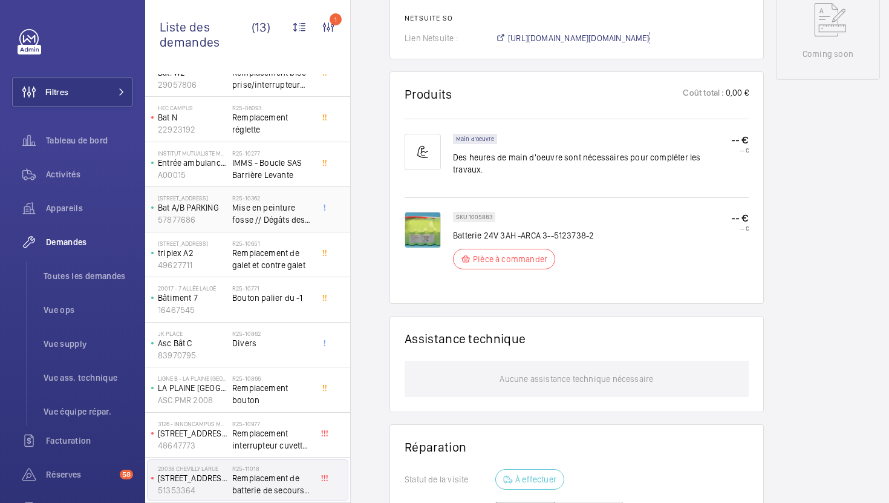
scroll to position [0, 0]
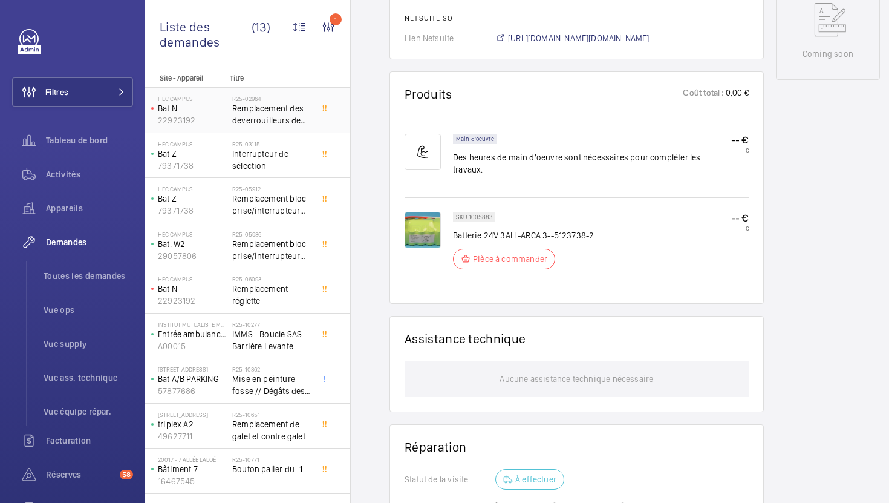
click at [288, 117] on span "Remplacement des deverrouilleurs de porte palière au 0 et 1er" at bounding box center [272, 114] width 80 height 24
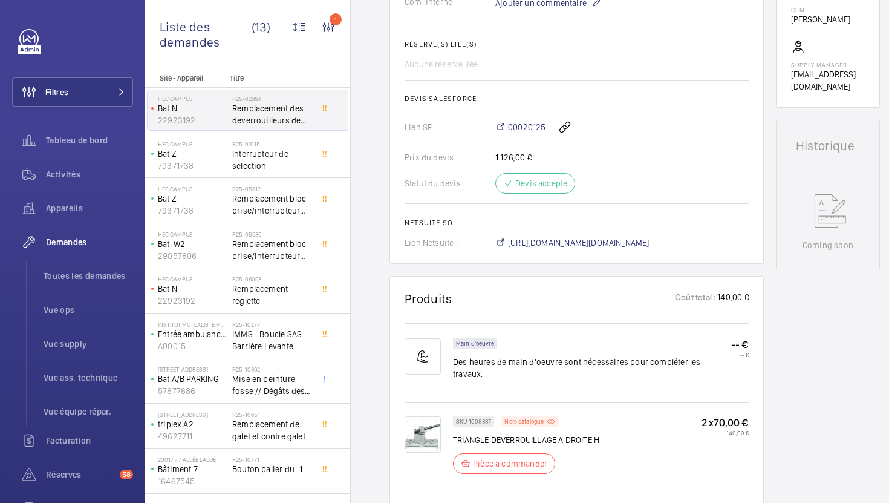
scroll to position [503, 0]
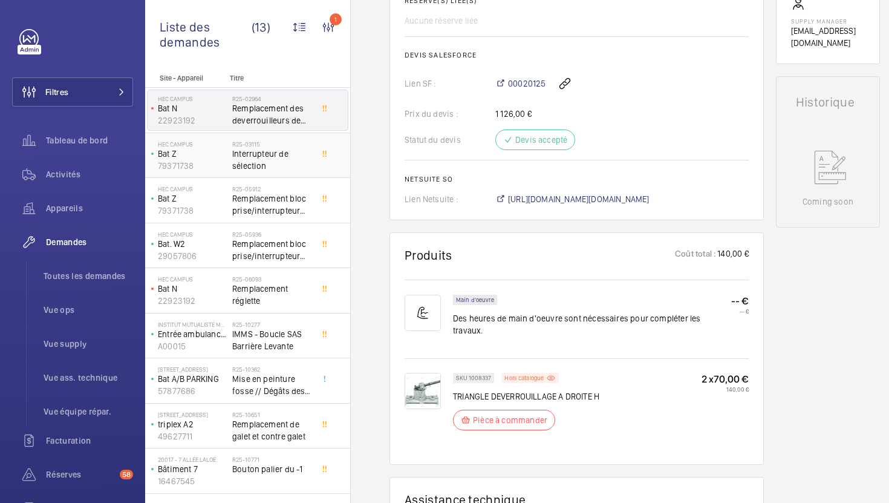
click at [299, 154] on span "Interrupteur de sélection" at bounding box center [272, 160] width 80 height 24
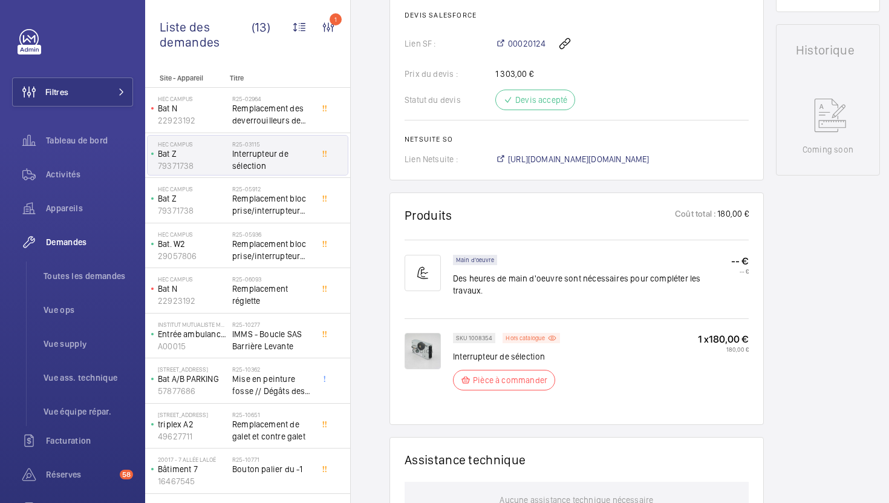
scroll to position [539, 0]
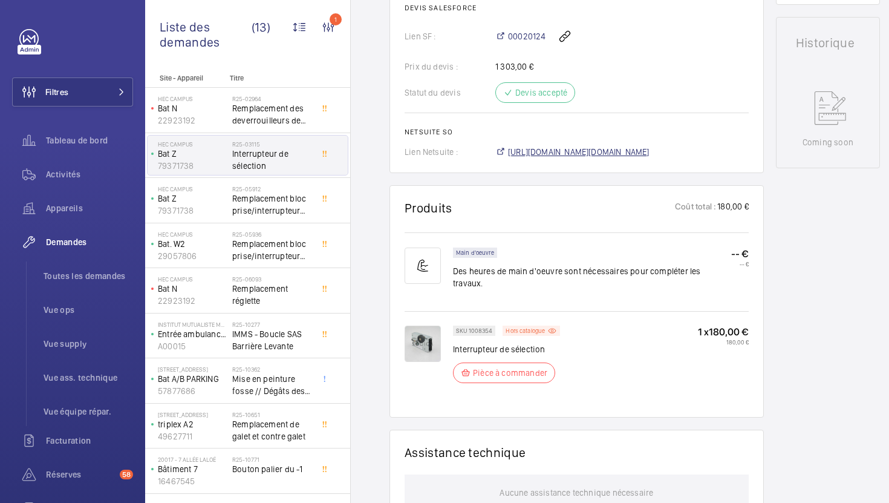
click at [649, 156] on span "https://6461500.app.netsuite.com/app/accounting/transactions/salesord.nl?id=290…" at bounding box center [579, 152] width 142 height 12
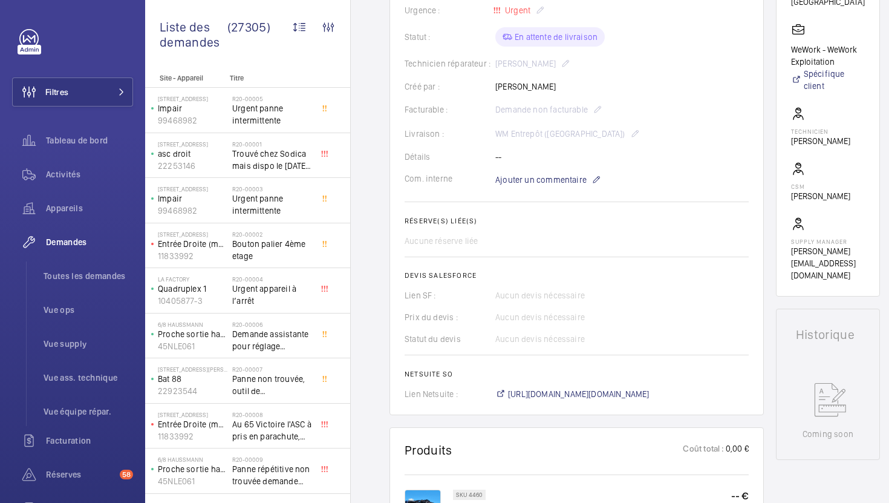
scroll to position [270, 0]
click at [584, 183] on span "Ajouter un commentaire" at bounding box center [540, 182] width 91 height 12
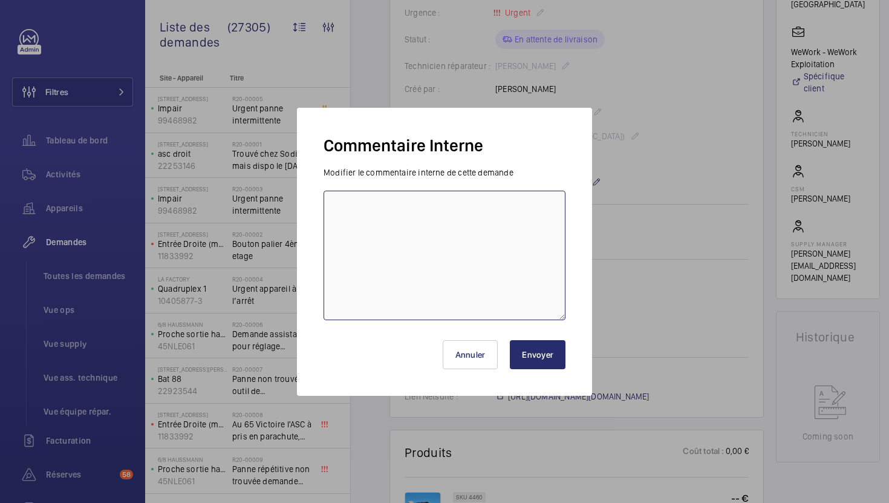
click at [455, 221] on textarea at bounding box center [445, 254] width 242 height 129
type textarea "18/08 Flo relancé pour retrait chez CDA"
click at [542, 364] on button "Envoyer" at bounding box center [538, 354] width 56 height 29
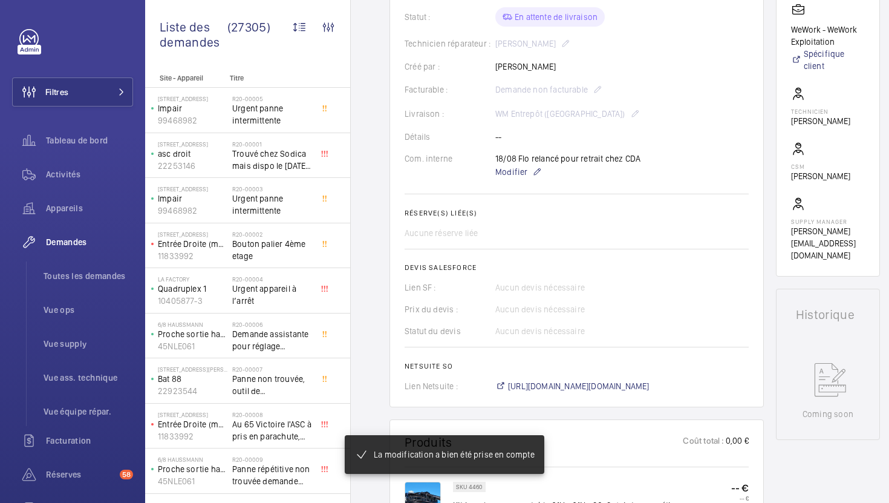
scroll to position [262, 0]
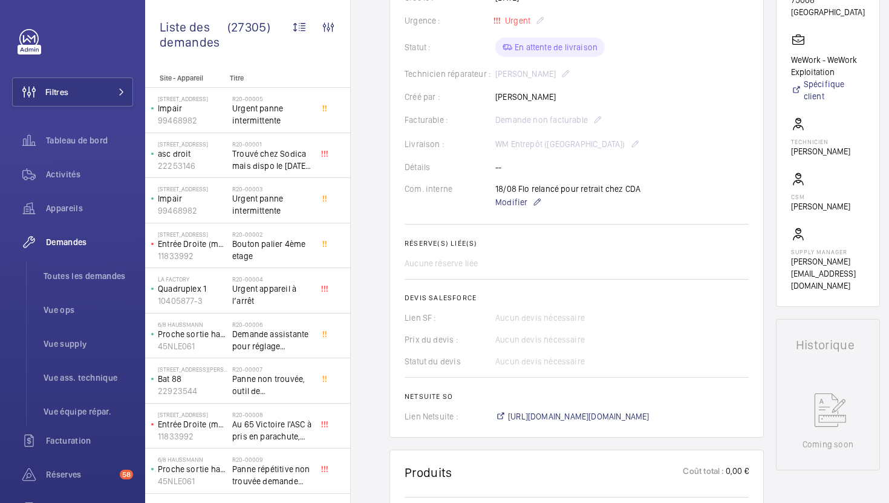
drag, startPoint x: 642, startPoint y: 189, endPoint x: 488, endPoint y: 186, distance: 154.2
click at [488, 186] on div "Com. interne 18/08 Flo relancé pour retrait chez CDA Modifier" at bounding box center [577, 196] width 344 height 27
copy div "18/08 Flo relancé pour retrait chez CDA"
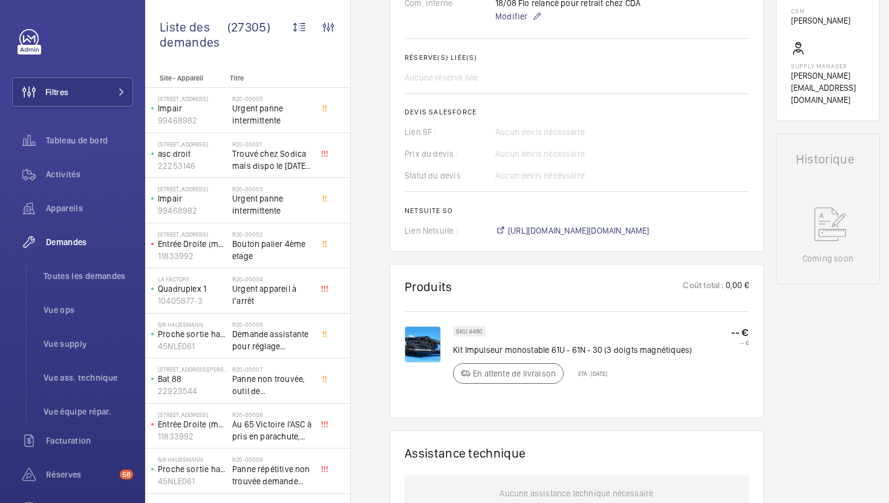
scroll to position [486, 0]
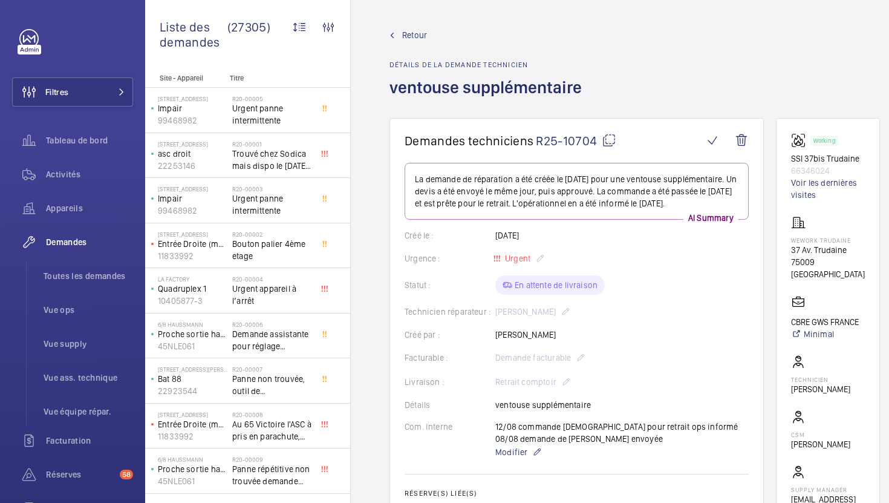
click at [606, 145] on mat-icon at bounding box center [609, 140] width 15 height 15
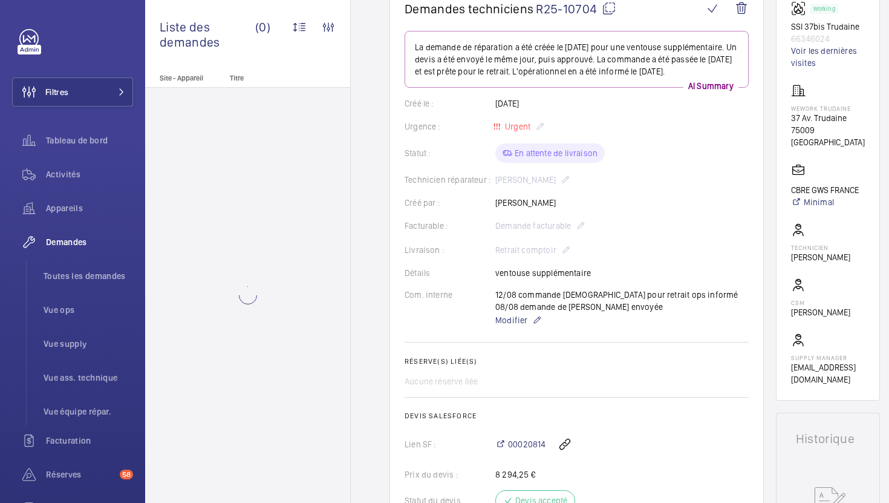
scroll to position [152, 0]
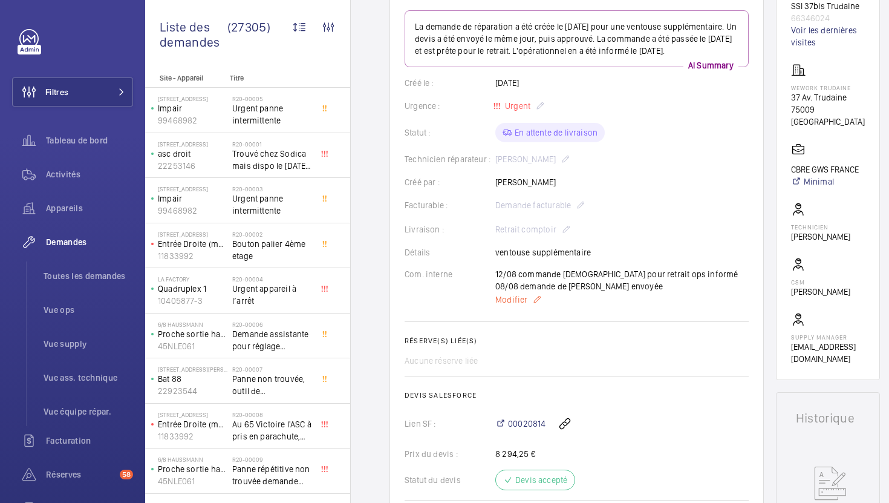
click at [519, 305] on p "Modifier" at bounding box center [621, 299] width 253 height 15
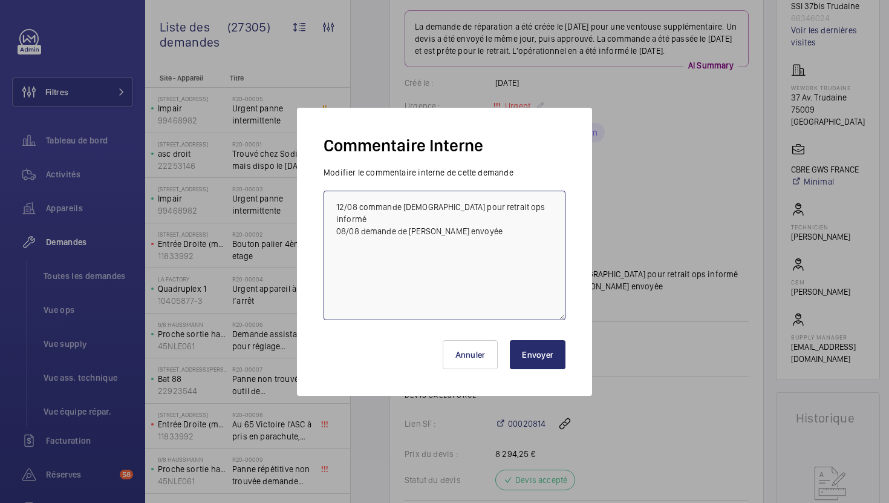
click at [334, 208] on textarea "12/08 commande prete pour retrait ops informé 08/08 demande de devis envoyée" at bounding box center [445, 254] width 242 height 129
drag, startPoint x: 441, startPoint y: 208, endPoint x: 304, endPoint y: 208, distance: 137.9
click at [304, 208] on div "Commentaire Interne Modifier le commentaire interne de cette demande 18/08 Ops …" at bounding box center [444, 252] width 295 height 288
type textarea "18/08 Ops relancé pour retrait 12/08 commande prete pour retrait ops informé 08…"
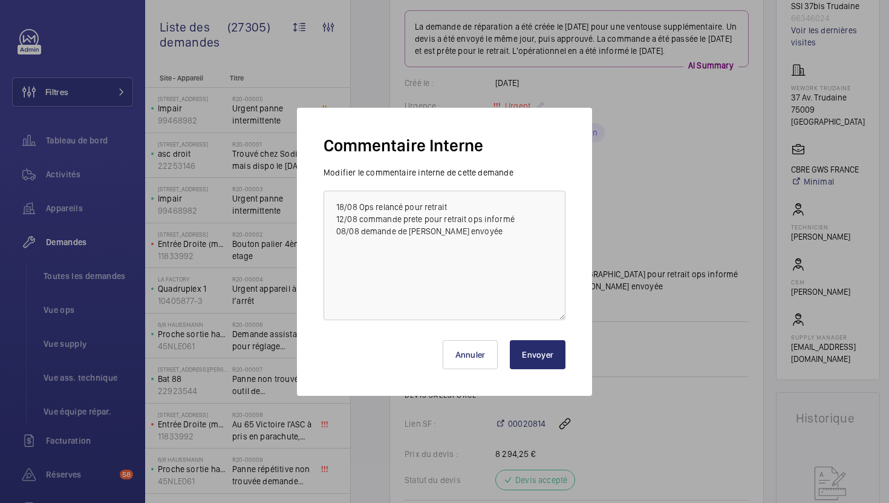
click at [536, 363] on button "Envoyer" at bounding box center [538, 354] width 56 height 29
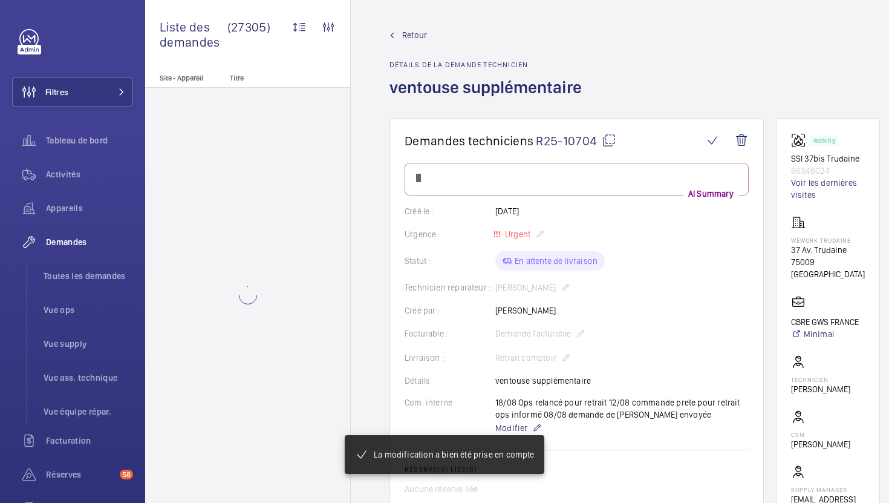
scroll to position [152, 0]
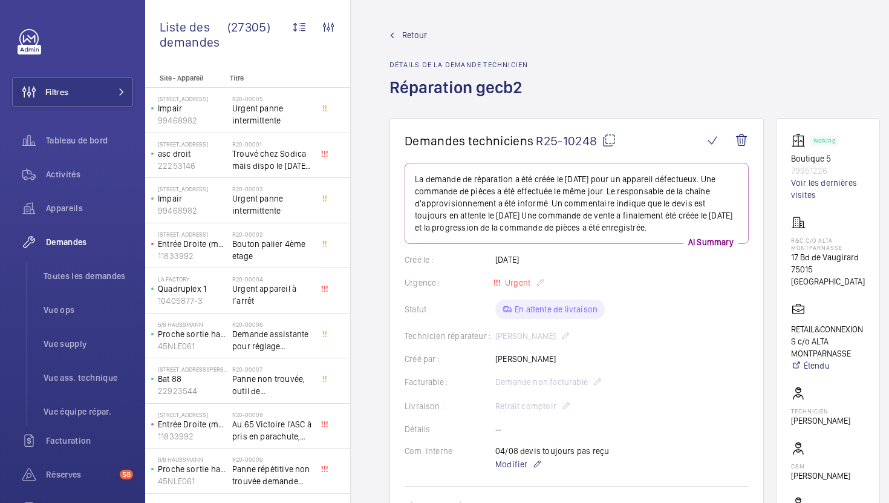
click at [604, 145] on mat-icon at bounding box center [609, 140] width 15 height 15
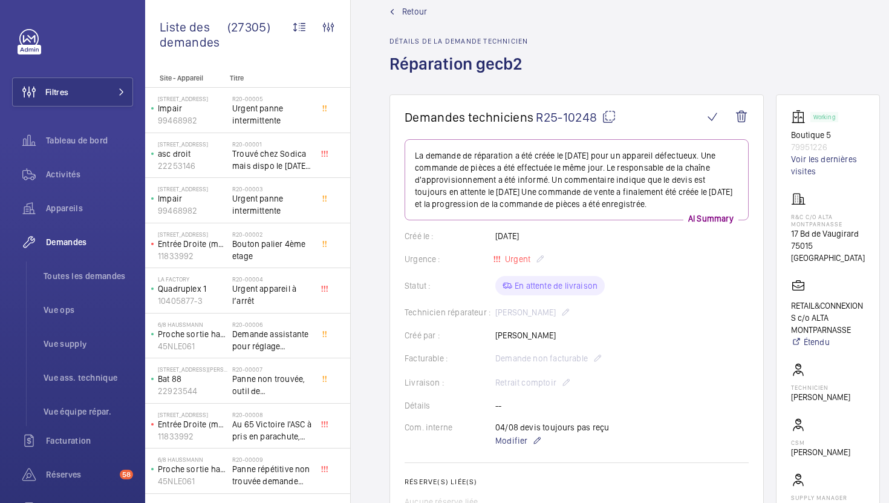
drag, startPoint x: 855, startPoint y: 316, endPoint x: 779, endPoint y: 295, distance: 79.1
copy p "RETAIL&CONNEXIONS c/o ALTA MONTPARNASSE"
click at [509, 441] on span "Modifier" at bounding box center [511, 440] width 32 height 12
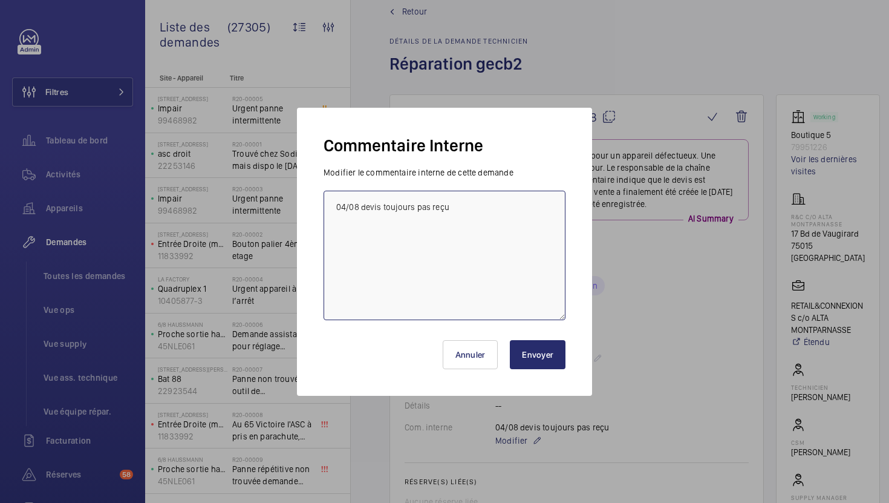
click at [333, 211] on textarea "04/08 devis toujours pas reçu" at bounding box center [445, 254] width 242 height 129
drag, startPoint x: 461, startPoint y: 208, endPoint x: 307, endPoint y: 208, distance: 154.8
click at [307, 208] on div "Commentaire Interne Modifier le commentaire interne de cette demande 18/08 tech…" at bounding box center [444, 252] width 295 height 288
type textarea "18/08 tech relancé pour retrait 04/08 devis toujours pas reçu"
click at [552, 367] on button "Envoyer" at bounding box center [538, 354] width 56 height 29
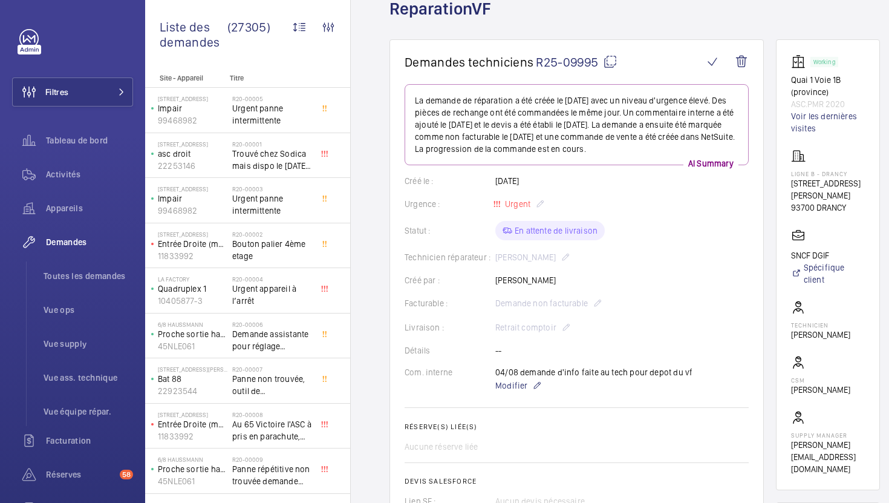
scroll to position [73, 0]
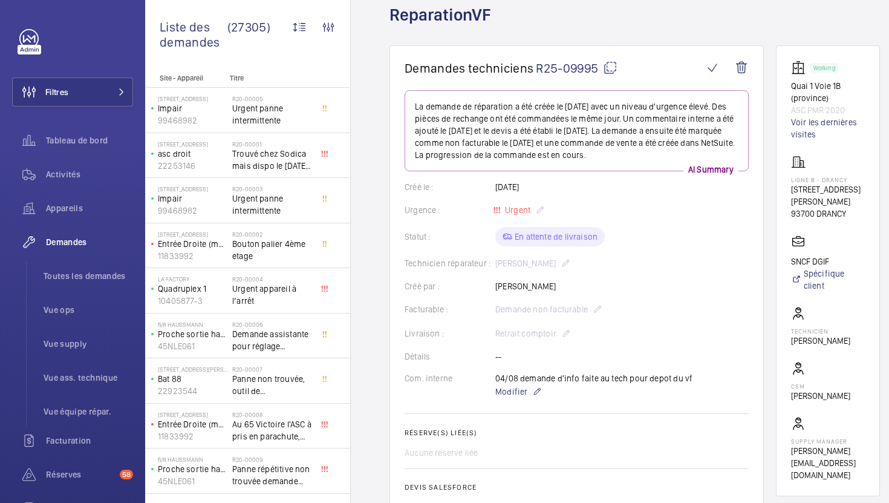
click at [613, 70] on mat-icon at bounding box center [610, 67] width 15 height 15
drag, startPoint x: 855, startPoint y: 218, endPoint x: 785, endPoint y: 190, distance: 74.9
click at [785, 190] on wm-front-card "Working Quai 1 Voie 1B (province) ASC.PMR 2020 Voir les dernières visites LIGNE…" at bounding box center [828, 270] width 104 height 451
copy div "193 Rue Anatole France 93700 DRANCY"
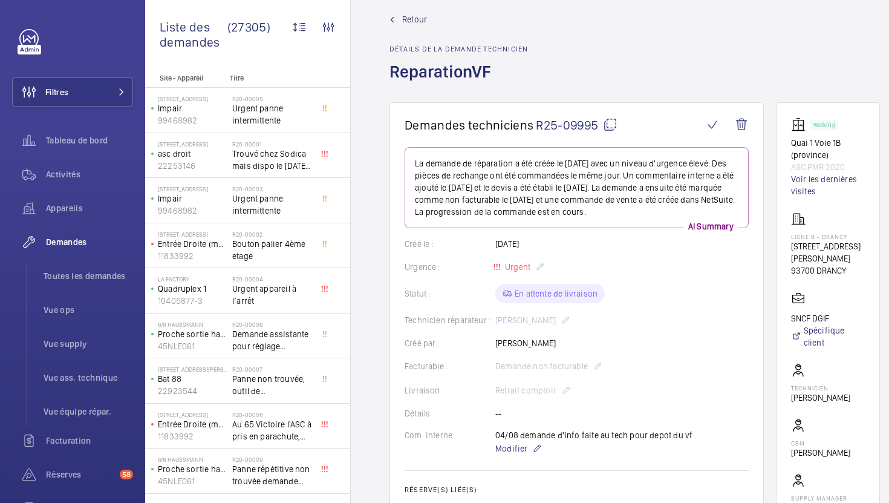
scroll to position [0, 0]
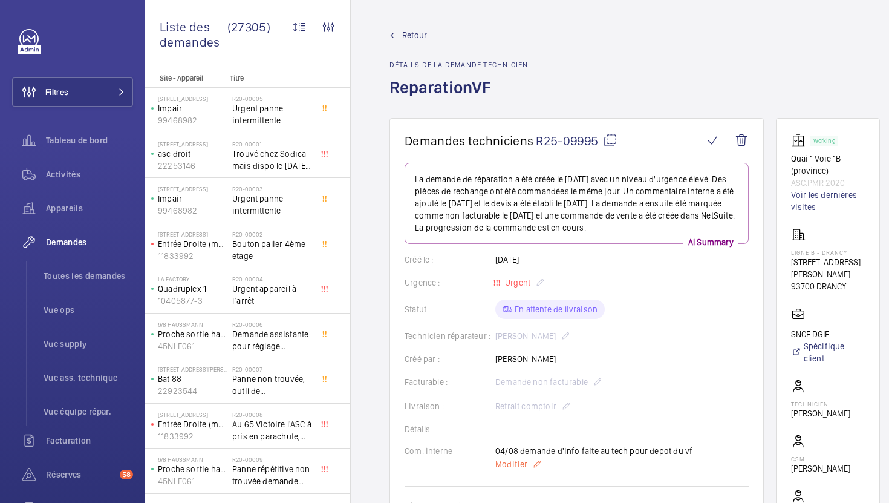
click at [512, 461] on span "Modifier" at bounding box center [511, 464] width 32 height 12
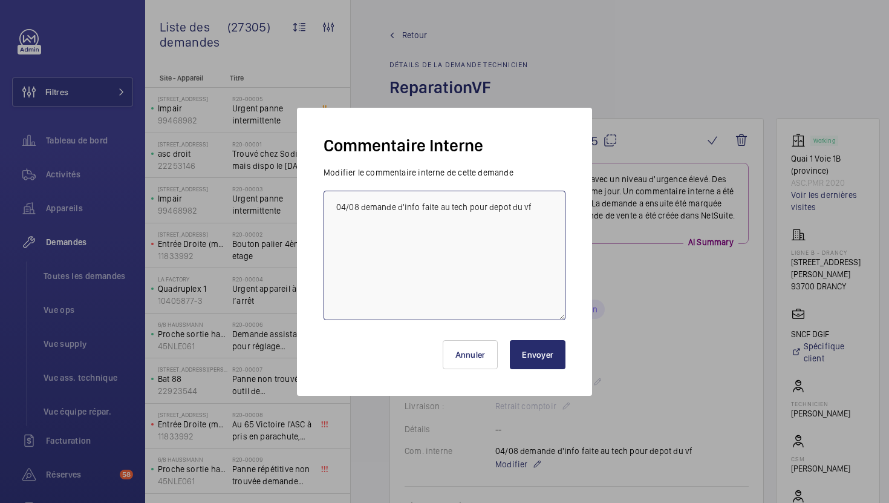
click at [333, 208] on textarea "04/08 demande d'info faite au tech pour depot du vf" at bounding box center [445, 254] width 242 height 129
drag, startPoint x: 458, startPoint y: 206, endPoint x: 228, endPoint y: 190, distance: 230.9
click at [228, 190] on div "Commentaire Interne Modifier le commentaire interne de cette demande 18/08 tech…" at bounding box center [444, 251] width 889 height 503
type textarea "18/08 tech relancé pour retrait 04/08 demande d'info faite au tech pour depot d…"
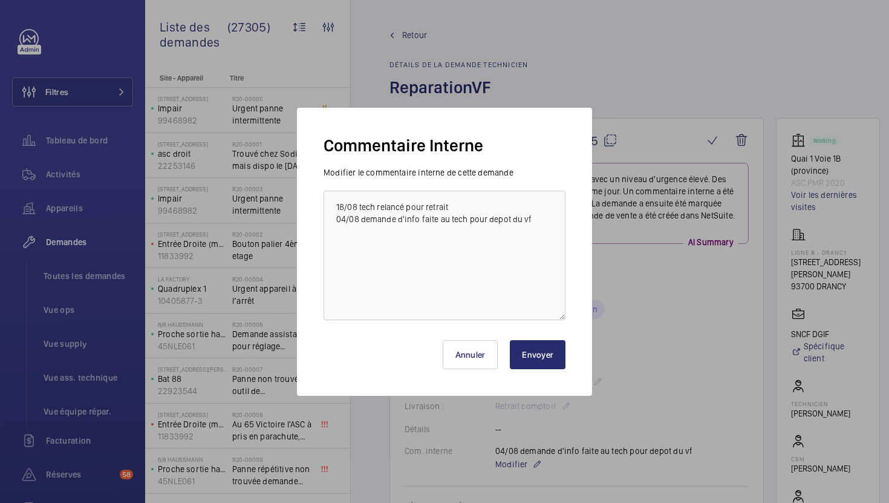
click at [536, 355] on button "Envoyer" at bounding box center [538, 354] width 56 height 29
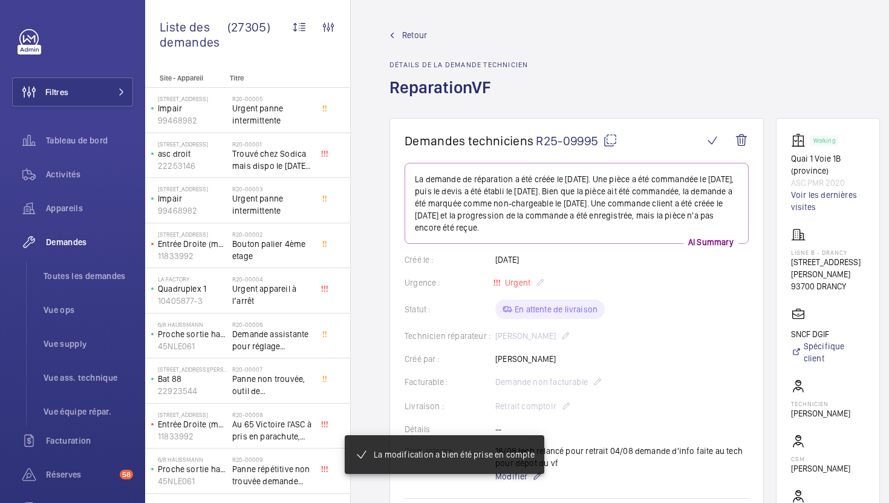
scroll to position [53, 0]
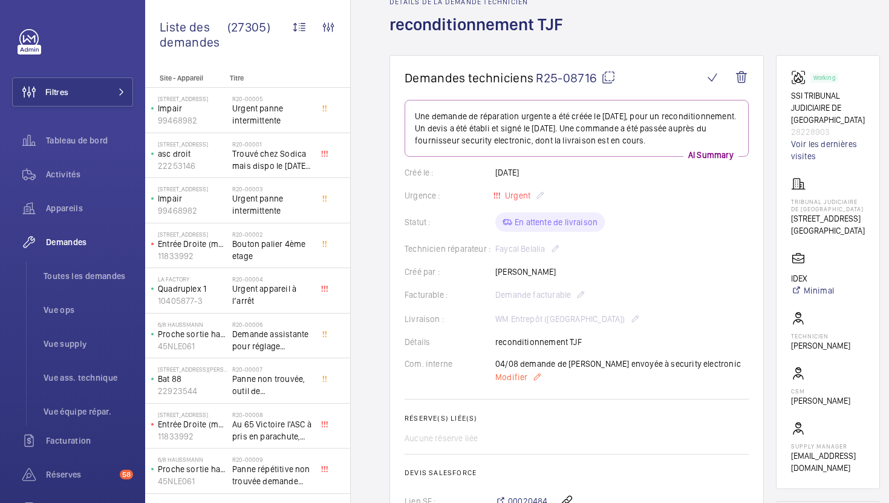
scroll to position [73, 0]
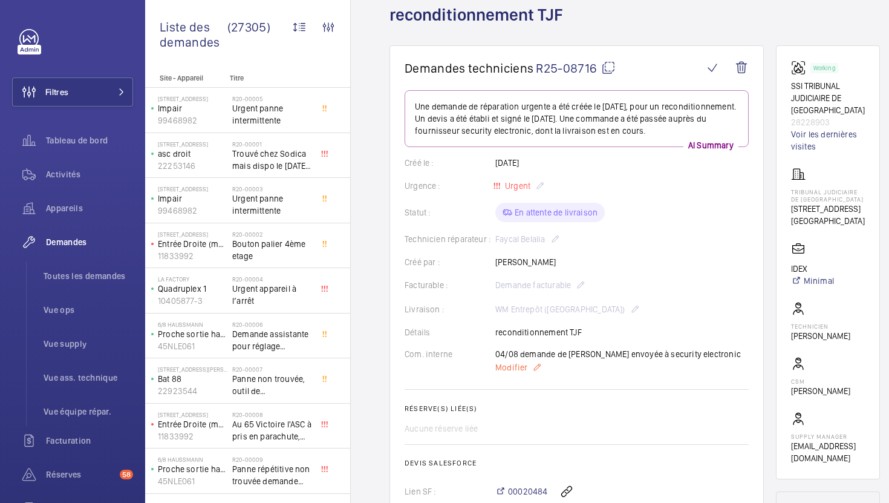
click at [515, 368] on span "Modifier" at bounding box center [511, 367] width 32 height 12
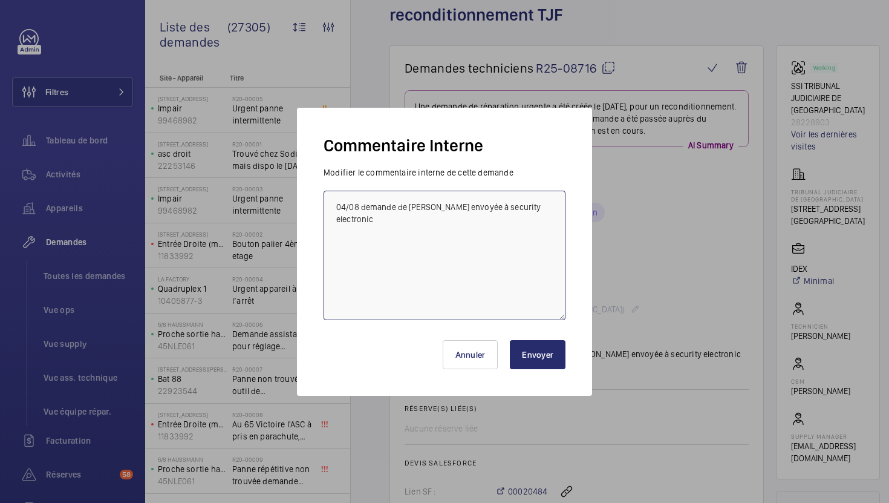
click at [330, 209] on textarea "04/08 demande de [PERSON_NAME] envoyée à security electronic" at bounding box center [445, 254] width 242 height 129
paste textarea "18/08 Frs relancé"
type textarea "18/08 Frs relancé 04/08 demande de devis envoyée à security electronic"
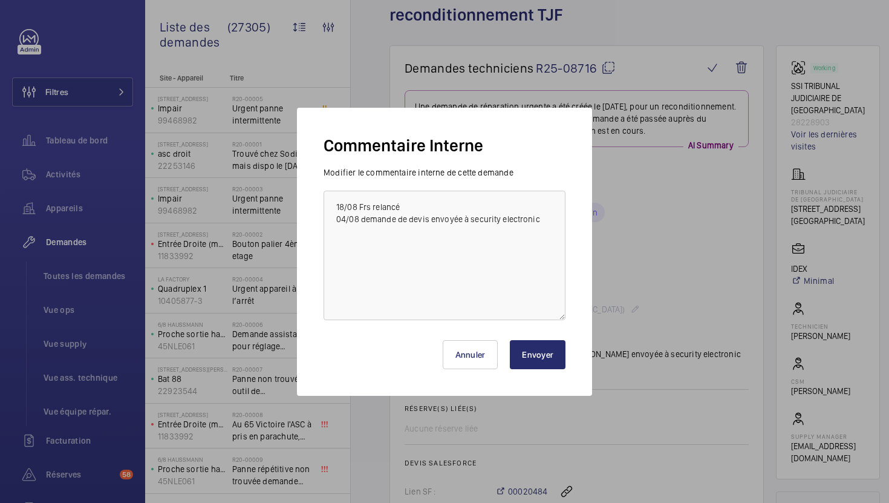
click at [542, 353] on button "Envoyer" at bounding box center [538, 354] width 56 height 29
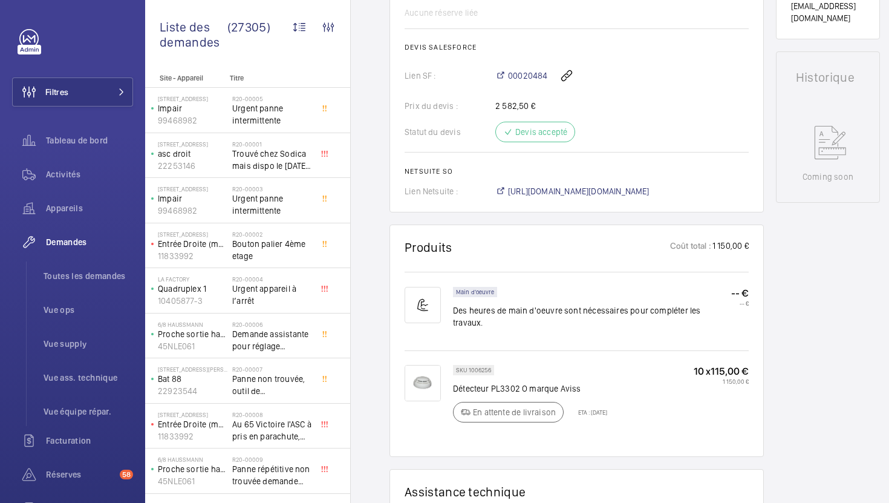
scroll to position [519, 0]
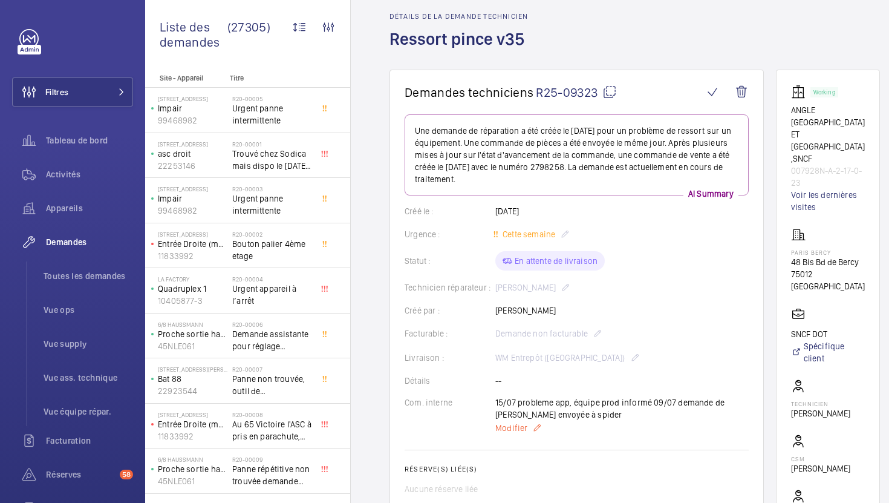
scroll to position [56, 0]
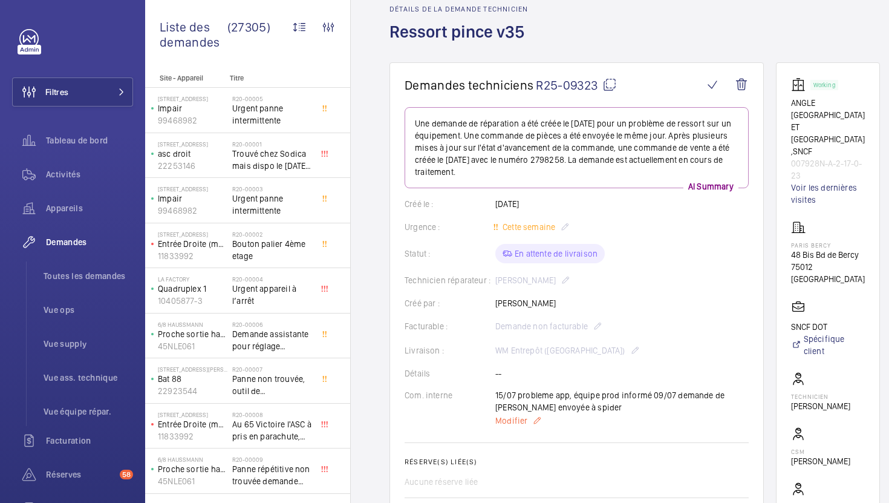
click at [507, 423] on span "Modifier" at bounding box center [511, 420] width 32 height 12
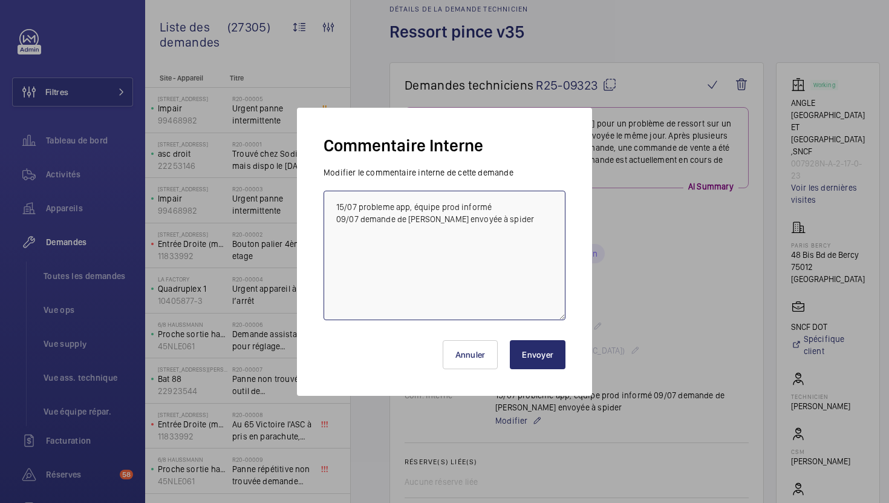
click at [333, 206] on textarea "15/07 probleme app, équipe prod informé 09/07 demande de devis envoyée à spider" at bounding box center [445, 254] width 242 height 129
paste textarea "18/08 Frs relancé"
type textarea "18/08 Frs relancé 15/07 probleme app, équipe prod informé 09/07 demande de devi…"
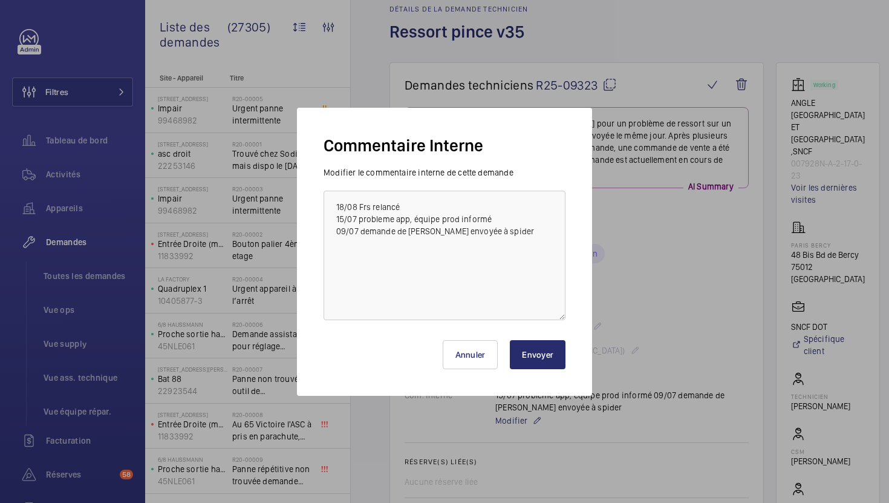
click at [530, 355] on button "Envoyer" at bounding box center [538, 354] width 56 height 29
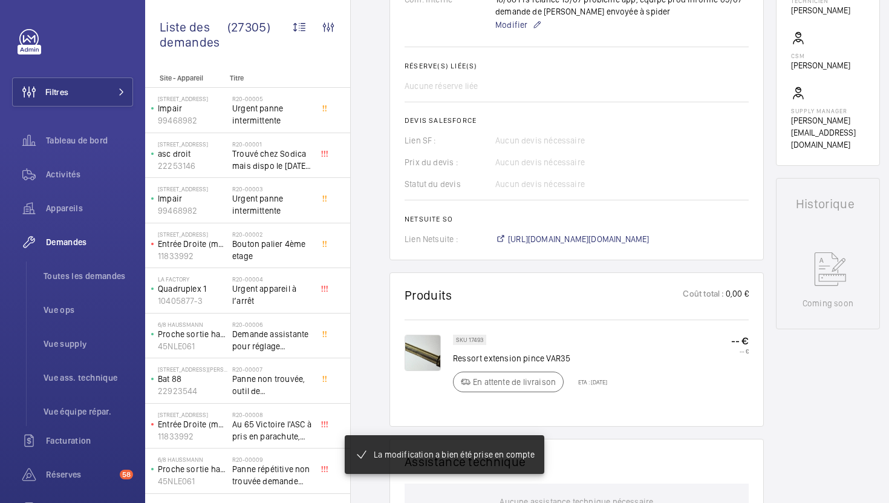
scroll to position [452, 0]
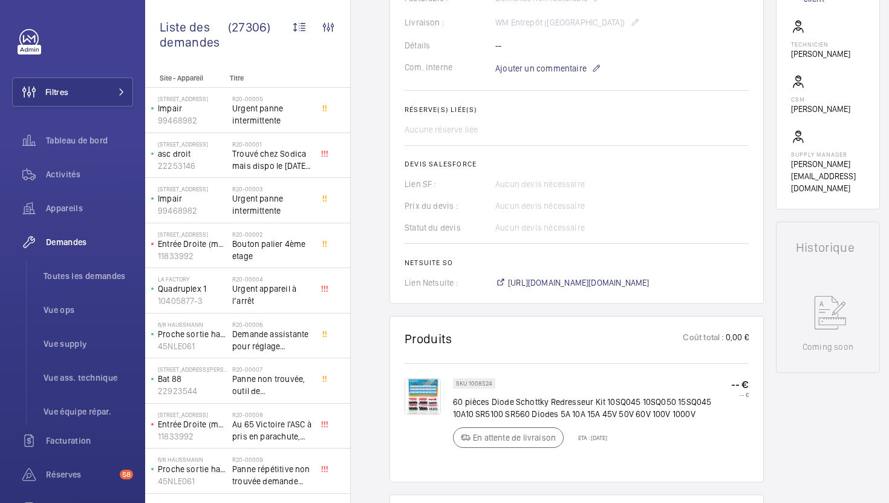
scroll to position [371, 0]
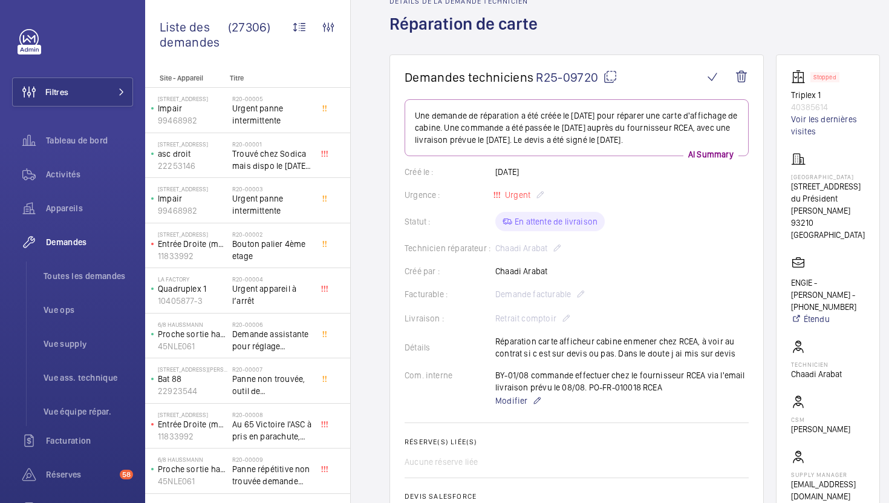
scroll to position [111, 0]
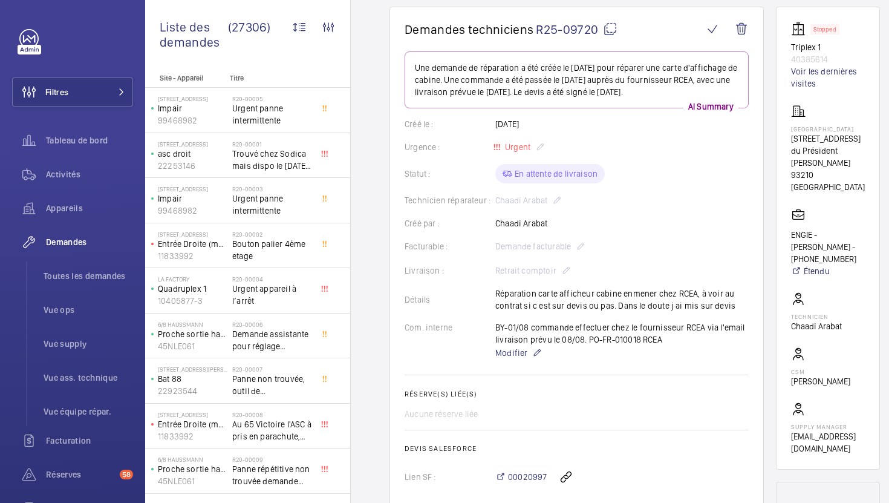
click at [609, 30] on mat-icon at bounding box center [610, 29] width 15 height 15
drag, startPoint x: 840, startPoint y: 172, endPoint x: 788, endPoint y: 134, distance: 64.5
click at [788, 134] on wm-front-card "Stopped Triplex 1 40385614 Voir les dernières visites Randstad 276 Av. du Prési…" at bounding box center [828, 238] width 104 height 463
copy div "[STREET_ADDRESS] du Président [PERSON_NAME] 93210 [GEOGRAPHIC_DATA]"
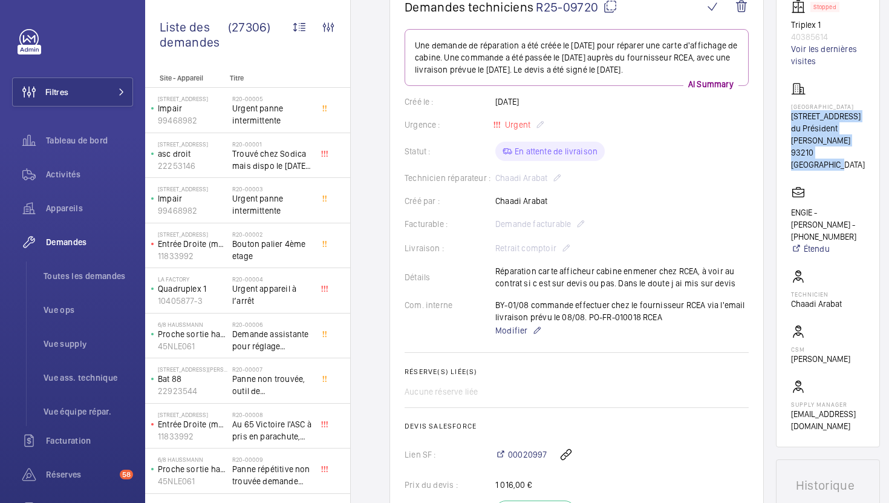
scroll to position [134, 0]
click at [516, 336] on span "Modifier" at bounding box center [511, 330] width 32 height 12
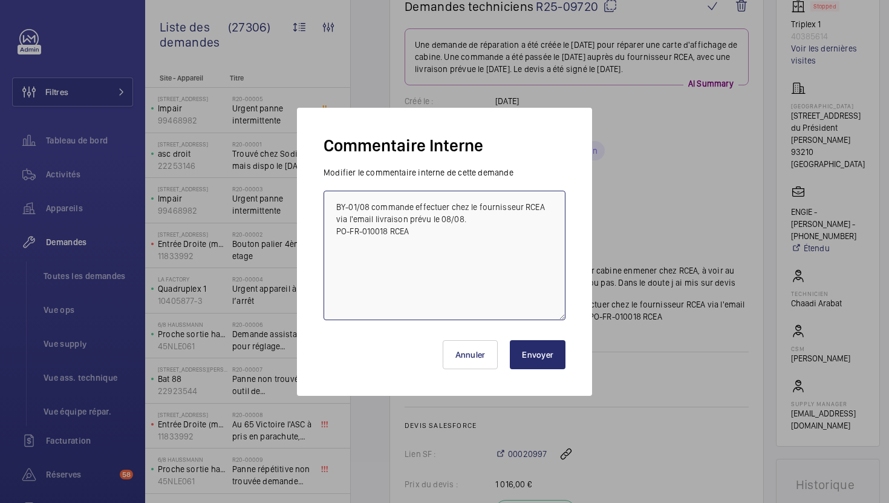
click at [333, 209] on textarea "BY-01/08 commande effectuer chez le fournisseur RCEA via l'email livraison prév…" at bounding box center [445, 254] width 242 height 129
type textarea "18/08 tech et ops relancé pour retrait chez RCEA BY-01/08 commande effectuer ch…"
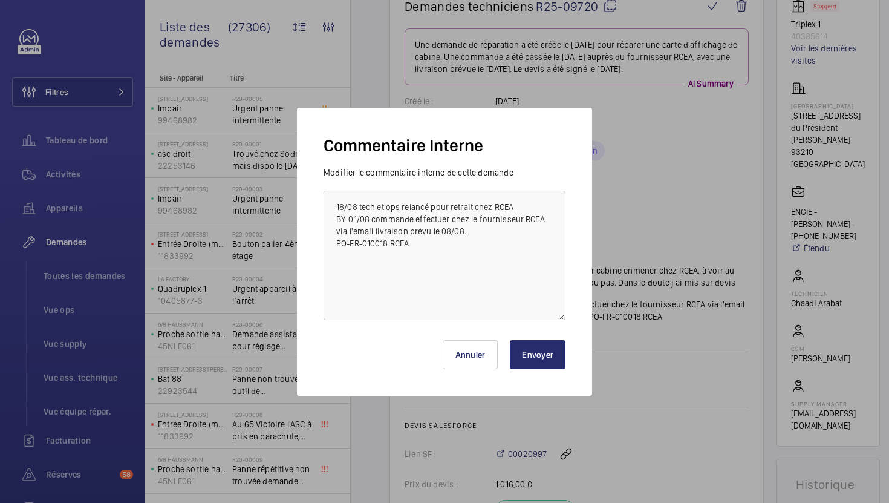
click at [538, 366] on button "Envoyer" at bounding box center [538, 354] width 56 height 29
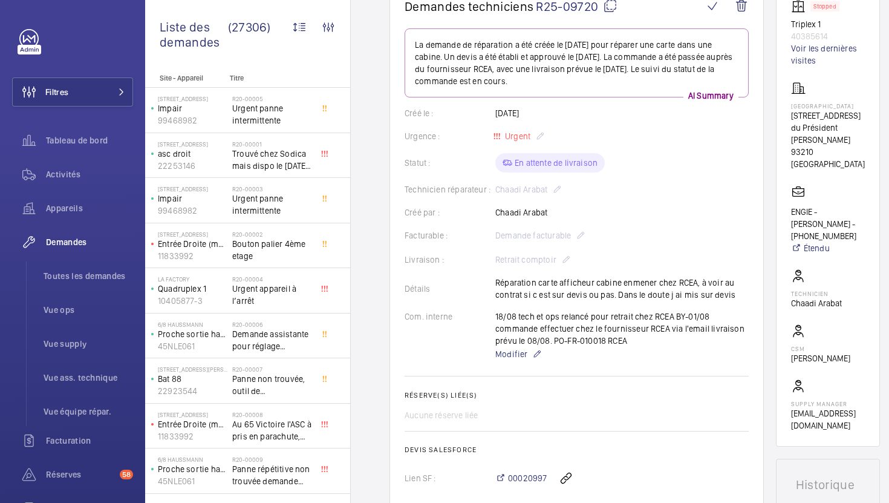
click at [572, 367] on wm-front-card-body "La demande de réparation a été créée le 17 juillet 2025 pour réparer une carte …" at bounding box center [577, 313] width 344 height 571
drag, startPoint x: 494, startPoint y: 316, endPoint x: 673, endPoint y: 319, distance: 179.0
click at [673, 319] on div "Com. interne 18/08 tech et ops relancé pour retrait chez RCEA BY-01/08 commande…" at bounding box center [577, 335] width 344 height 51
copy div "18/08 tech et ops relancé pour retrait chez RCEA"
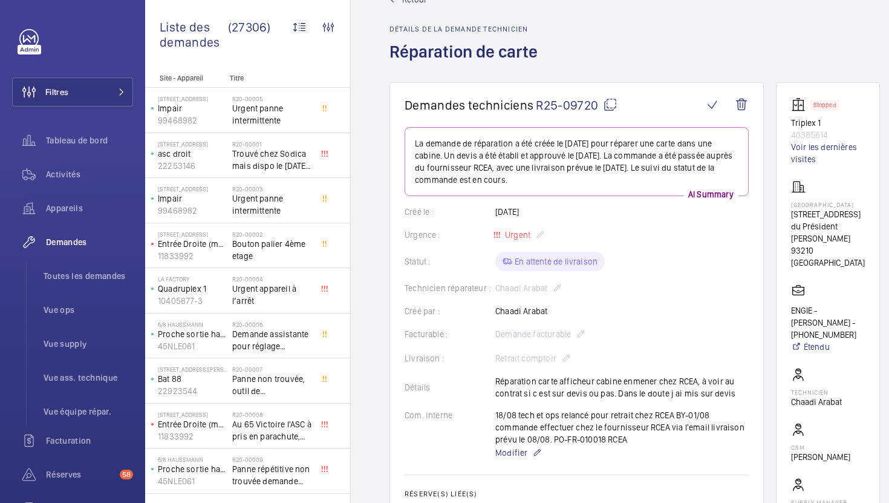
scroll to position [0, 0]
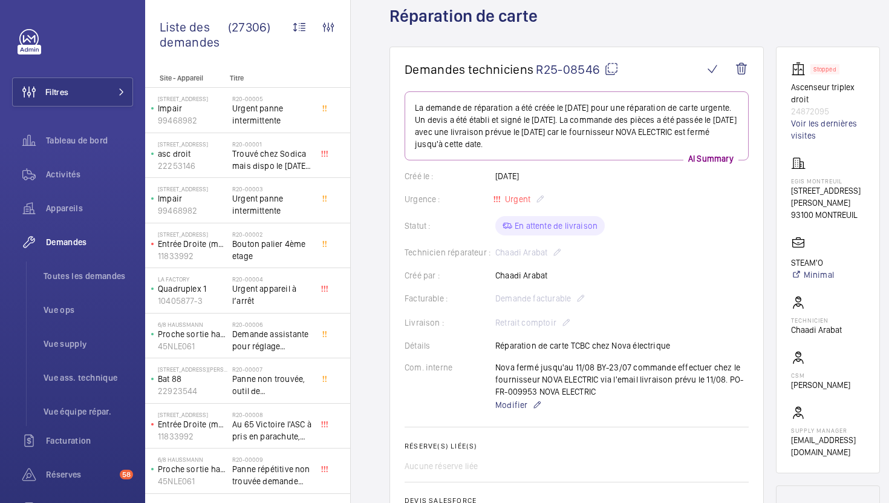
scroll to position [100, 0]
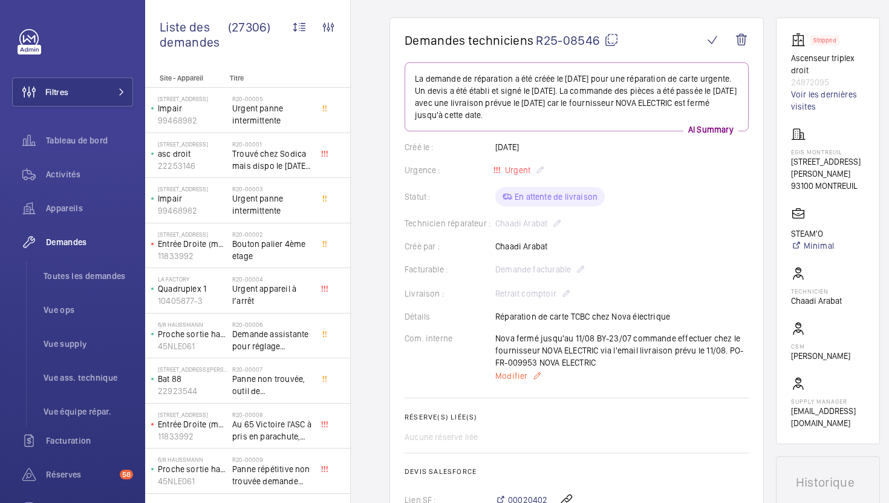
click at [521, 375] on span "Modifier" at bounding box center [511, 375] width 32 height 12
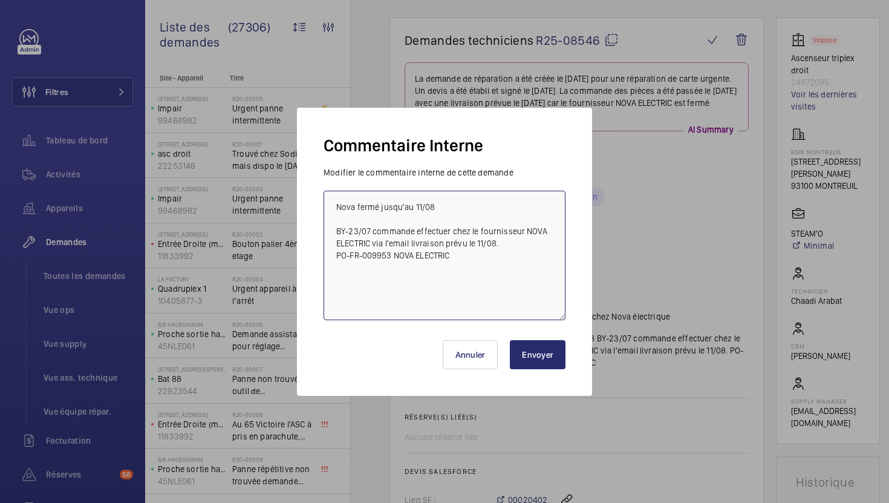
click at [340, 209] on textarea "Nova fermé jusqu'au 11/08 BY-23/07 commande effectuer chez le fournisseur NOVA …" at bounding box center [445, 254] width 242 height 129
click at [336, 209] on textarea "Nova fermé jusqu'au 11/08 BY-23/07 commande effectuer chez le fournisseur NOVA …" at bounding box center [445, 254] width 242 height 129
paste textarea "18/08 Frs relancé"
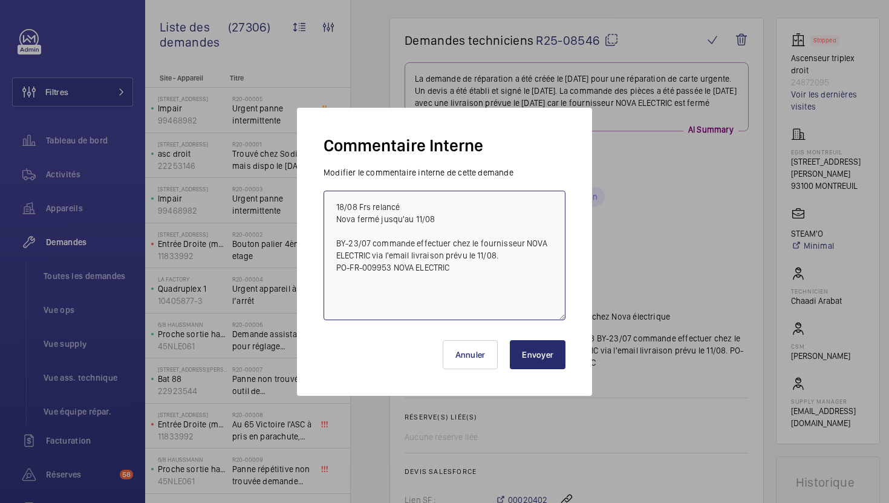
type textarea "18/08 Frs relancé Nova fermé jusqu'au 11/08 BY-23/07 commande effectuer chez le…"
click at [533, 349] on button "Envoyer" at bounding box center [538, 354] width 56 height 29
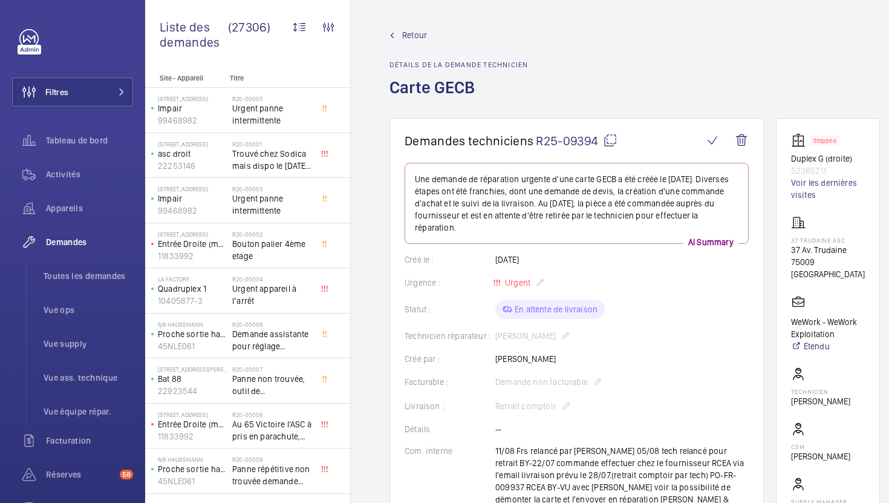
click at [611, 143] on mat-icon at bounding box center [610, 140] width 15 height 15
click at [842, 320] on p "WeWork - WeWork Exploitation" at bounding box center [828, 328] width 74 height 24
drag, startPoint x: 850, startPoint y: 259, endPoint x: 797, endPoint y: 251, distance: 53.2
click at [797, 251] on div "37 Trudaine Asc 37 Av. Trudaine 75009 PARIS" at bounding box center [828, 247] width 74 height 65
copy div "37 Av. Trudaine 75009 PARIS"
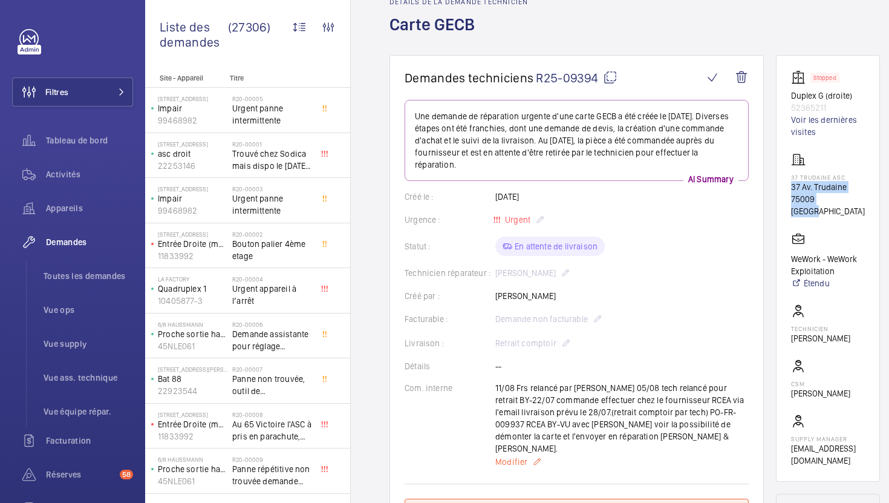
scroll to position [68, 0]
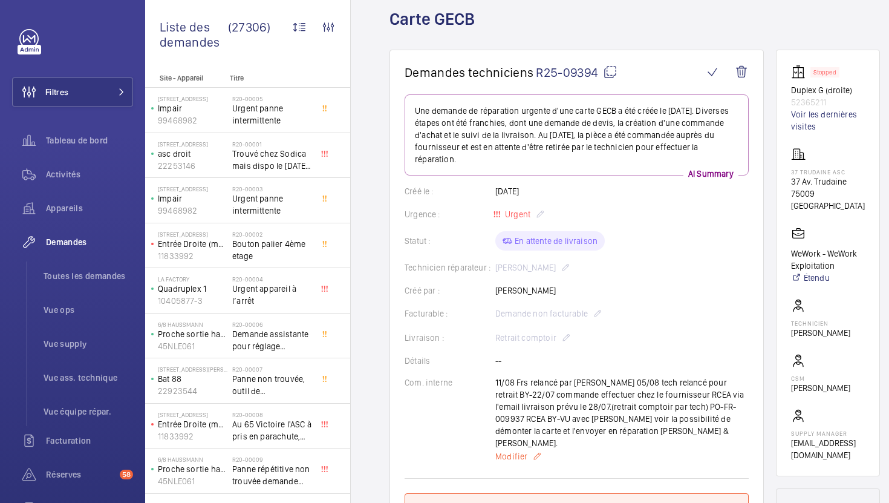
click at [530, 449] on p "Modifier" at bounding box center [621, 456] width 253 height 15
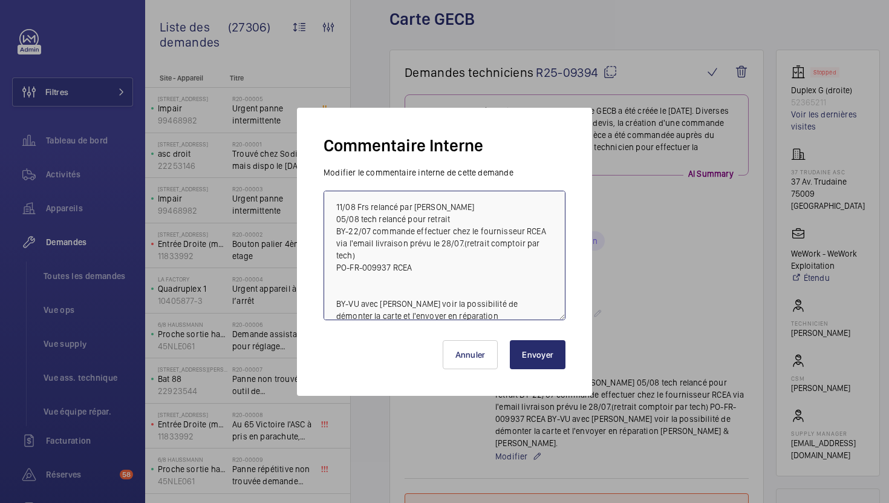
click at [334, 209] on textarea "11/08 Frs relancé par Karim 05/08 tech relancé pour retrait BY-22/07 commande e…" at bounding box center [445, 254] width 242 height 129
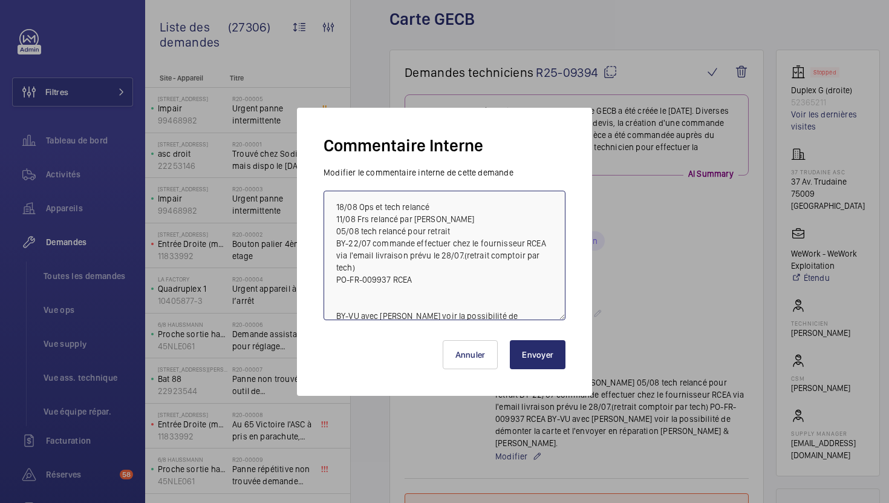
drag, startPoint x: 434, startPoint y: 210, endPoint x: 309, endPoint y: 196, distance: 126.0
click at [309, 196] on div "Commentaire Interne Modifier le commentaire interne de cette demande 18/08 Ops …" at bounding box center [444, 252] width 295 height 288
type textarea "18/08 Ops et tech relancé 11/08 Frs relancé par Karim 05/08 tech relancé pour r…"
click at [560, 360] on button "Envoyer" at bounding box center [538, 354] width 56 height 29
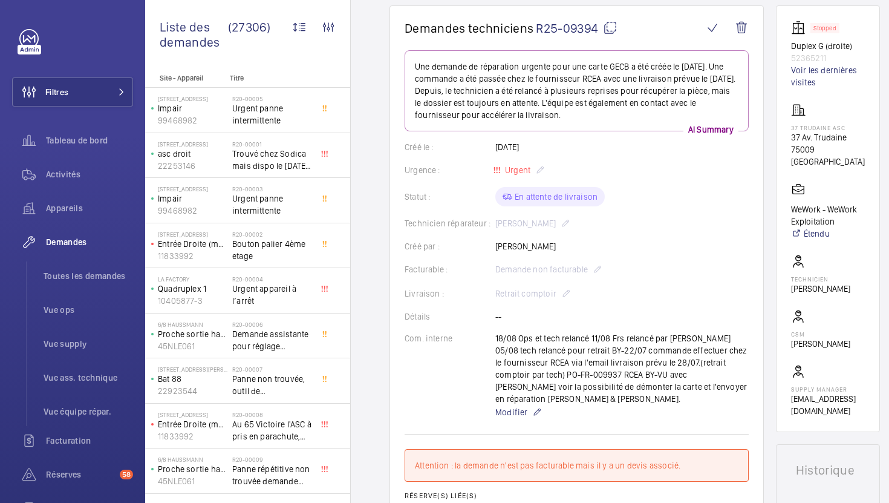
scroll to position [97, 0]
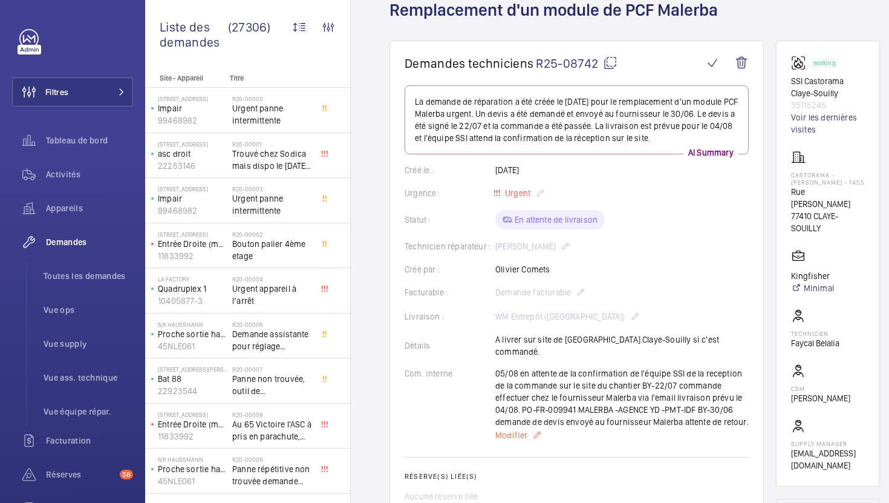
scroll to position [100, 0]
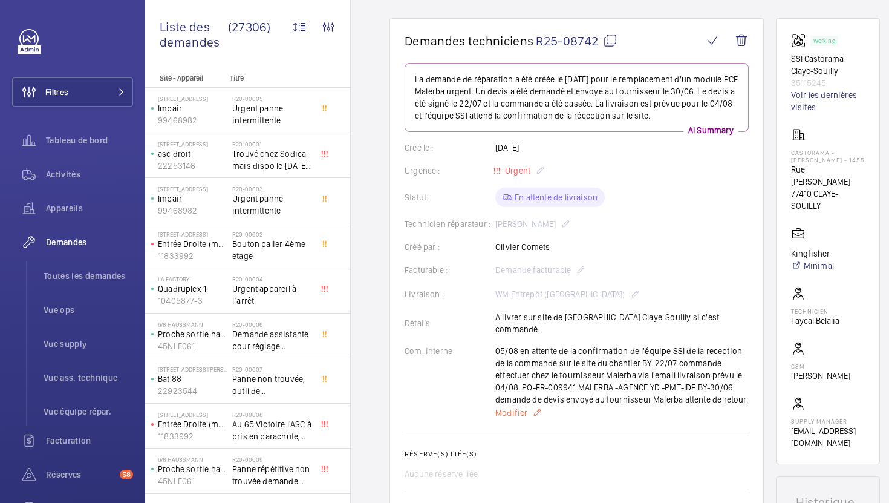
click at [518, 406] on span "Modifier" at bounding box center [511, 412] width 32 height 12
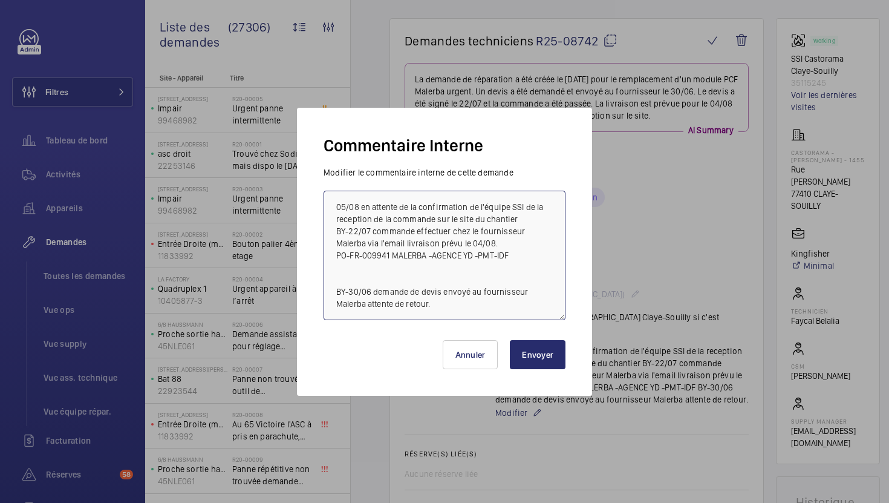
click at [334, 204] on textarea "05/08 en attente de la confirmation de l'équipe SSI de la reception de la comma…" at bounding box center [445, 254] width 242 height 129
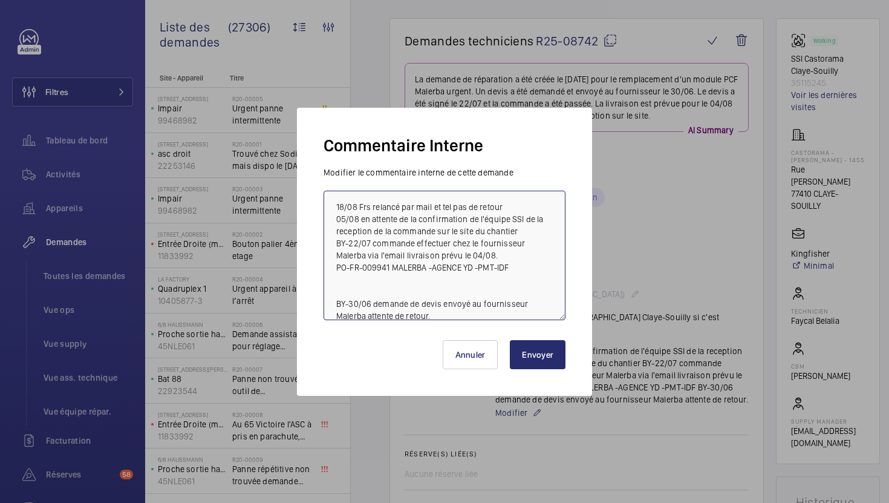
drag, startPoint x: 509, startPoint y: 203, endPoint x: 301, endPoint y: 200, distance: 207.4
click at [301, 200] on div "Commentaire Interne Modifier le commentaire interne de cette demande 18/08 Frs …" at bounding box center [444, 252] width 295 height 288
type textarea "18/08 Frs relancé par mail et tel pas de retour 05/08 en attente de la confirma…"
click at [542, 357] on button "Envoyer" at bounding box center [538, 354] width 56 height 29
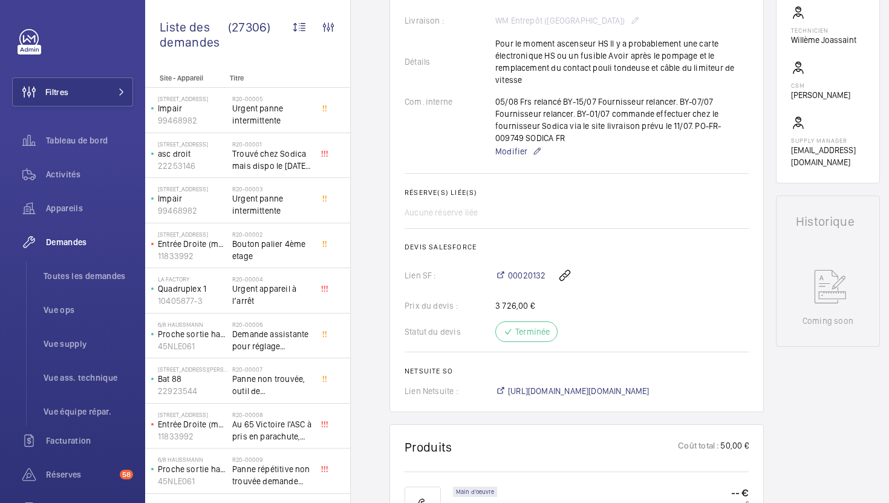
scroll to position [346, 0]
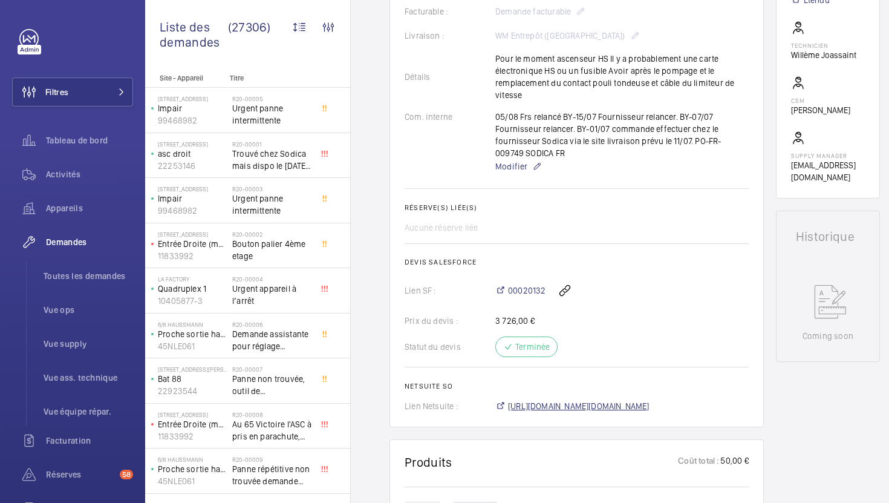
click at [632, 412] on span "https://6461500.app.netsuite.com/app/accounting/transactions/salesord.nl?id=276…" at bounding box center [579, 406] width 142 height 12
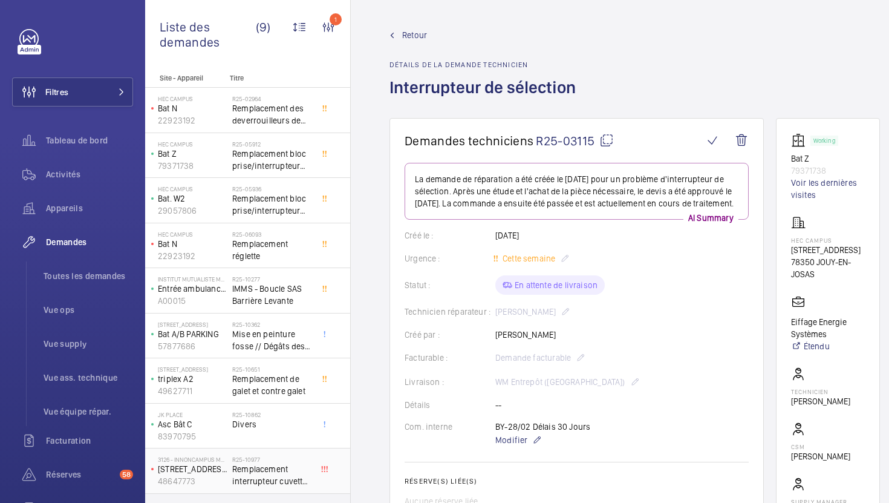
click at [305, 477] on span "Remplacement interrupteur cuvette + [PERSON_NAME] tendeuse" at bounding box center [272, 475] width 80 height 24
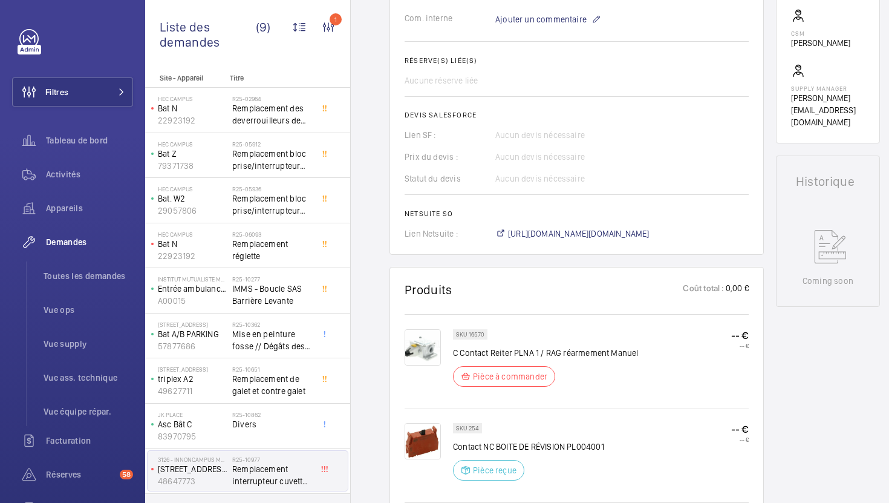
scroll to position [516, 0]
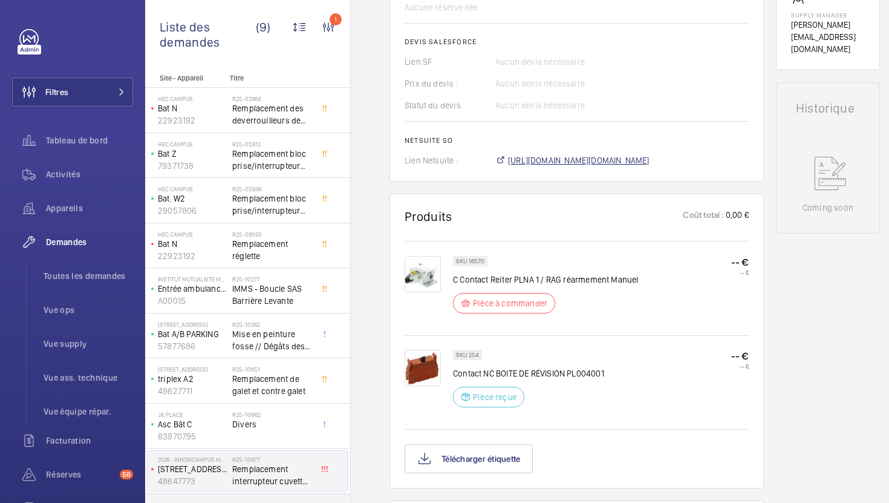
click at [605, 157] on span "https://6461500.app.netsuite.com/app/accounting/transactions/salesord.nl?id=291…" at bounding box center [579, 160] width 142 height 12
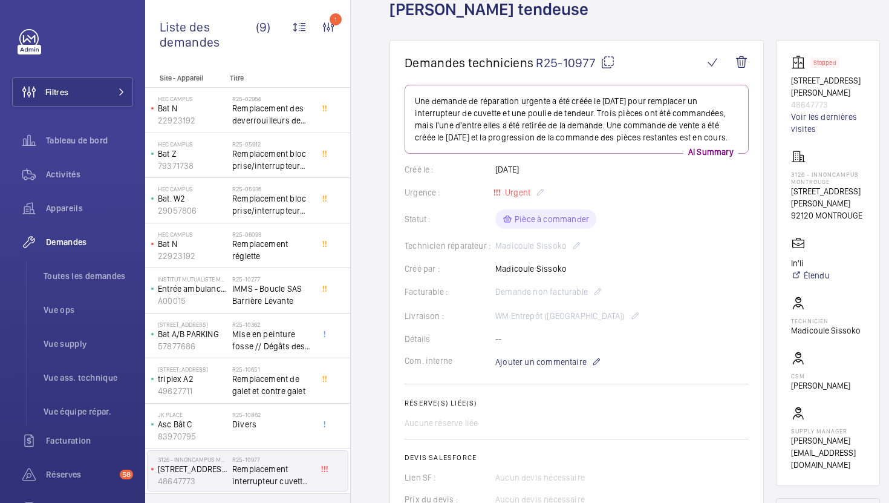
scroll to position [0, 0]
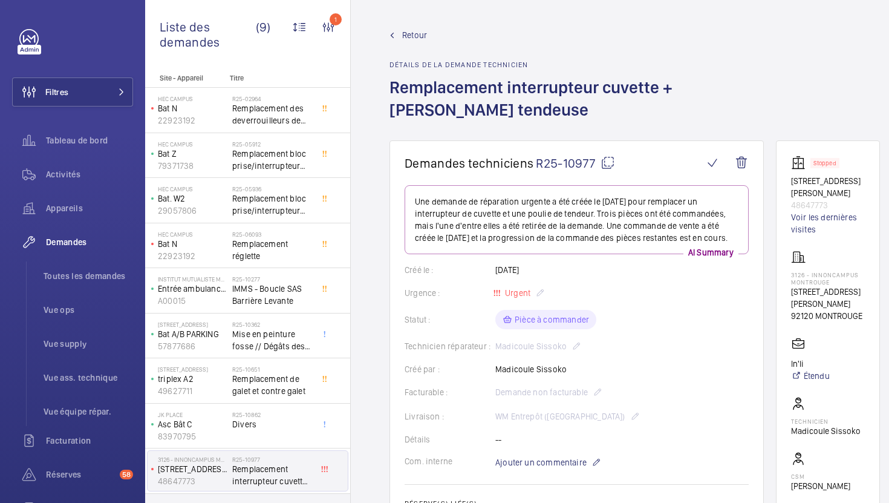
click at [602, 158] on mat-icon at bounding box center [608, 162] width 15 height 15
